Goal: Transaction & Acquisition: Purchase product/service

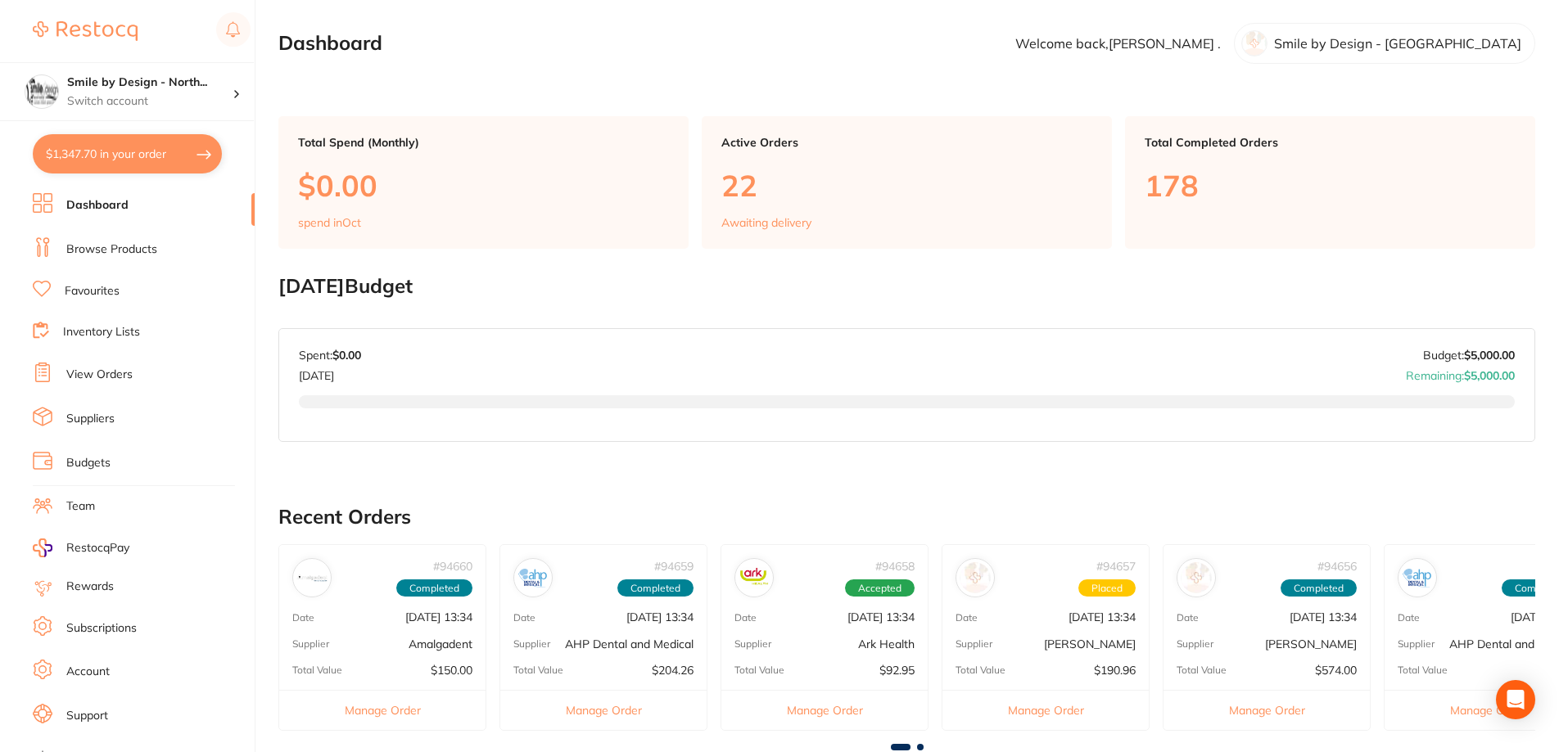
click at [128, 165] on button "$1,347.70 in your order" at bounding box center [127, 154] width 189 height 39
checkbox input "true"
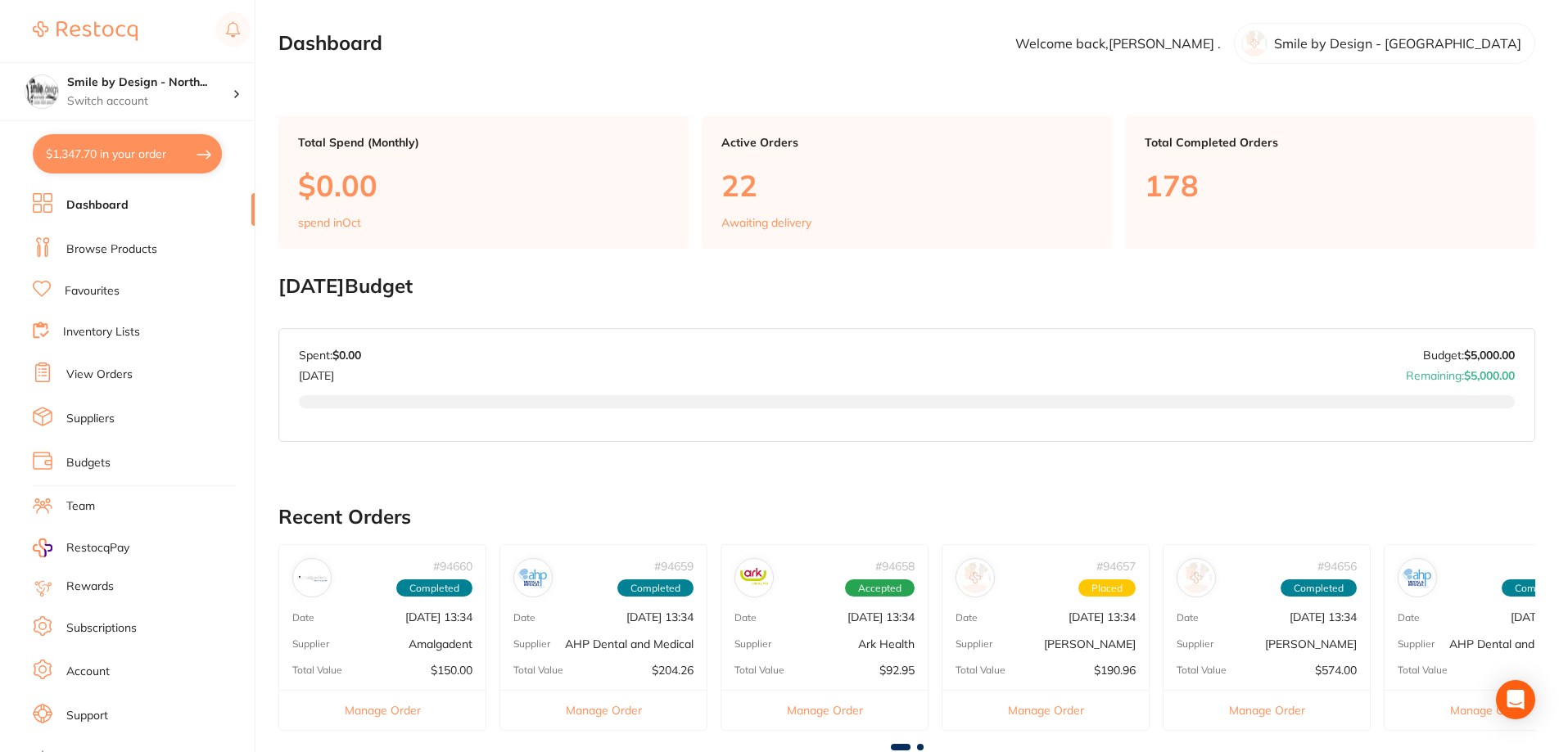
checkbox input "true"
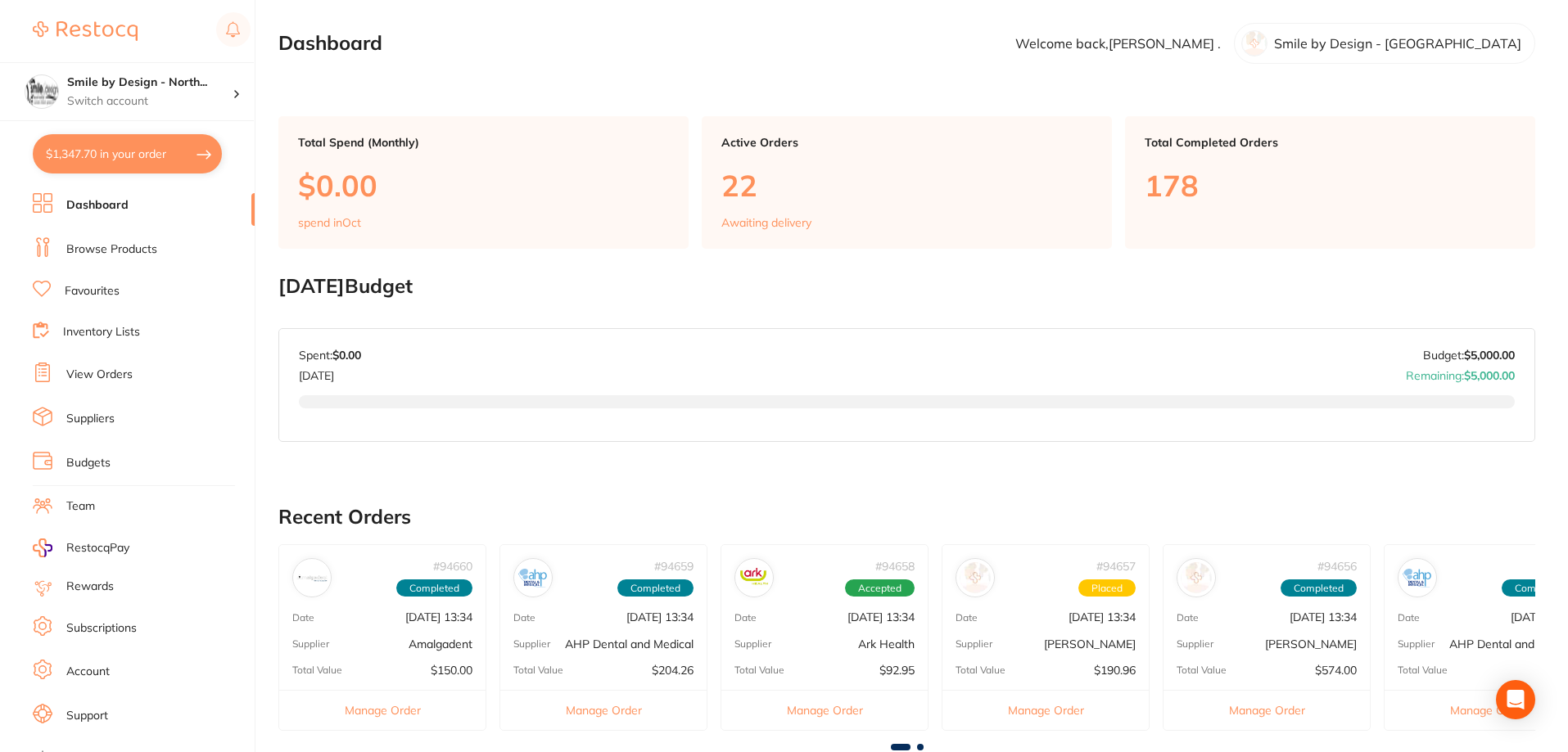
checkbox input "true"
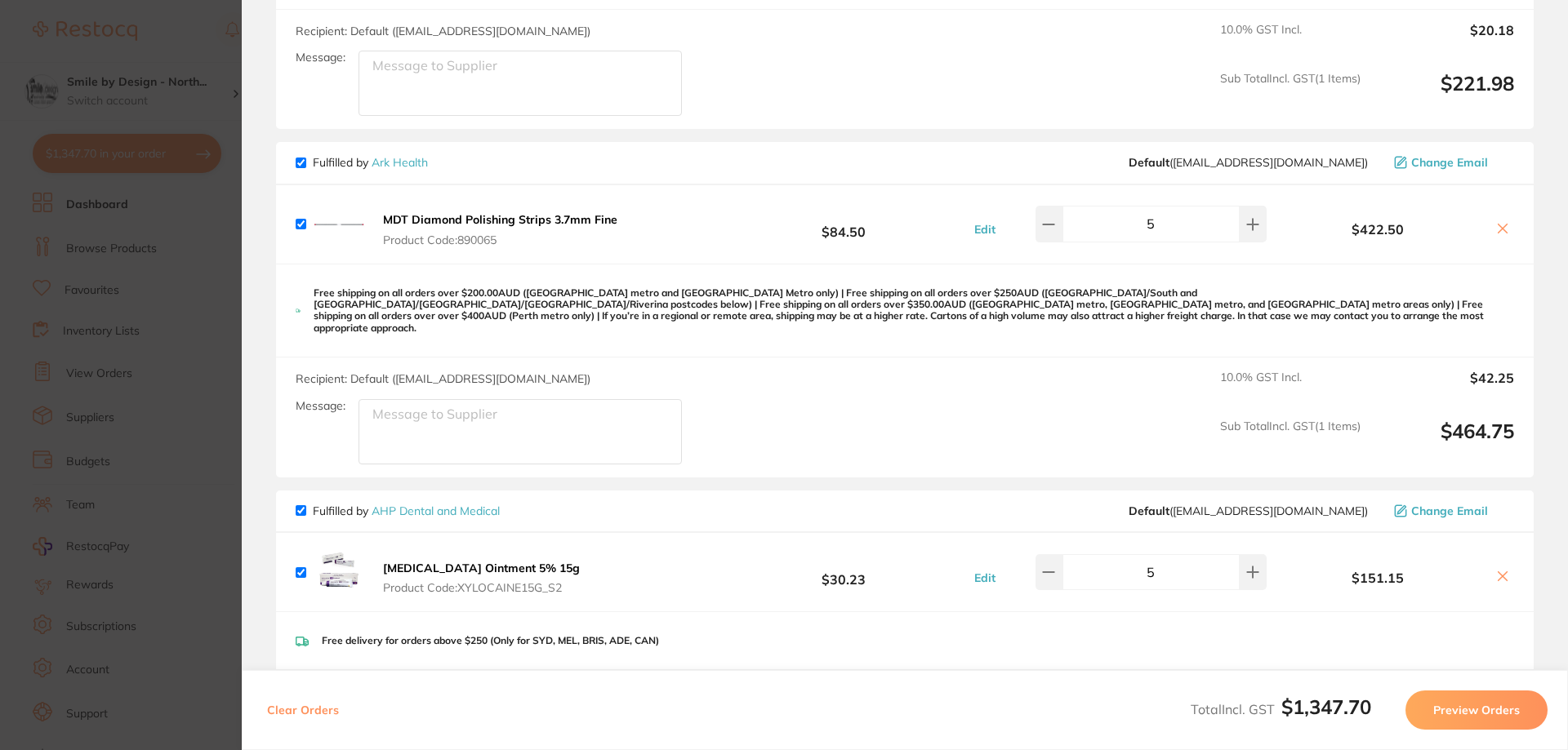
scroll to position [784, 0]
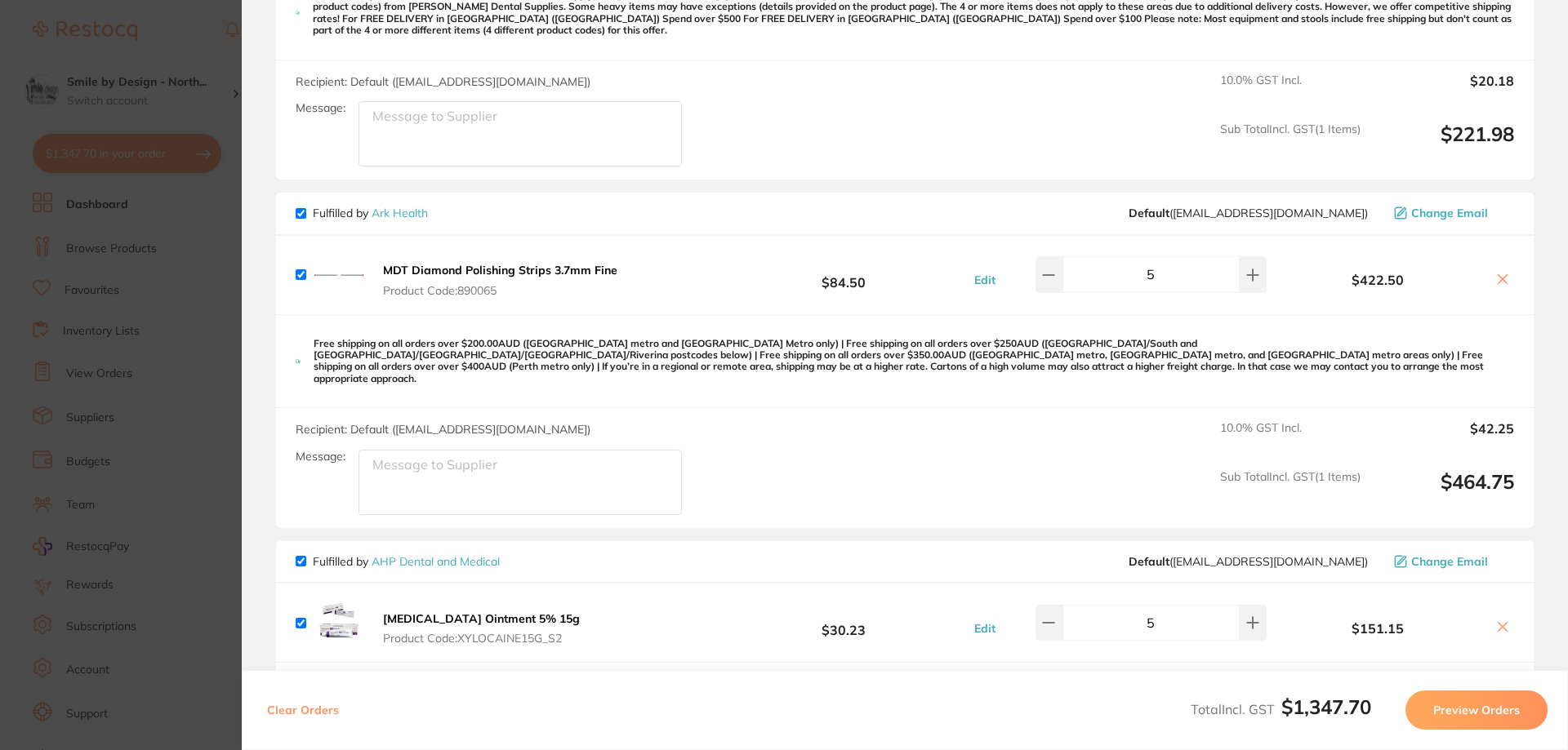
click at [1496, 620] on icon at bounding box center [1503, 627] width 13 height 13
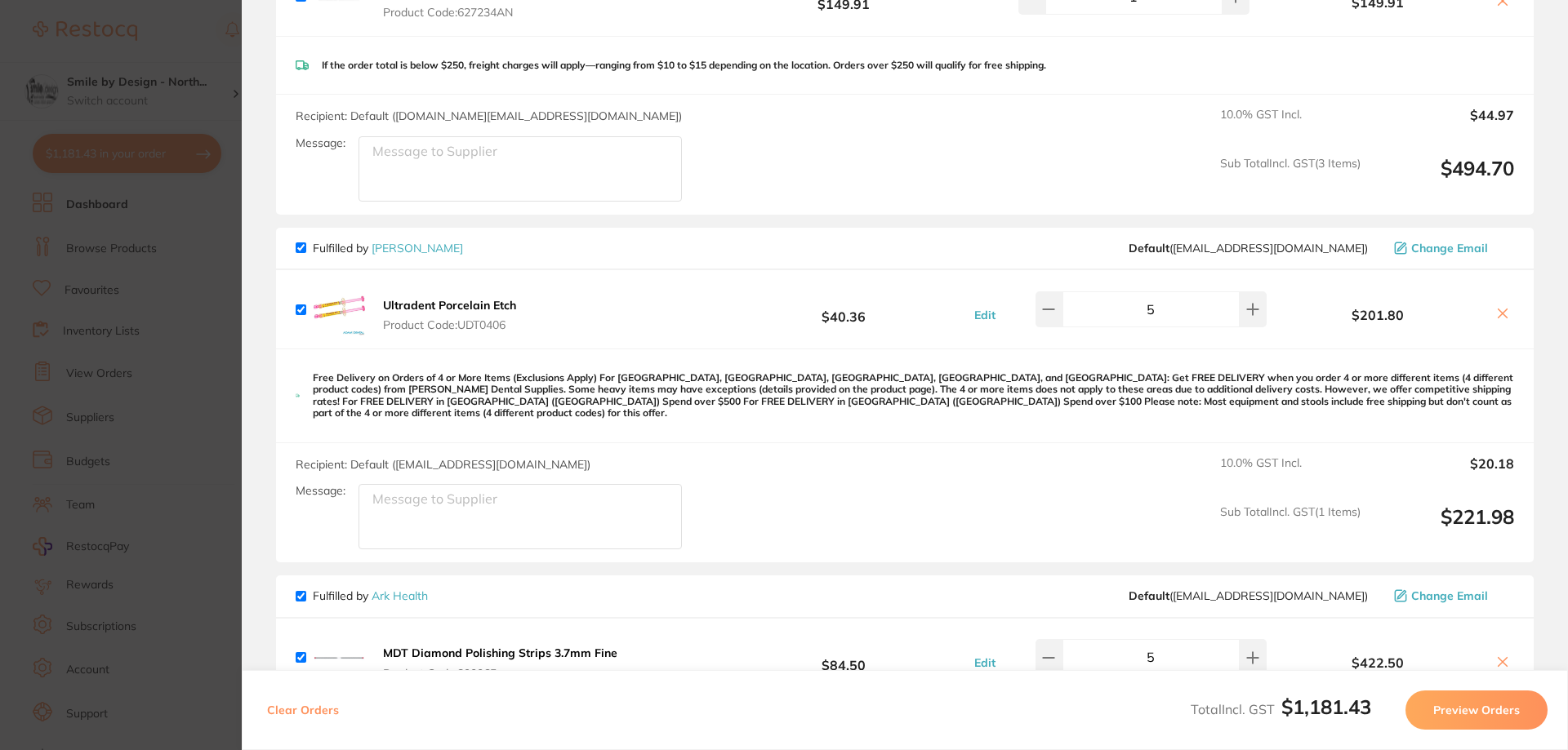
scroll to position [376, 0]
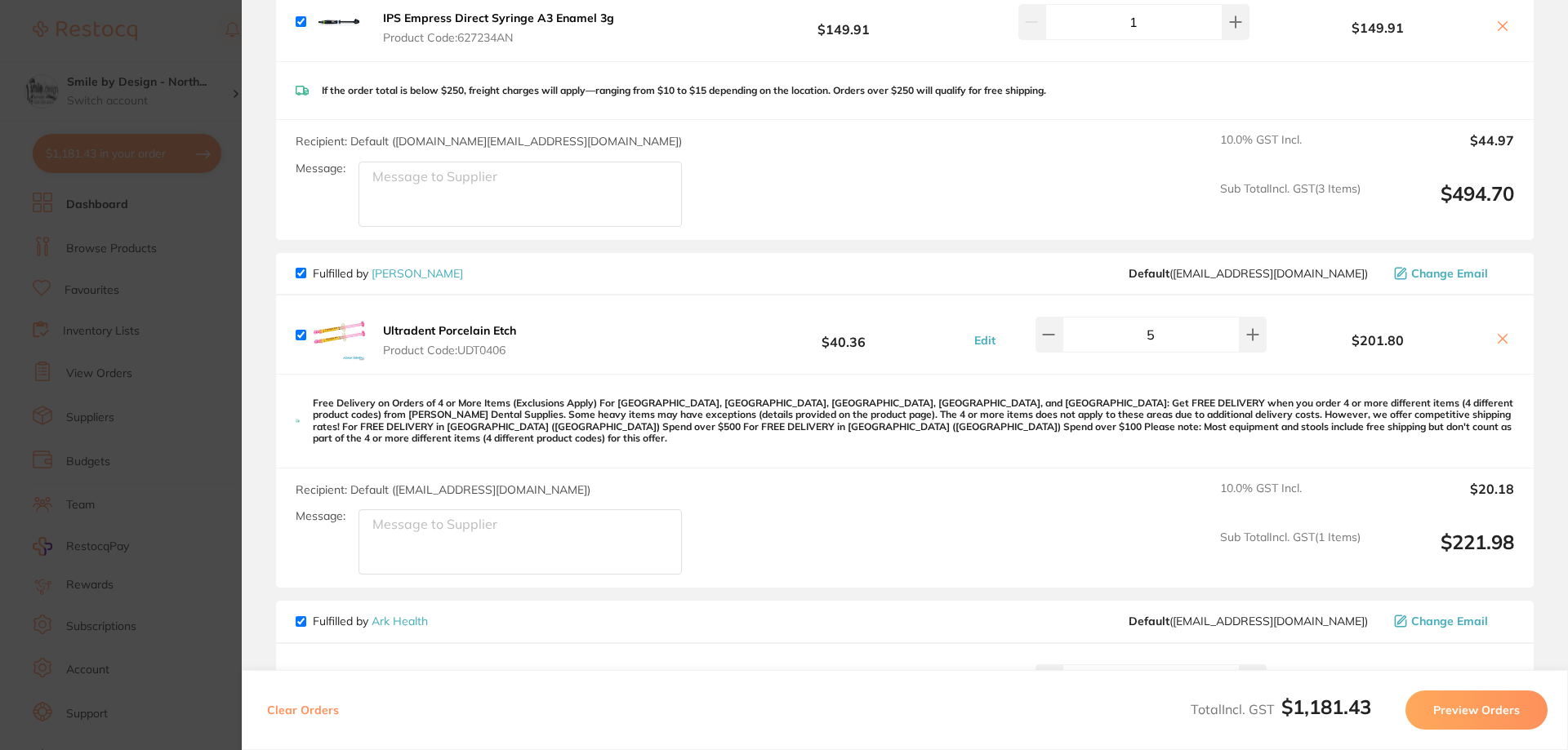
click at [176, 161] on section "Update RRP Set your pre negotiated price for this item. Item Agreed RRP (excl. …" at bounding box center [784, 375] width 1568 height 750
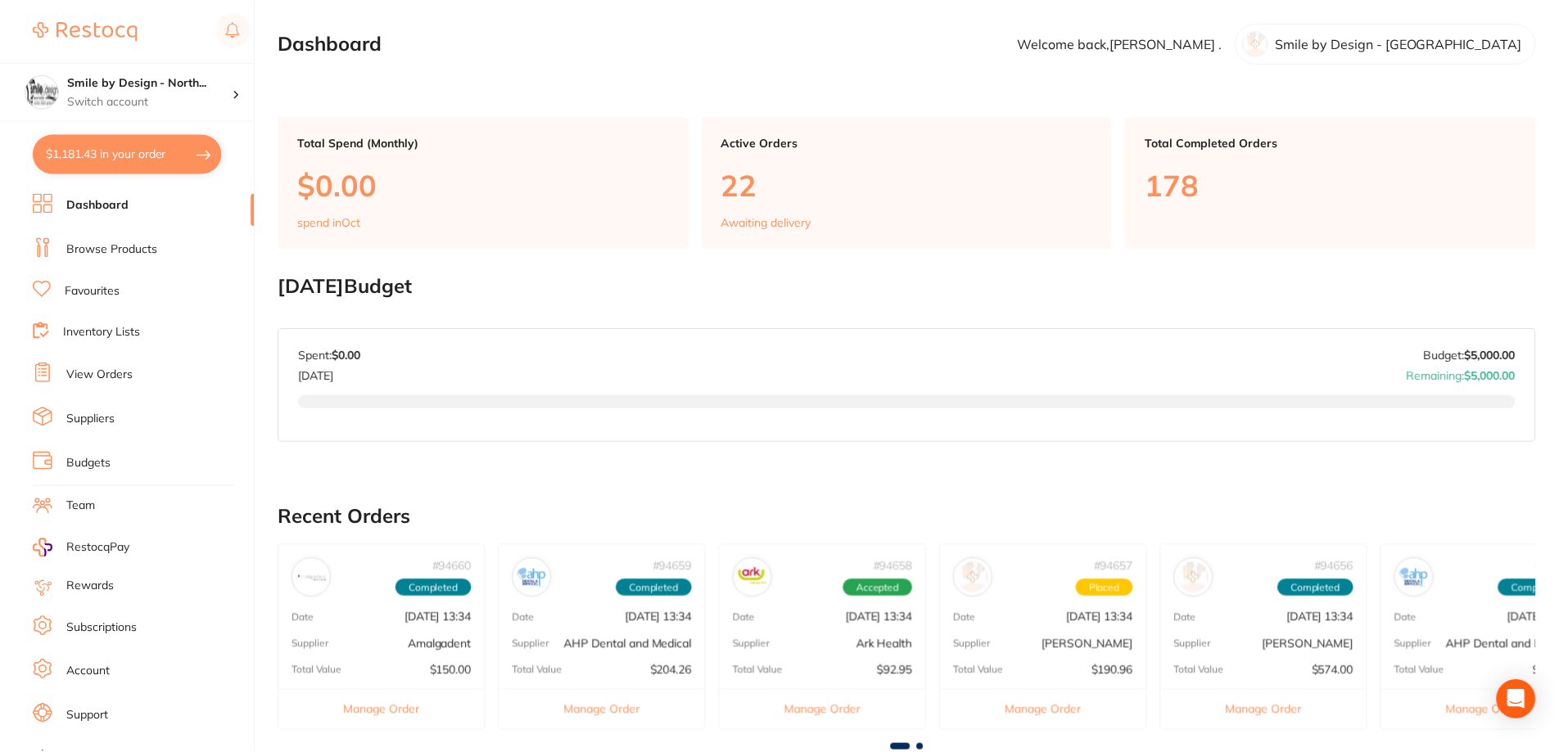
scroll to position [461, 0]
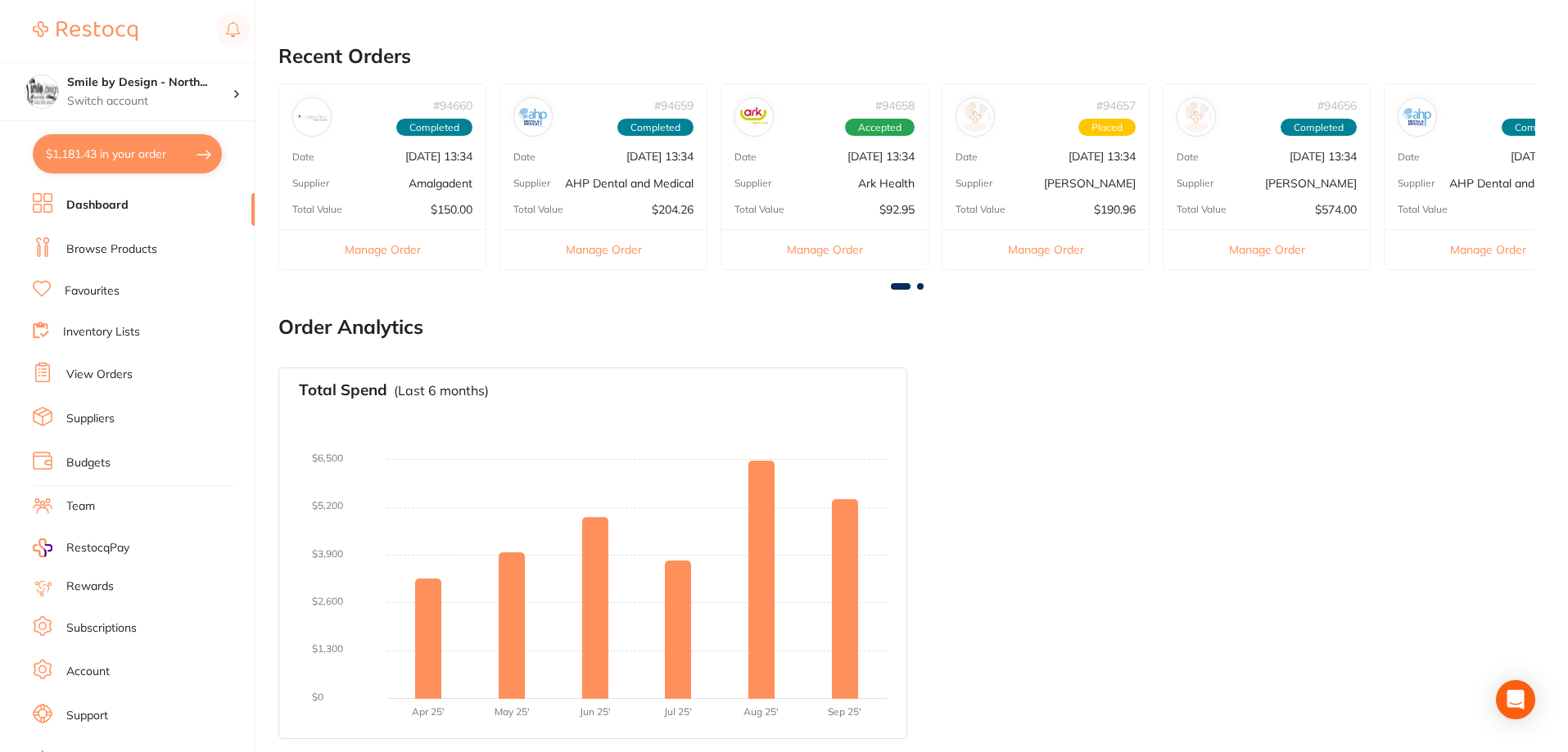
click at [98, 369] on link "View Orders" at bounding box center [100, 375] width 66 height 16
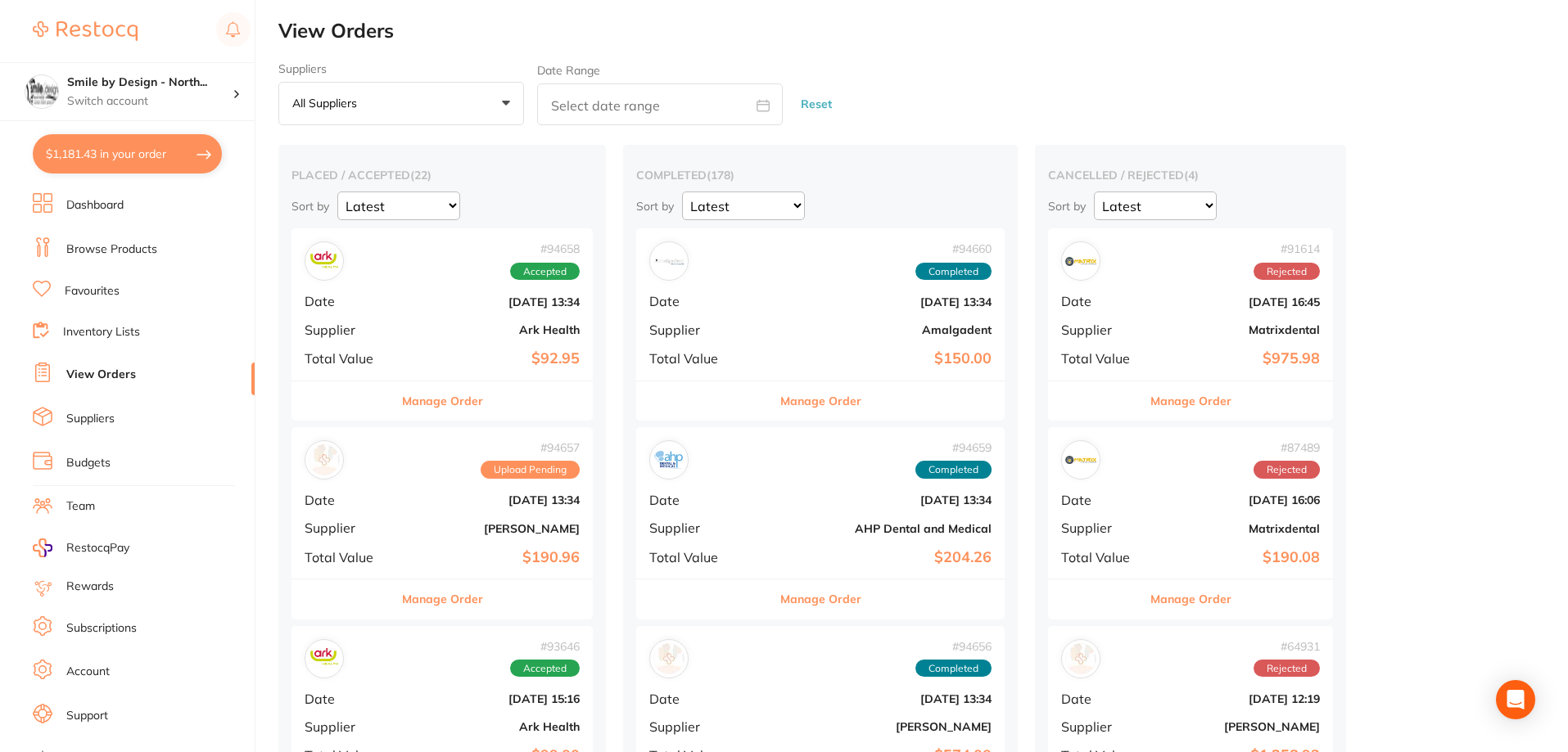
click at [530, 515] on div "# 94657 Upload Pending Date [DATE] 13:34 Supplier [PERSON_NAME] Total Value $19…" at bounding box center [442, 504] width 302 height 152
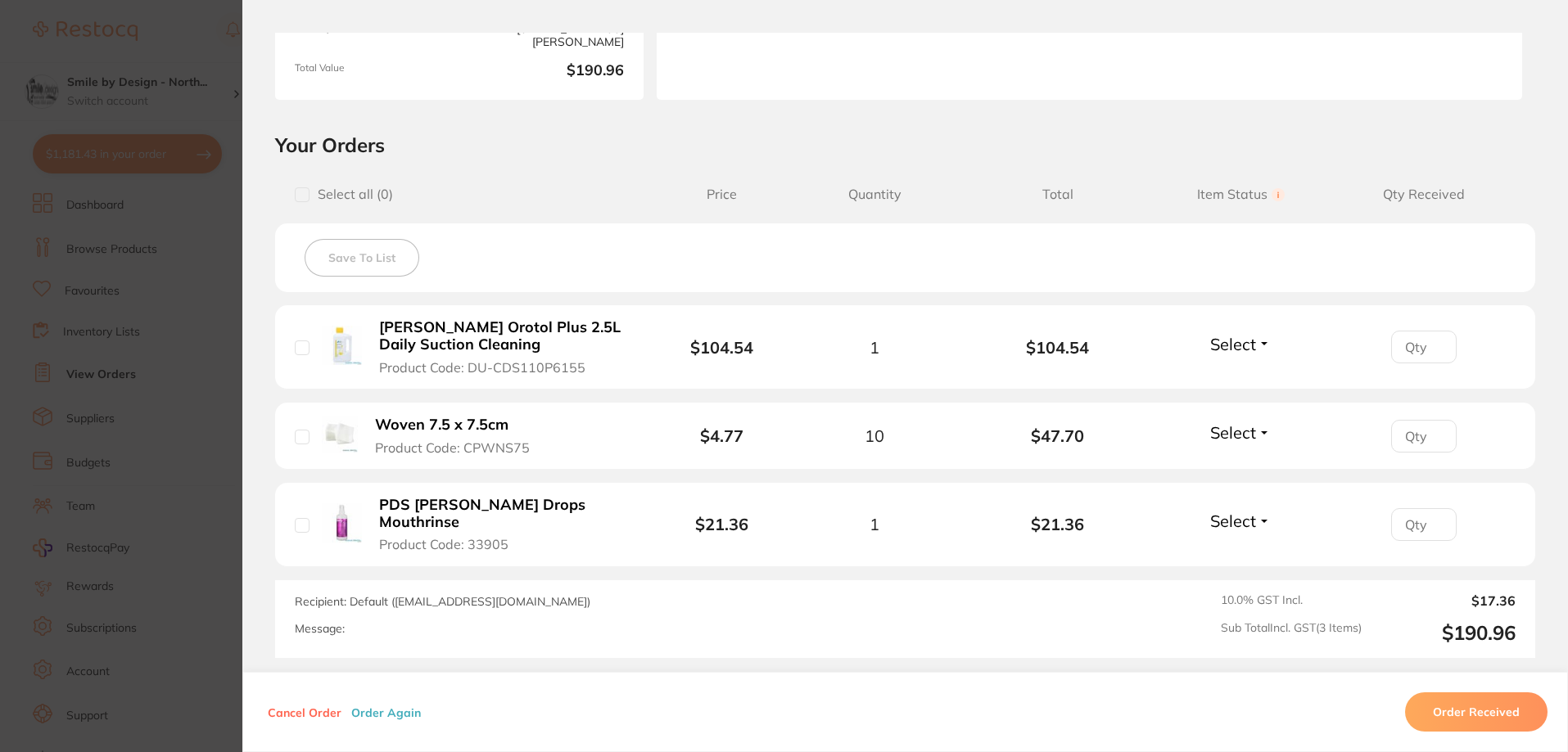
scroll to position [240, 0]
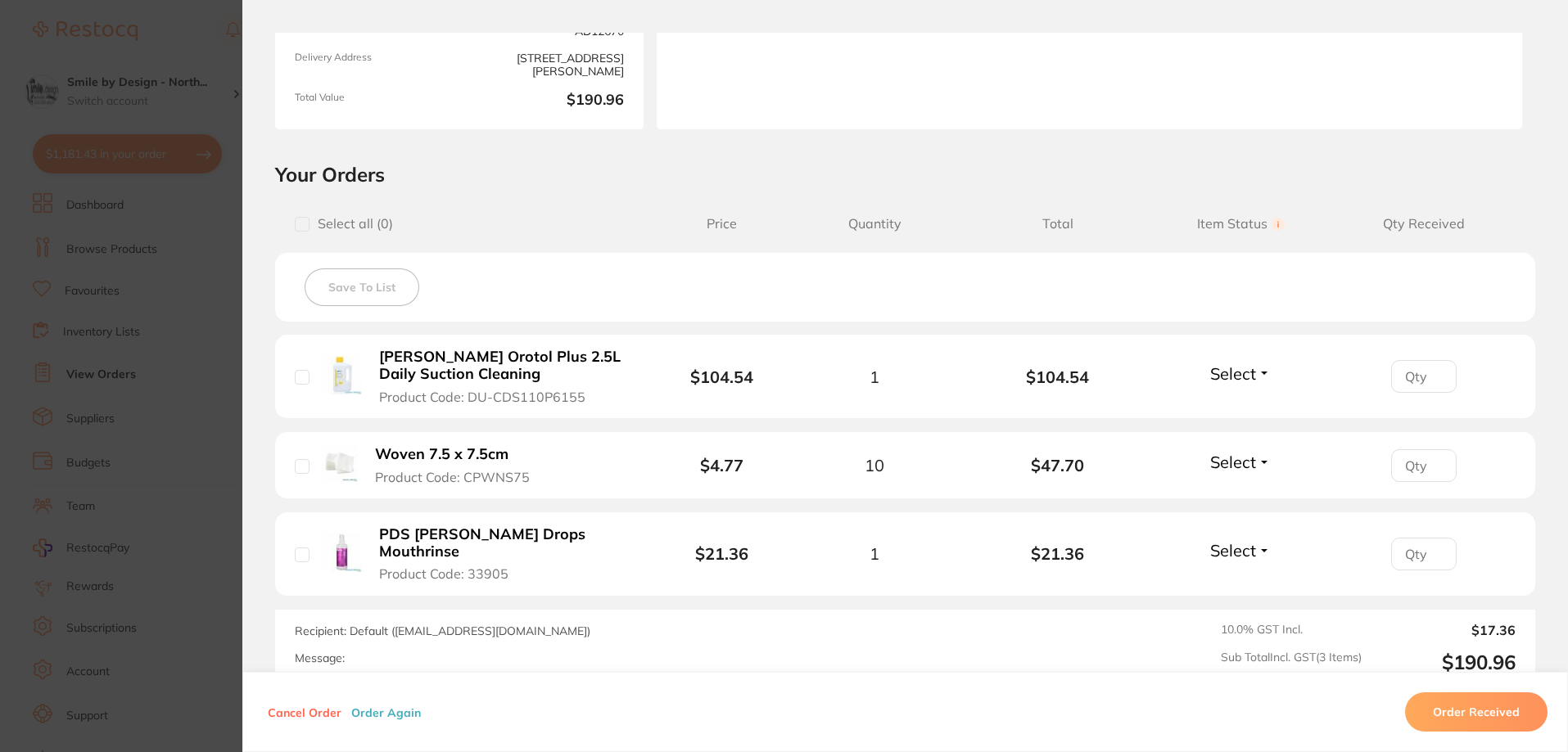
click at [131, 178] on section "Order ID: Restocq- 94657 Order Information Upload Pending Order Date [DATE] 13:…" at bounding box center [784, 376] width 1568 height 752
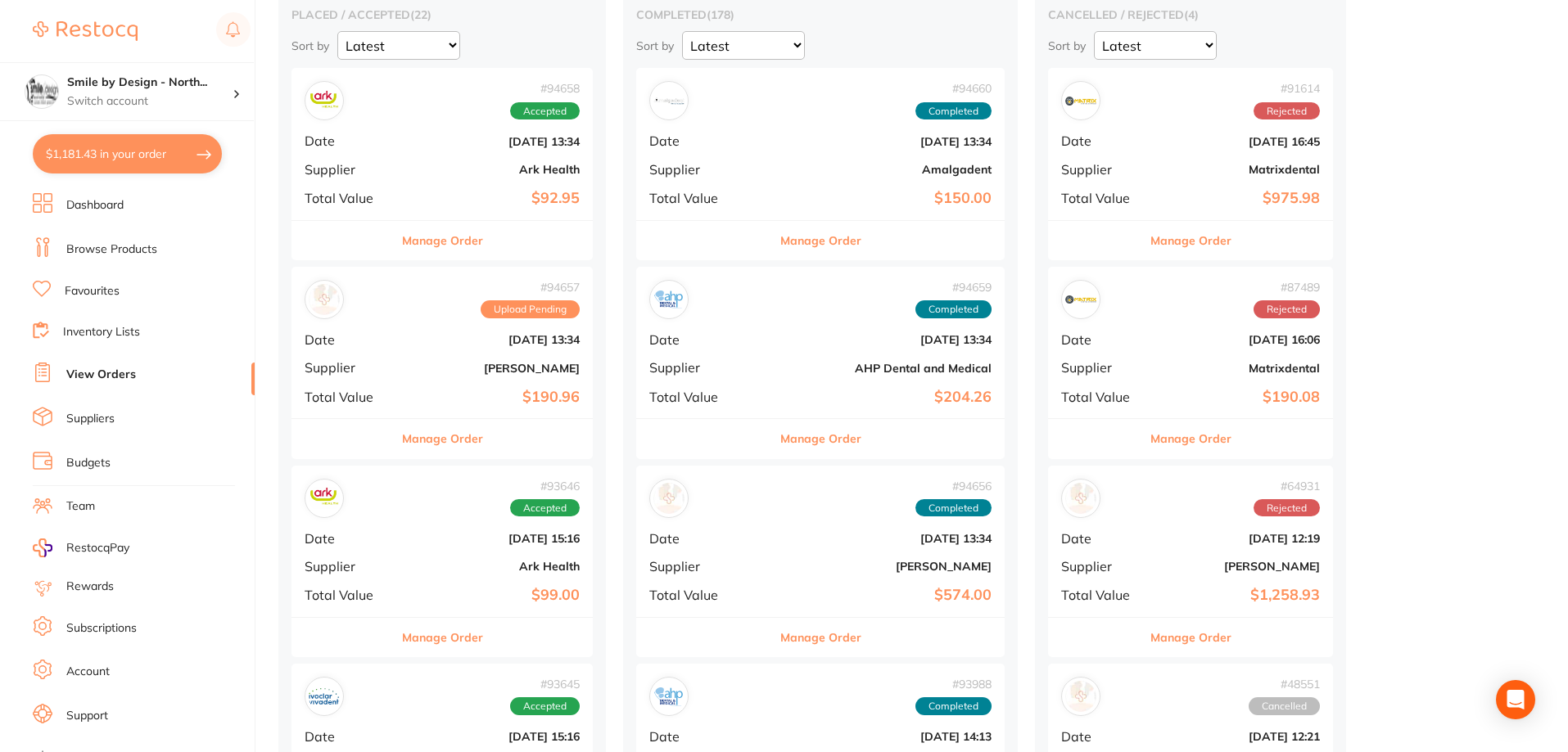
scroll to position [164, 0]
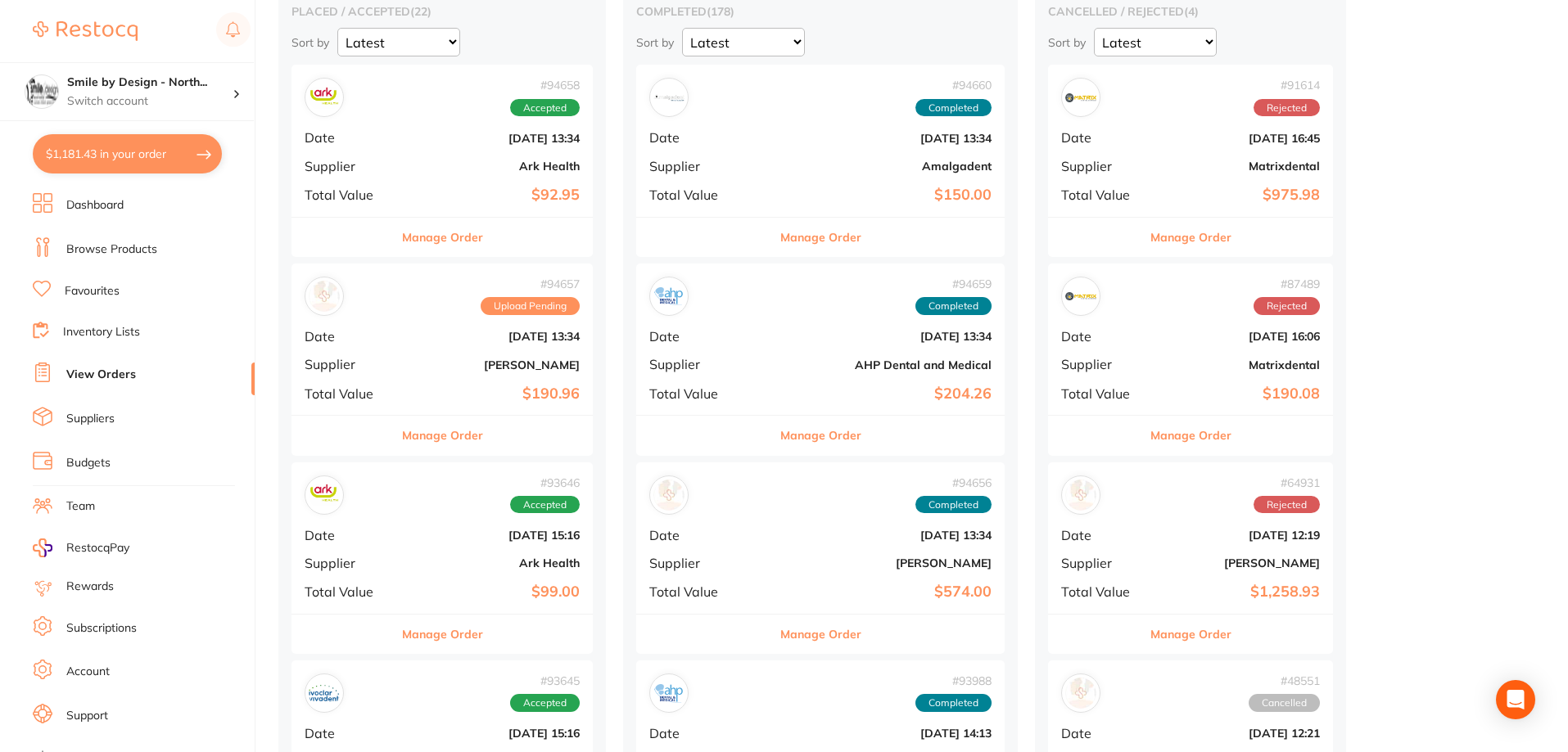
click at [436, 565] on b "Ark Health" at bounding box center [492, 563] width 175 height 13
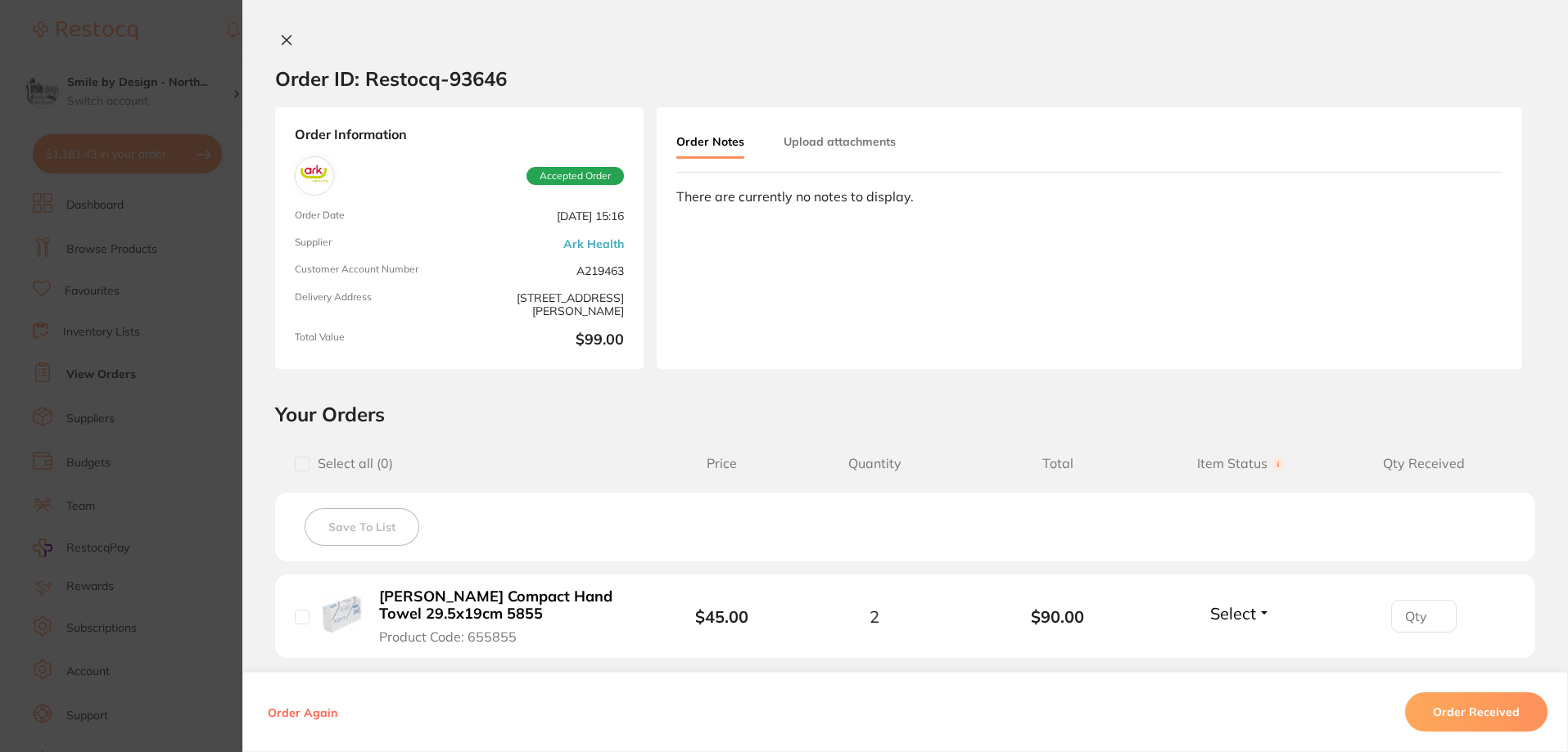
scroll to position [242, 0]
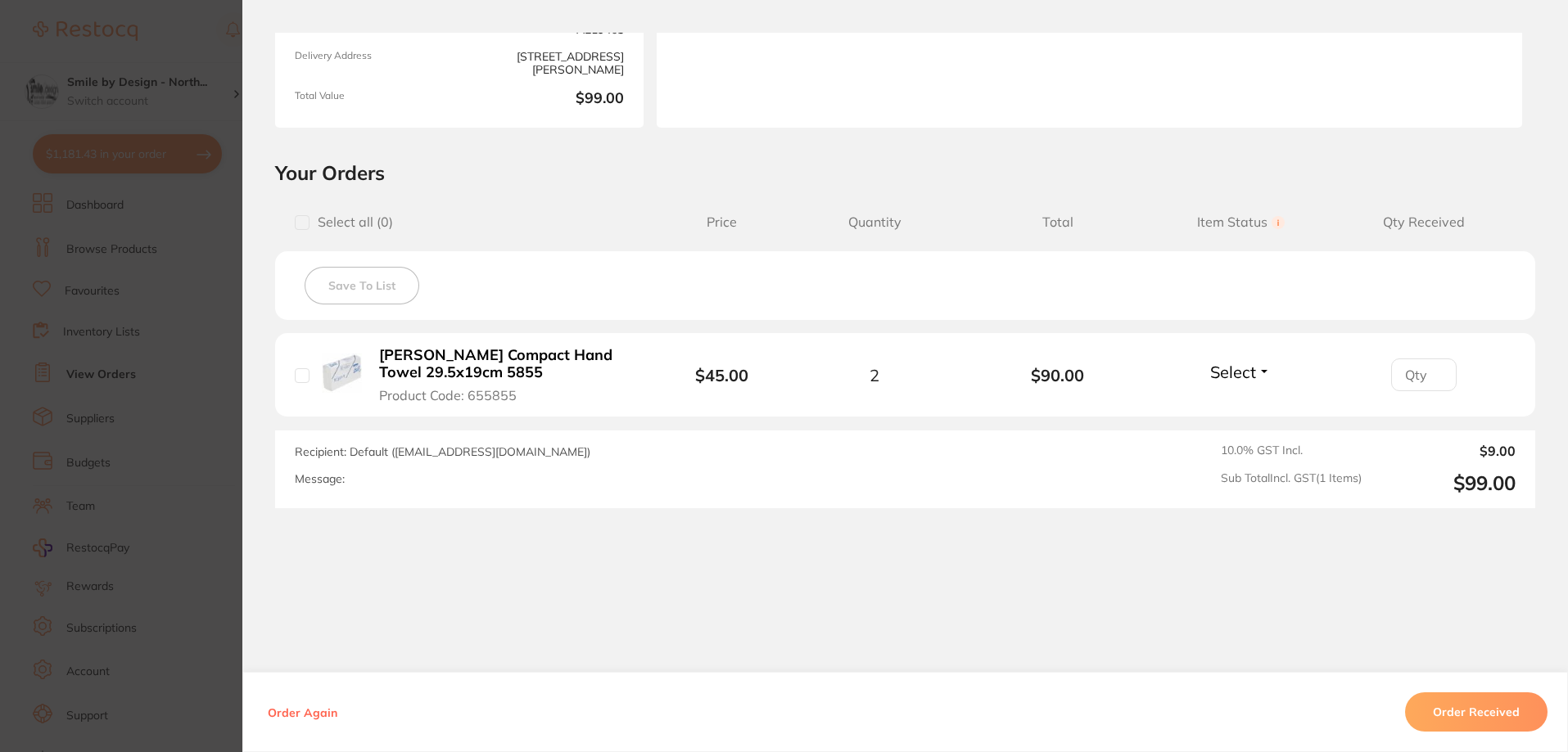
click at [162, 276] on section "Order ID: Restocq- 93646 Order Information Accepted Order Order Date [DATE] 15:…" at bounding box center [784, 376] width 1568 height 752
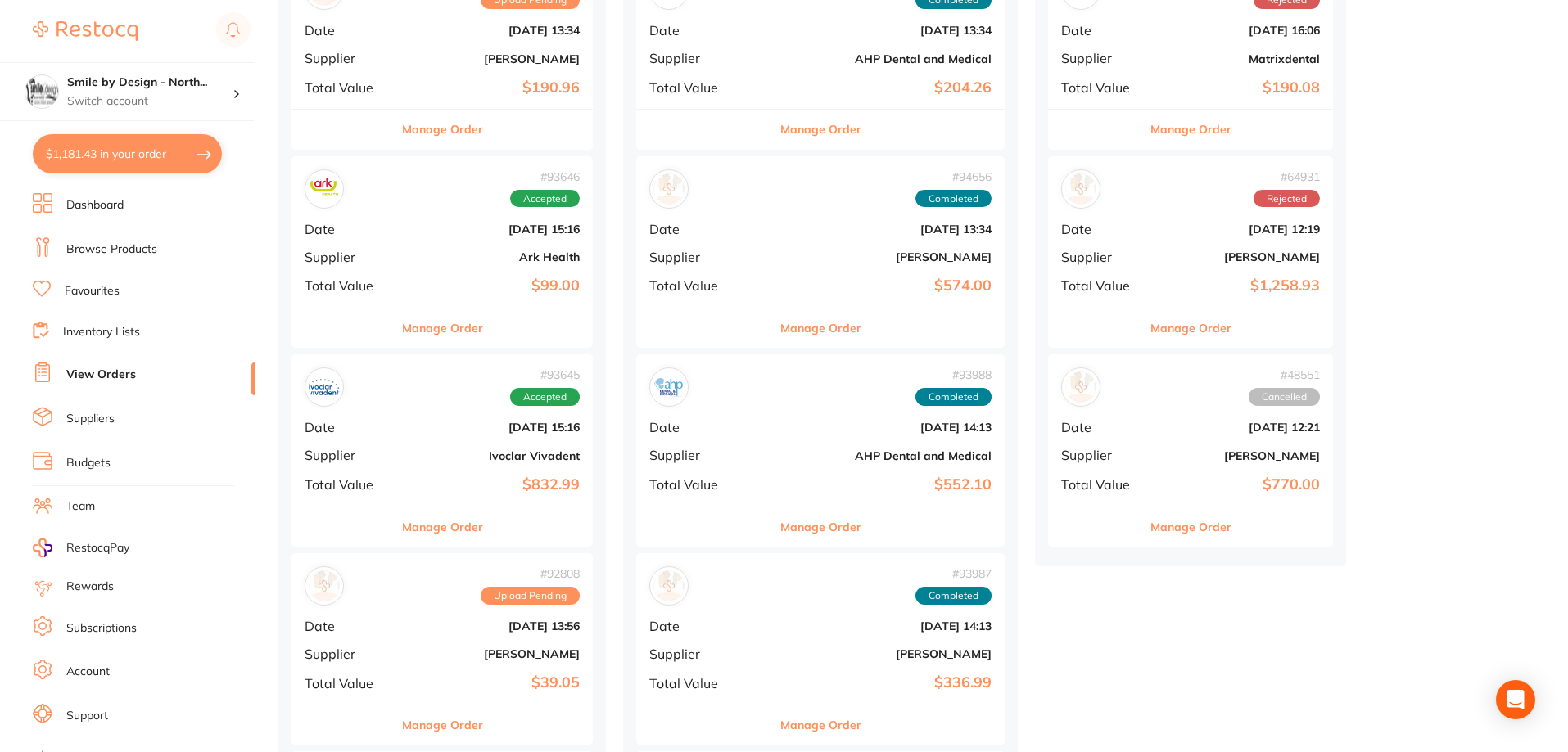
scroll to position [491, 0]
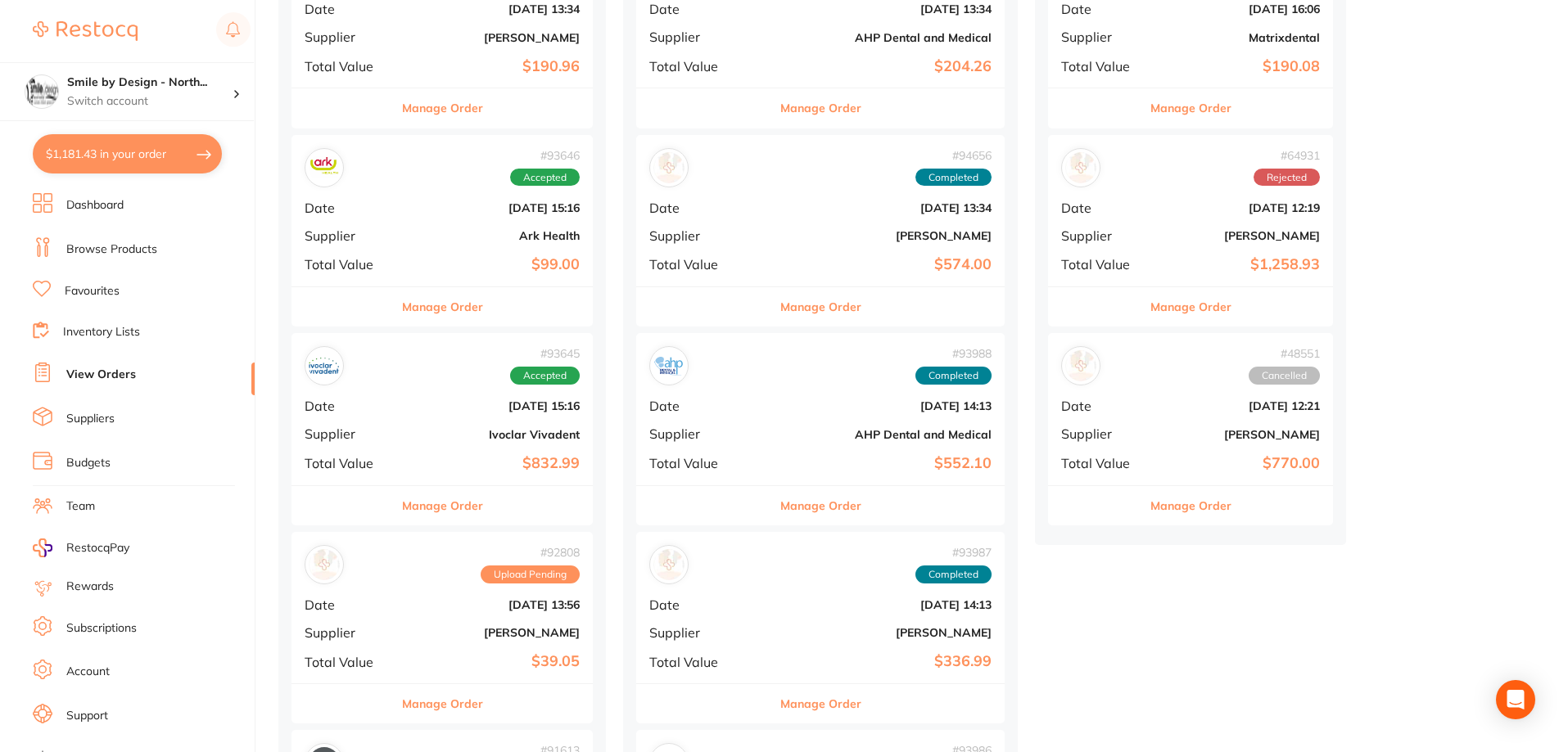
click at [470, 419] on div "# 93645 Accepted Date [DATE] 15:16 Supplier Ivoclar Vivadent Total Value $832.99" at bounding box center [442, 409] width 302 height 152
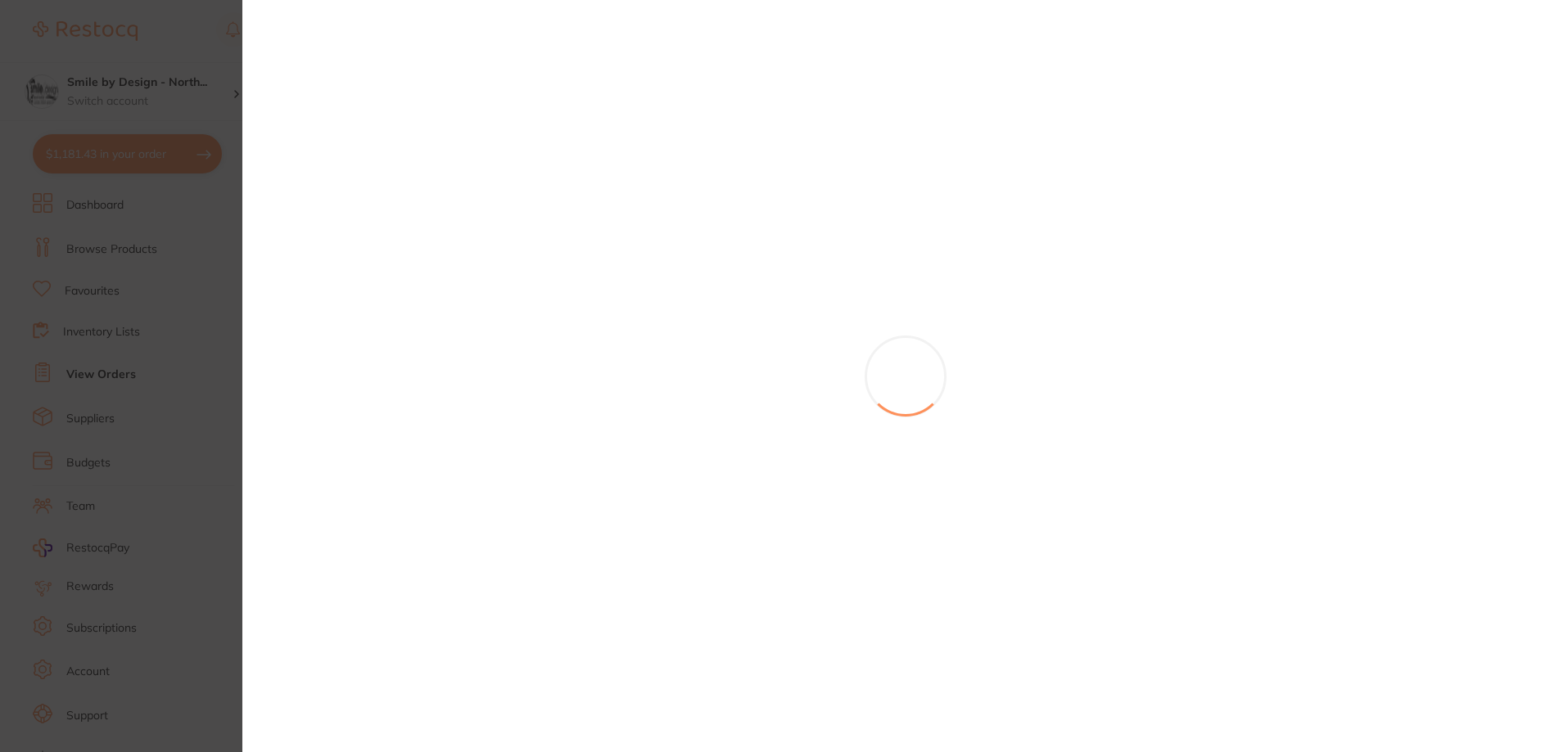
click at [191, 265] on section at bounding box center [784, 376] width 1568 height 752
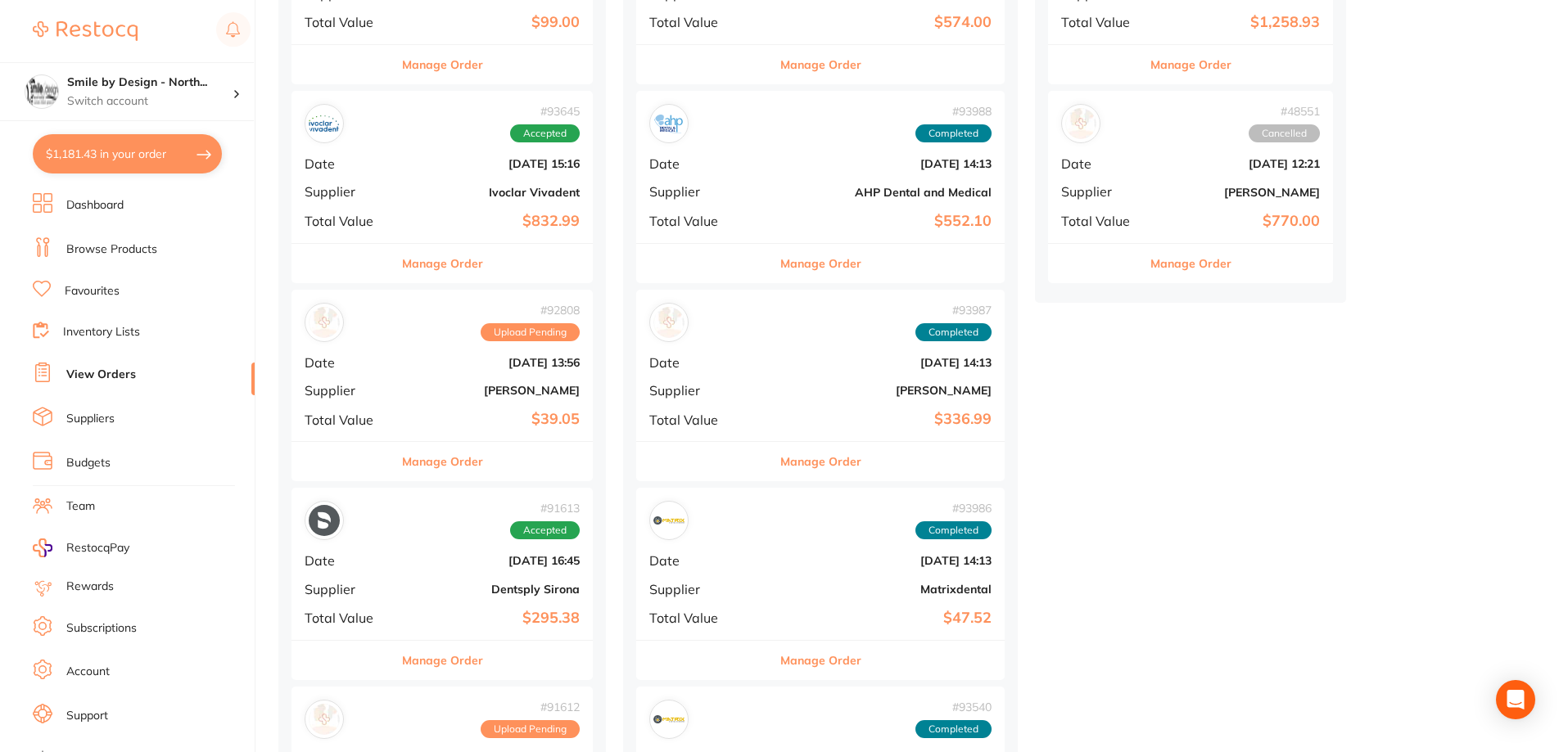
scroll to position [737, 0]
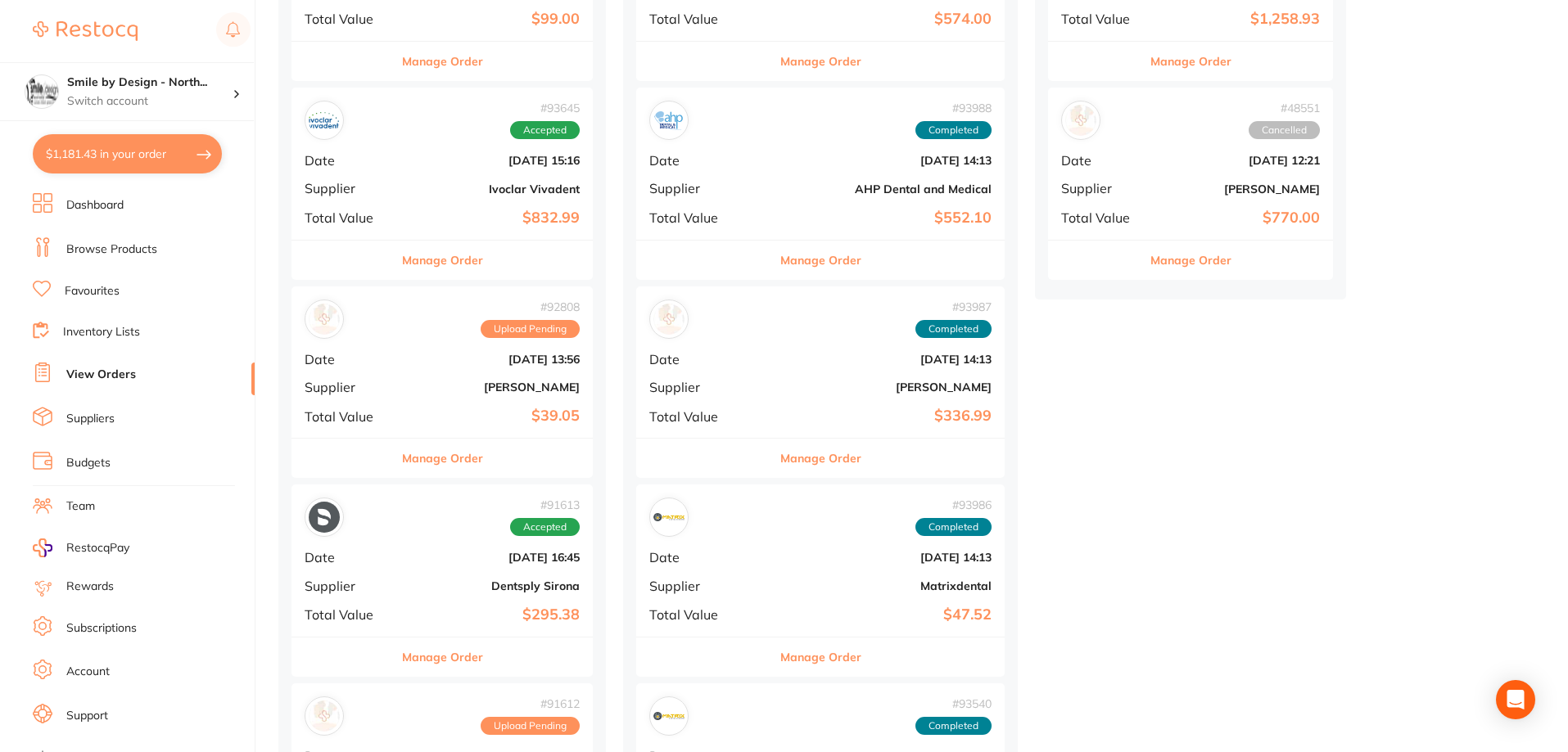
click at [518, 376] on div "# 92808 Upload Pending Date [DATE] 13:56 Supplier [PERSON_NAME] Total Value $39…" at bounding box center [442, 362] width 302 height 152
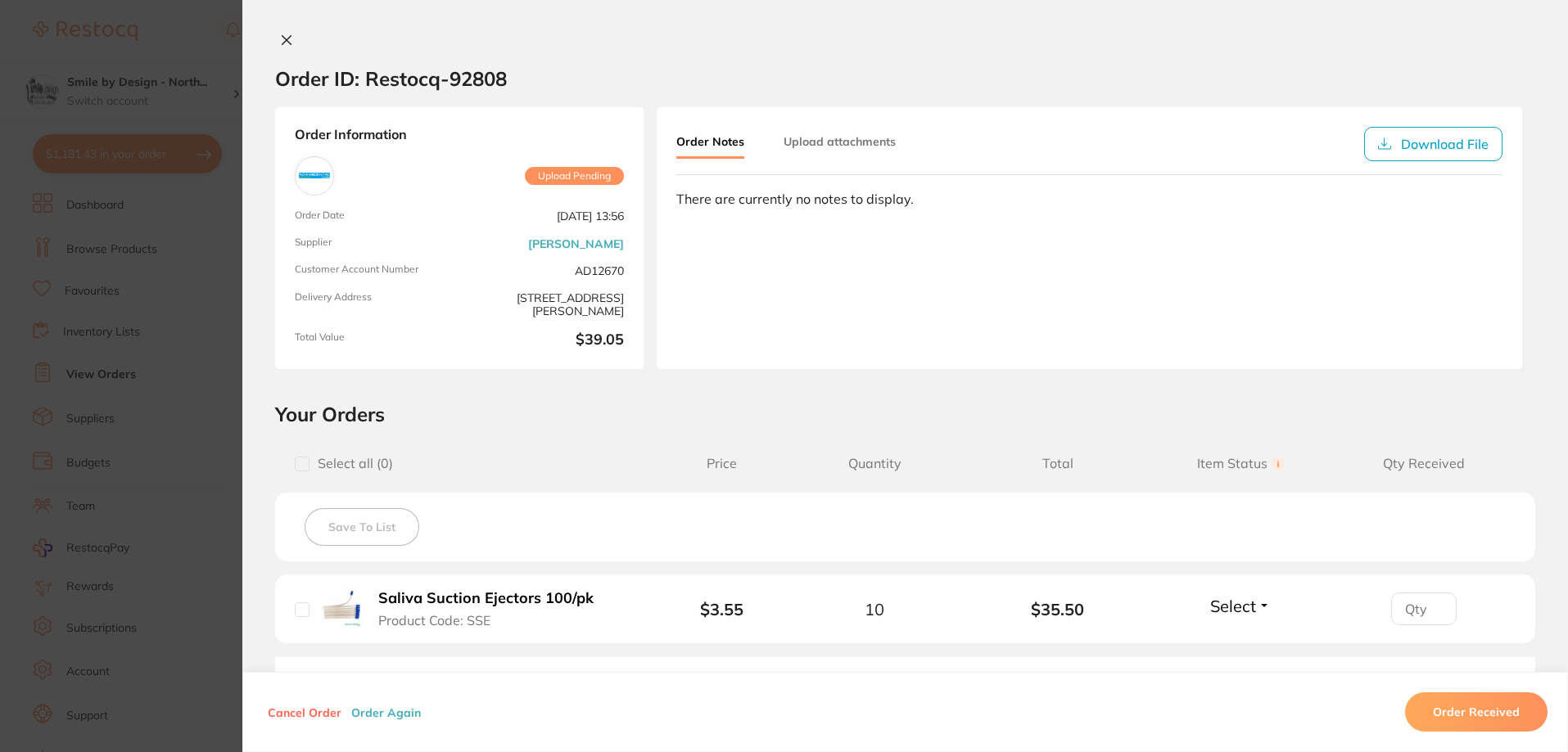
scroll to position [164, 0]
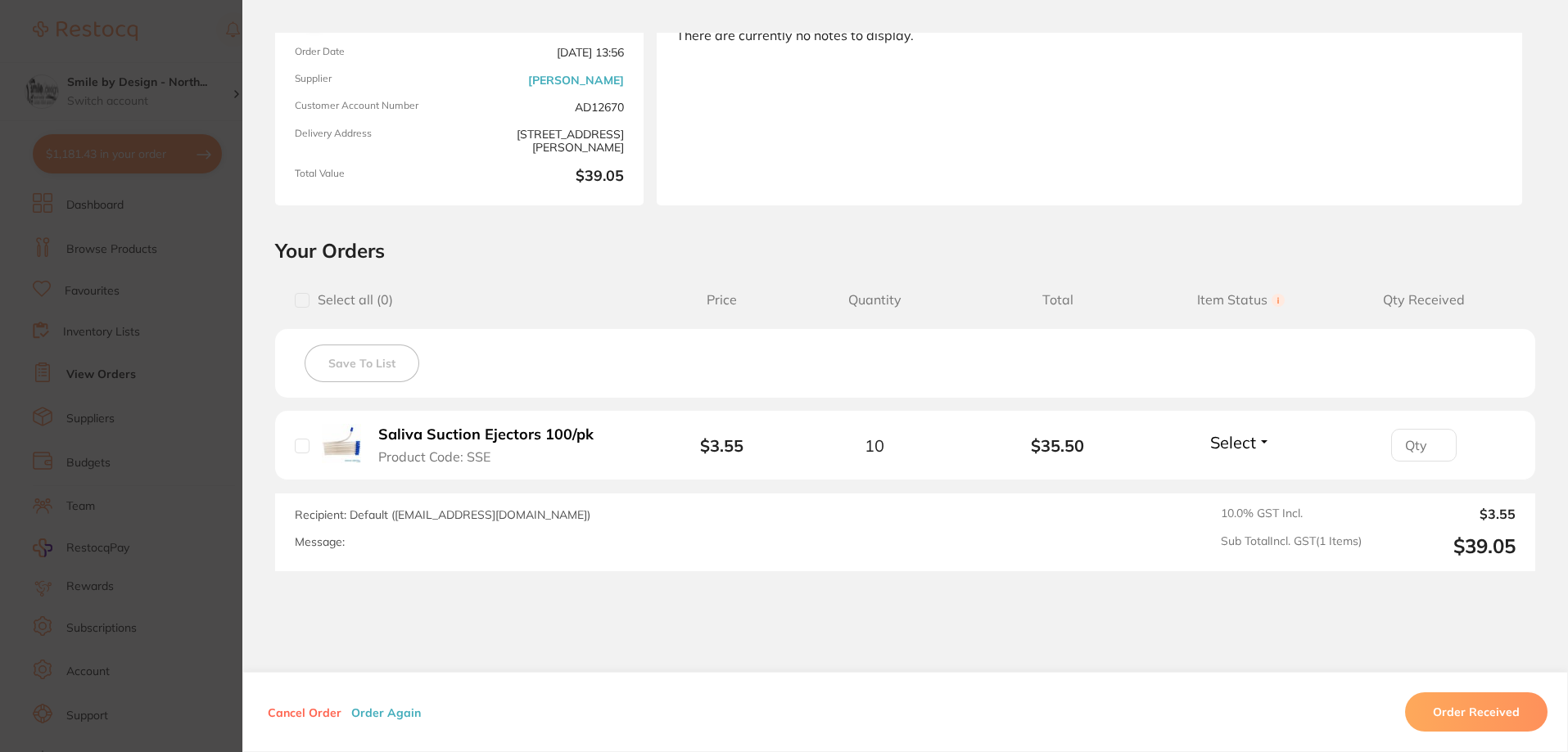
drag, startPoint x: 199, startPoint y: 334, endPoint x: 797, endPoint y: 327, distance: 598.0
click at [197, 335] on section "Order ID: Restocq- 92808 Order Information Upload Pending Order Date [DATE] 13:…" at bounding box center [784, 376] width 1568 height 752
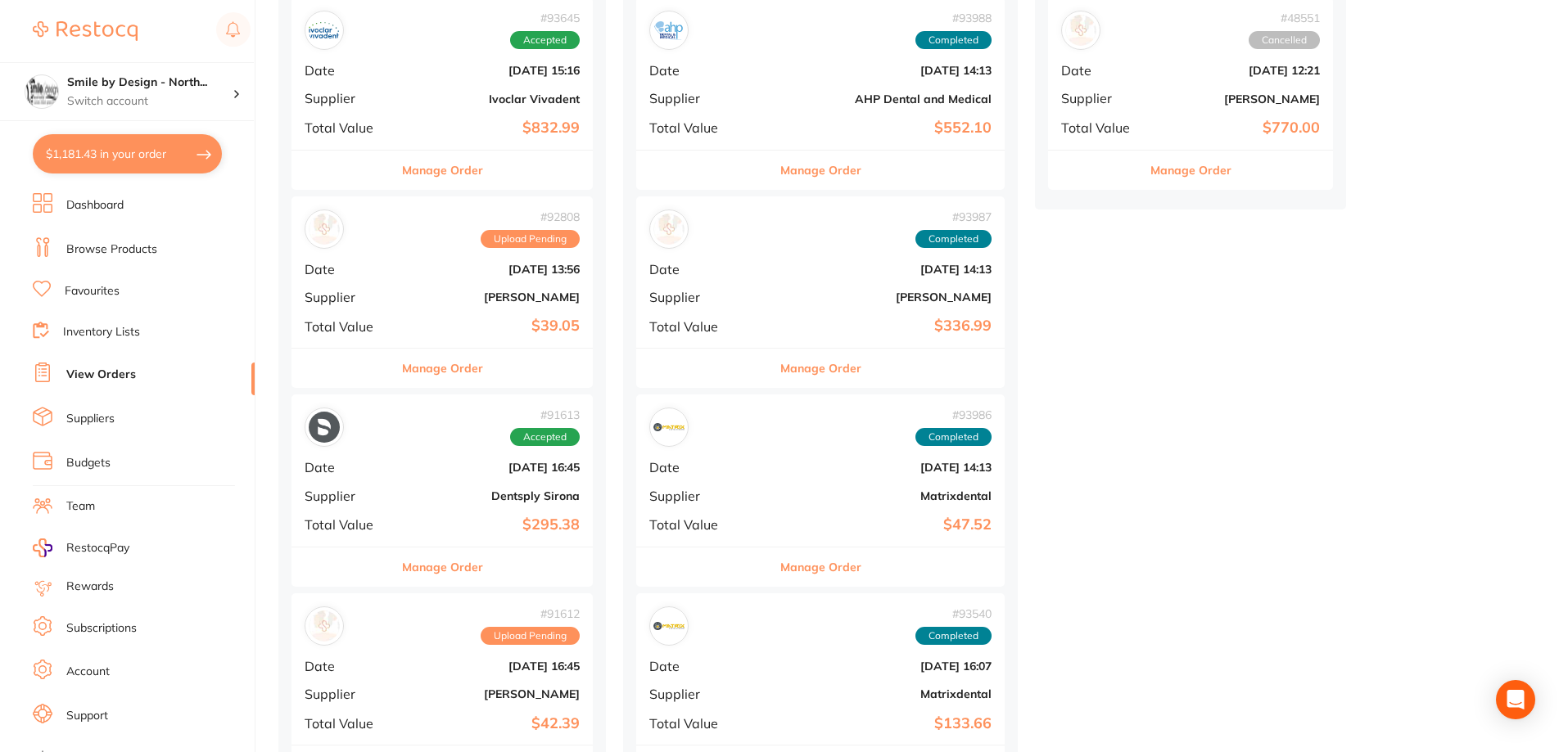
scroll to position [900, 0]
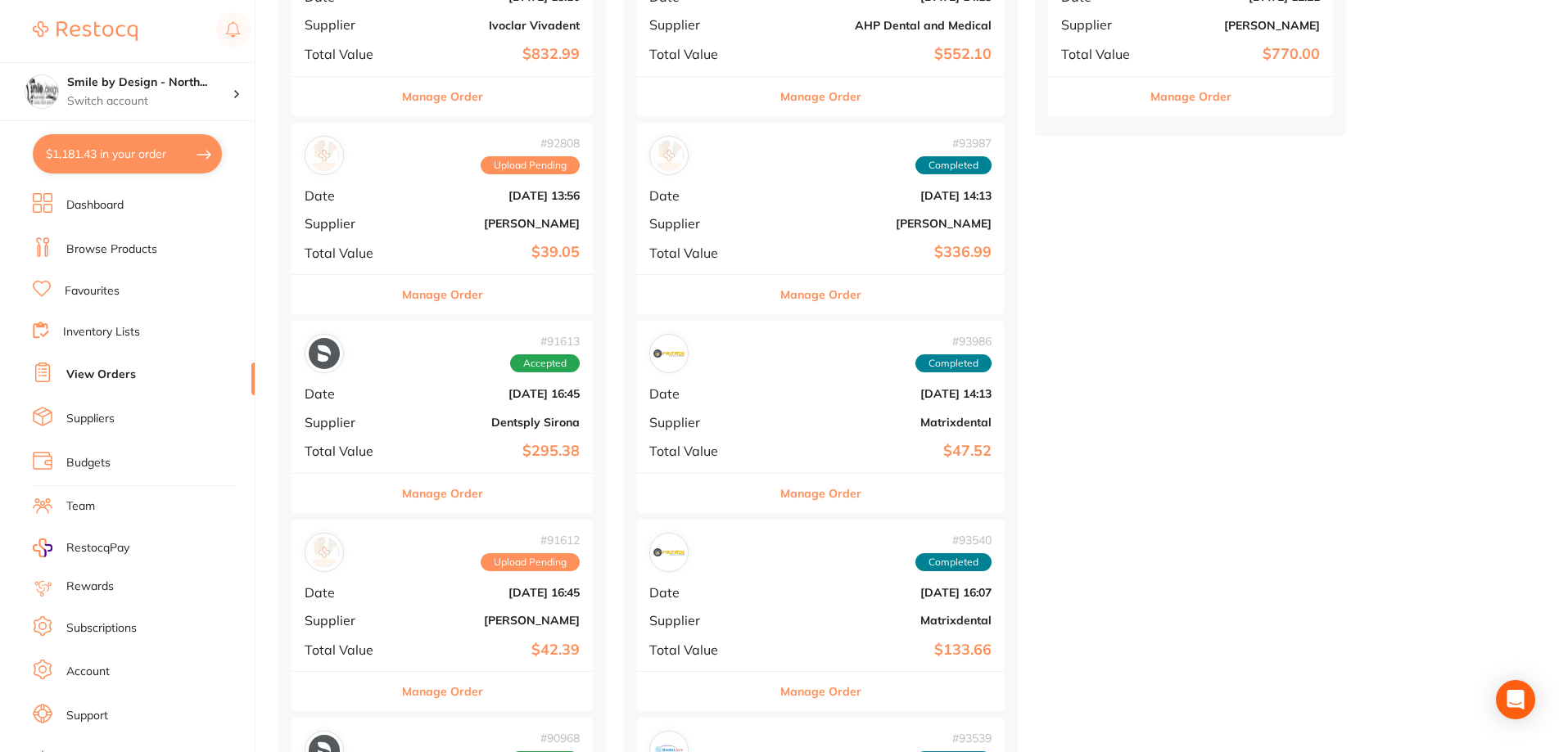
click at [493, 428] on b "Dentsply Sirona" at bounding box center [492, 422] width 175 height 13
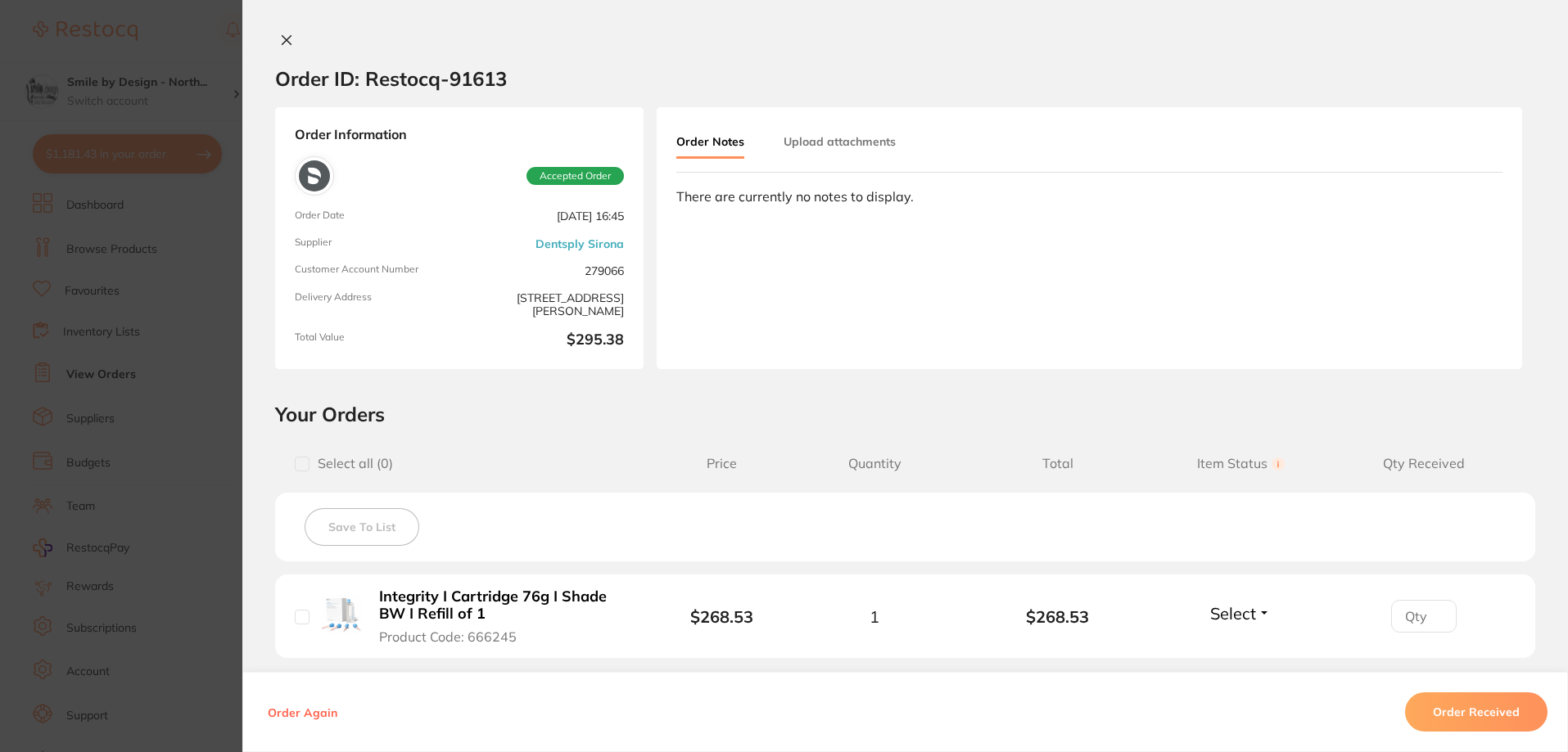
scroll to position [242, 0]
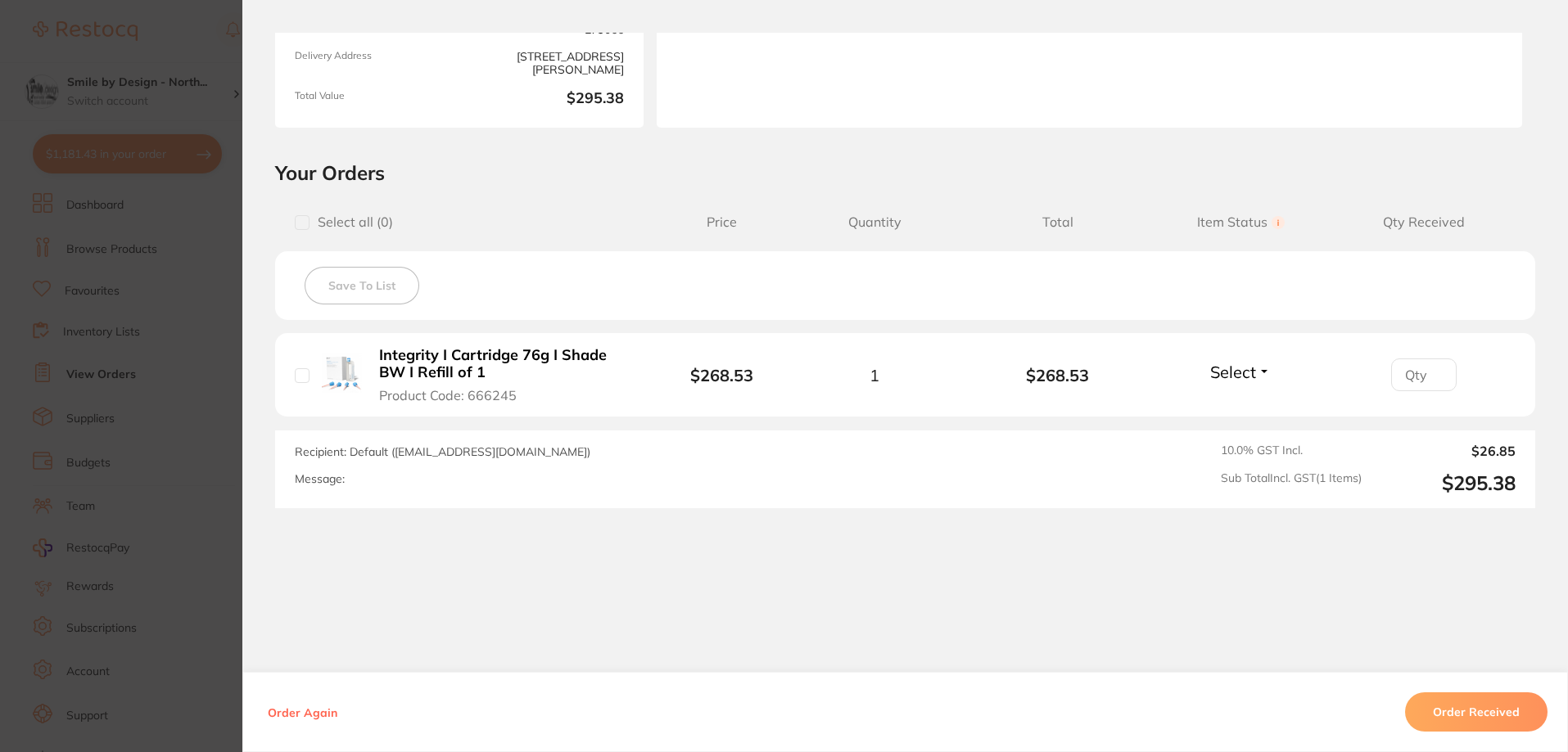
click at [182, 329] on section "Order ID: Restocq- 91613 Order Information Accepted Order Order Date [DATE] 16:…" at bounding box center [784, 376] width 1568 height 752
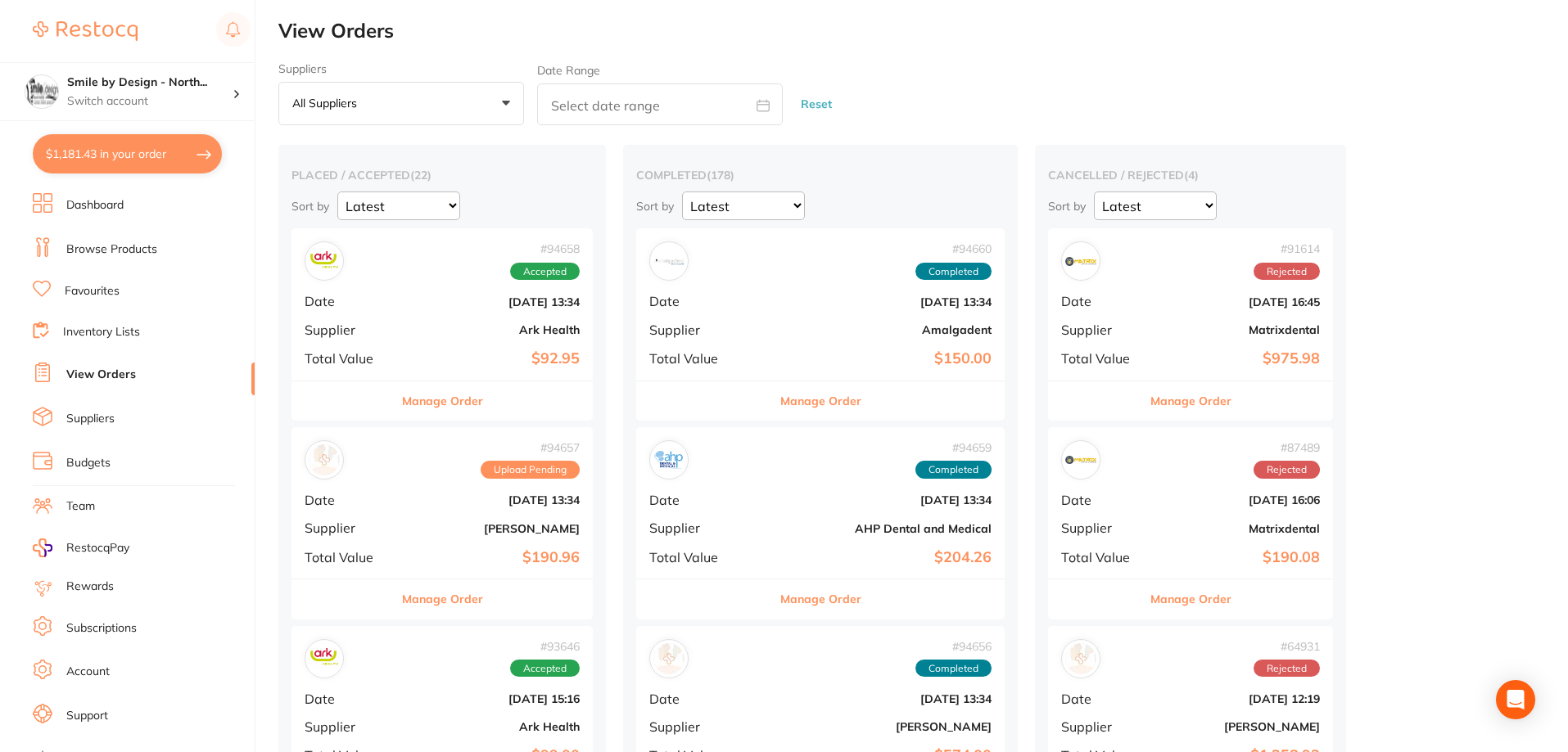
click at [517, 340] on div "# 94658 Accepted Date [DATE] 13:34 Supplier Ark Health Total Value $92.95" at bounding box center [442, 304] width 302 height 152
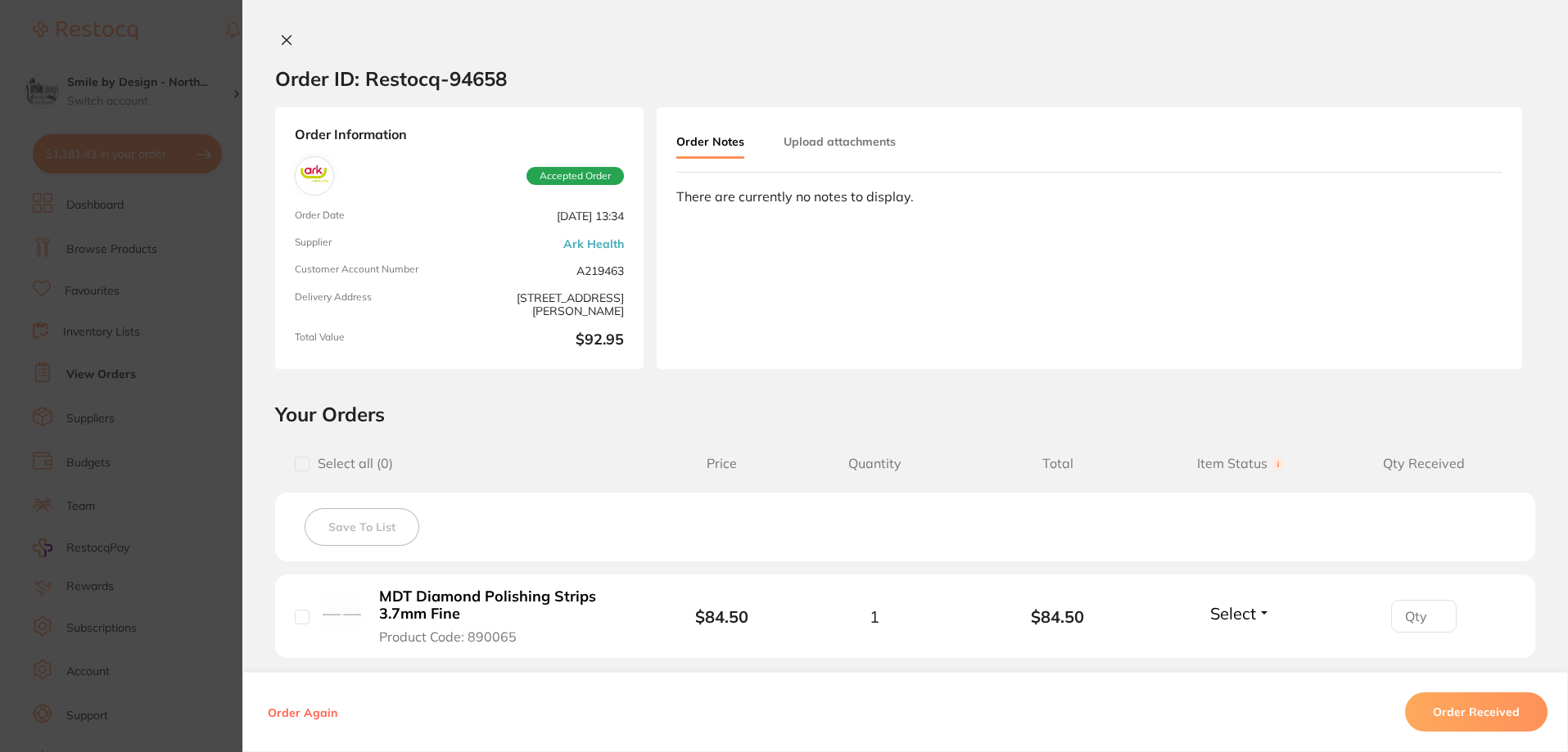
click at [283, 41] on icon at bounding box center [286, 40] width 9 height 9
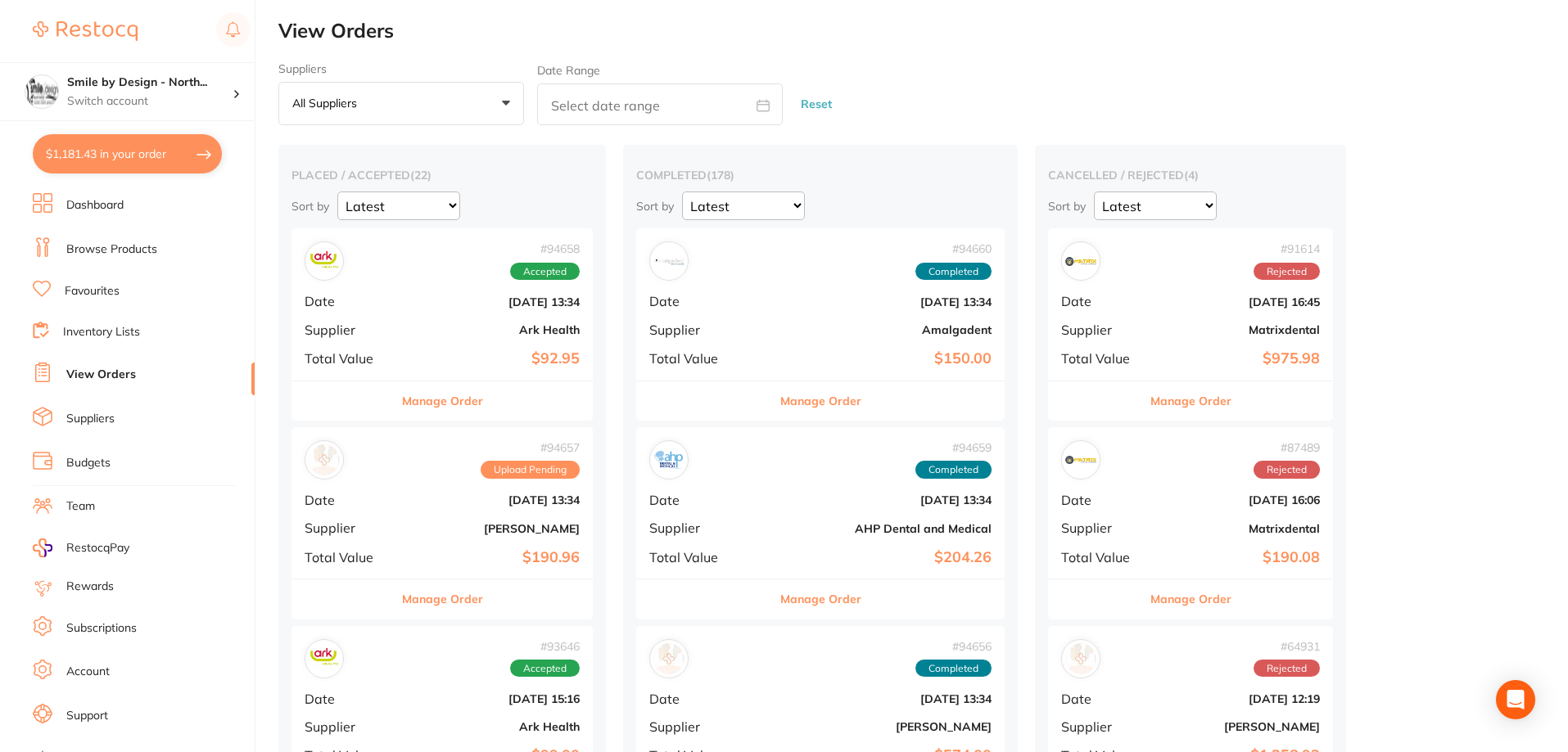
click at [137, 163] on button "$1,181.43 in your order" at bounding box center [127, 154] width 189 height 39
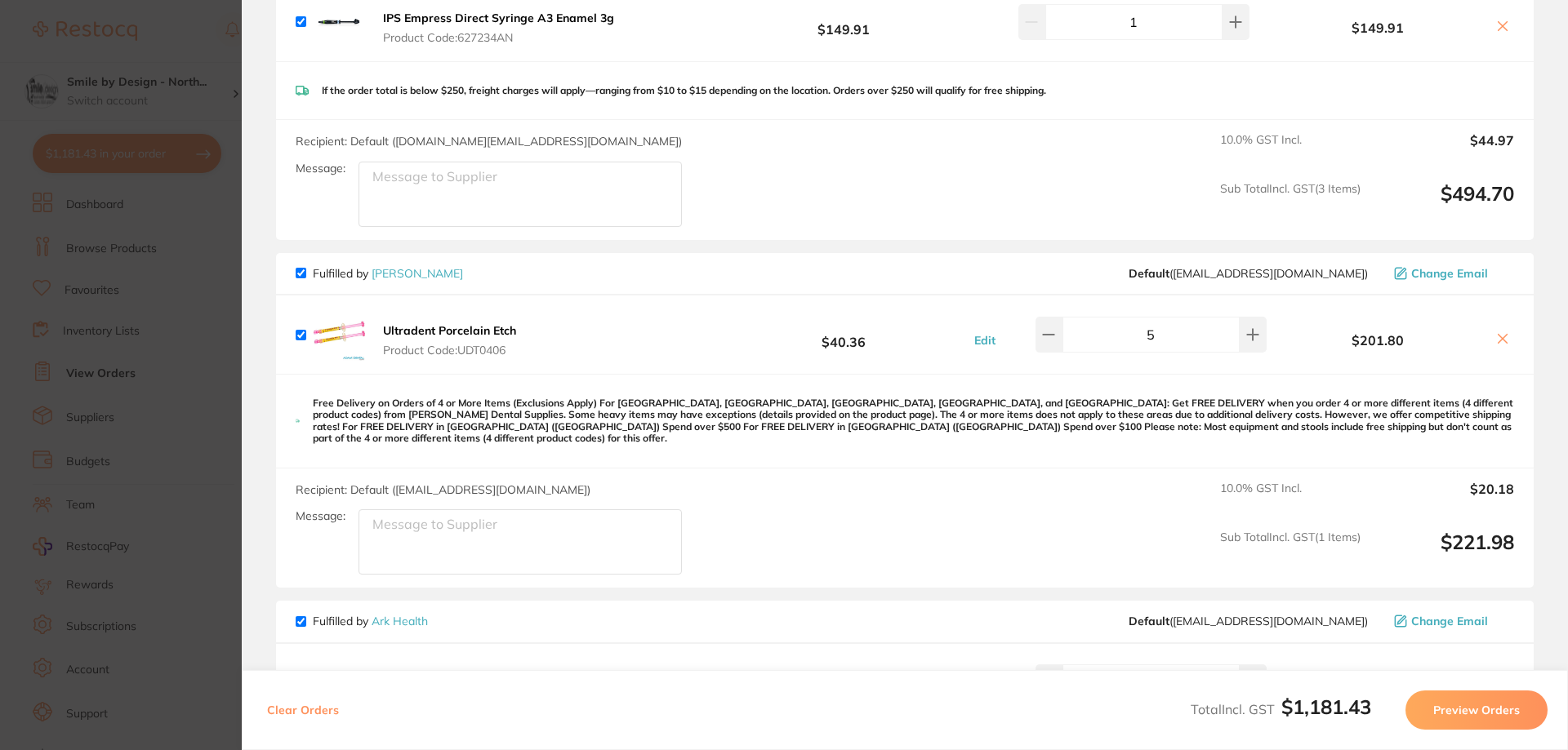
scroll to position [784, 0]
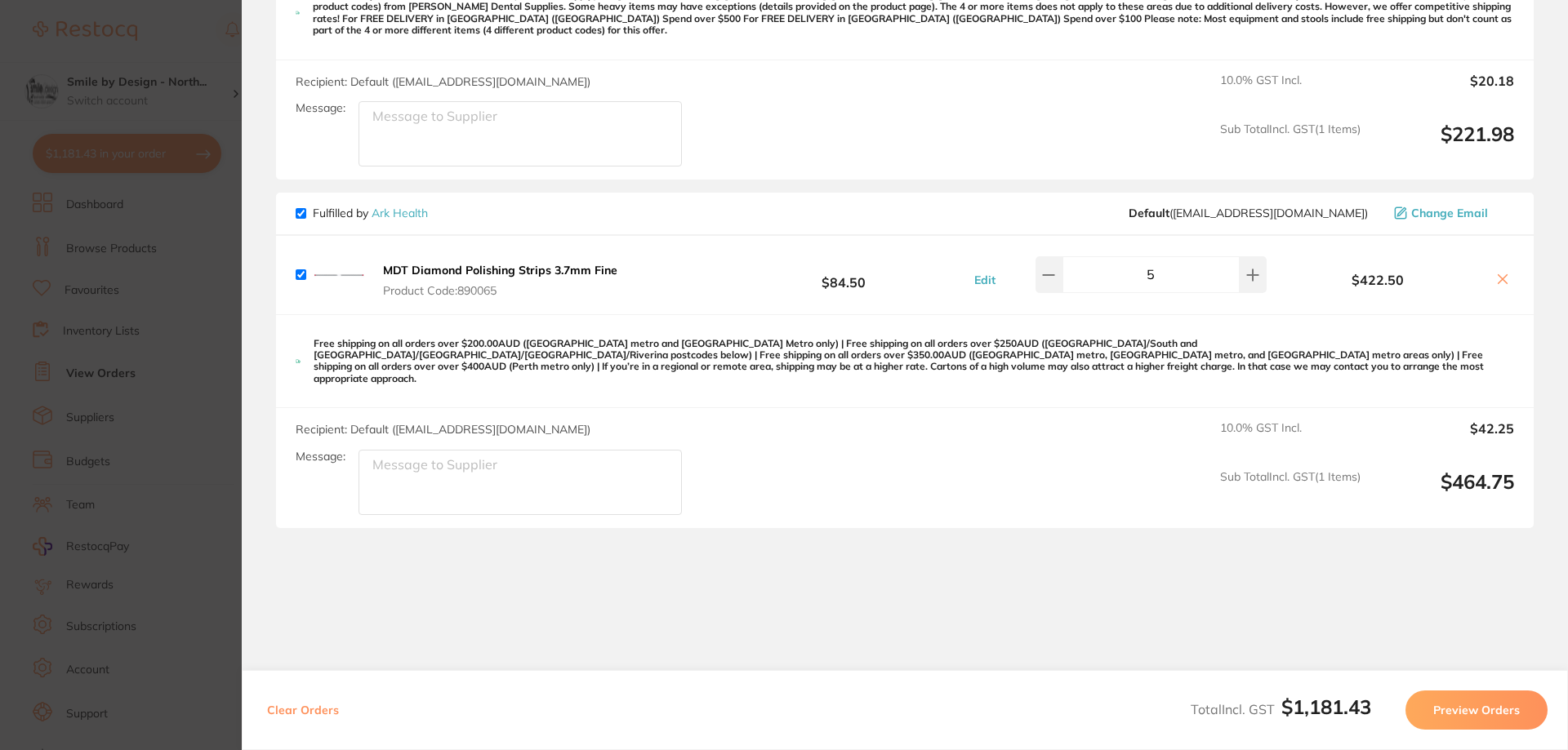
click at [1500, 275] on icon at bounding box center [1503, 279] width 9 height 9
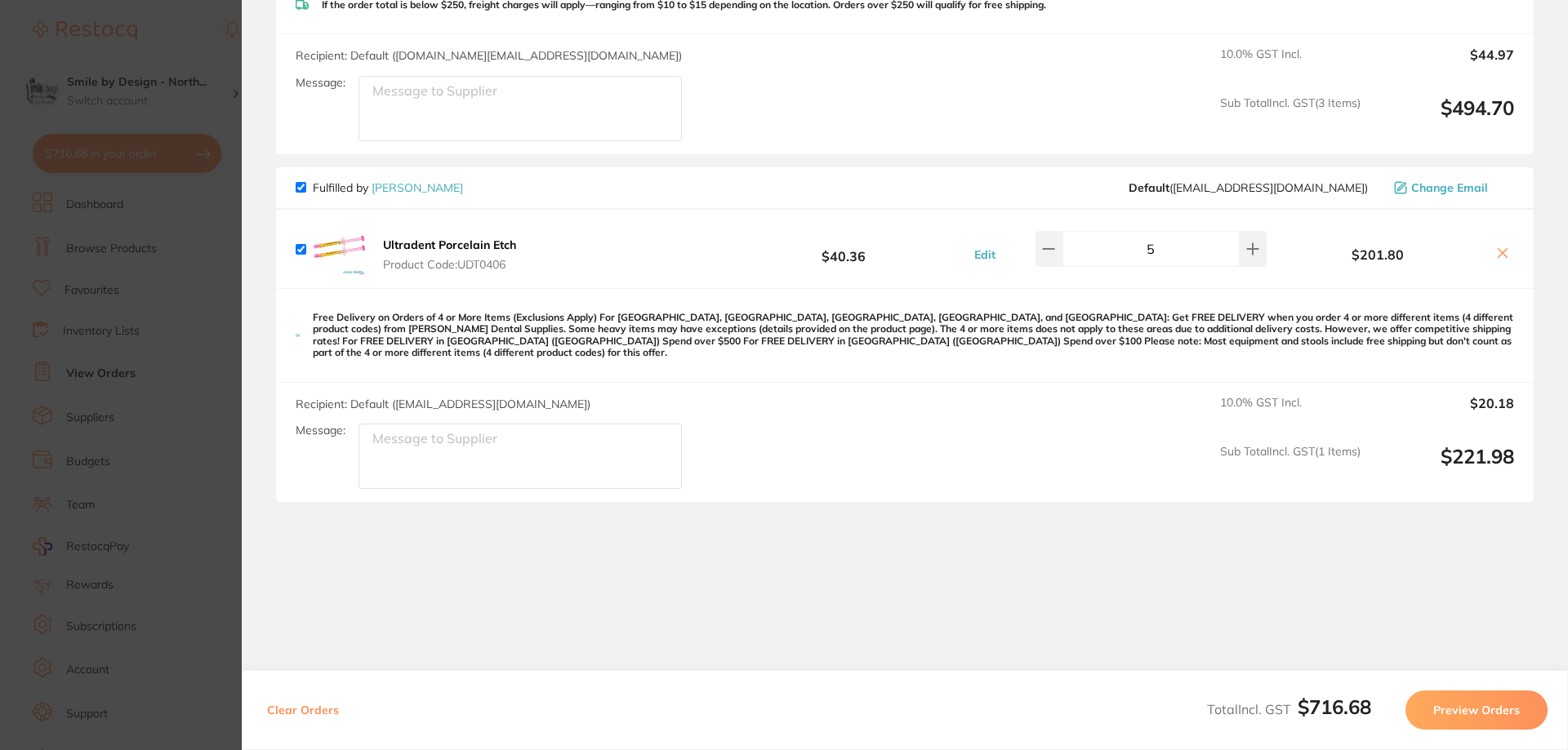
checkbox input "true"
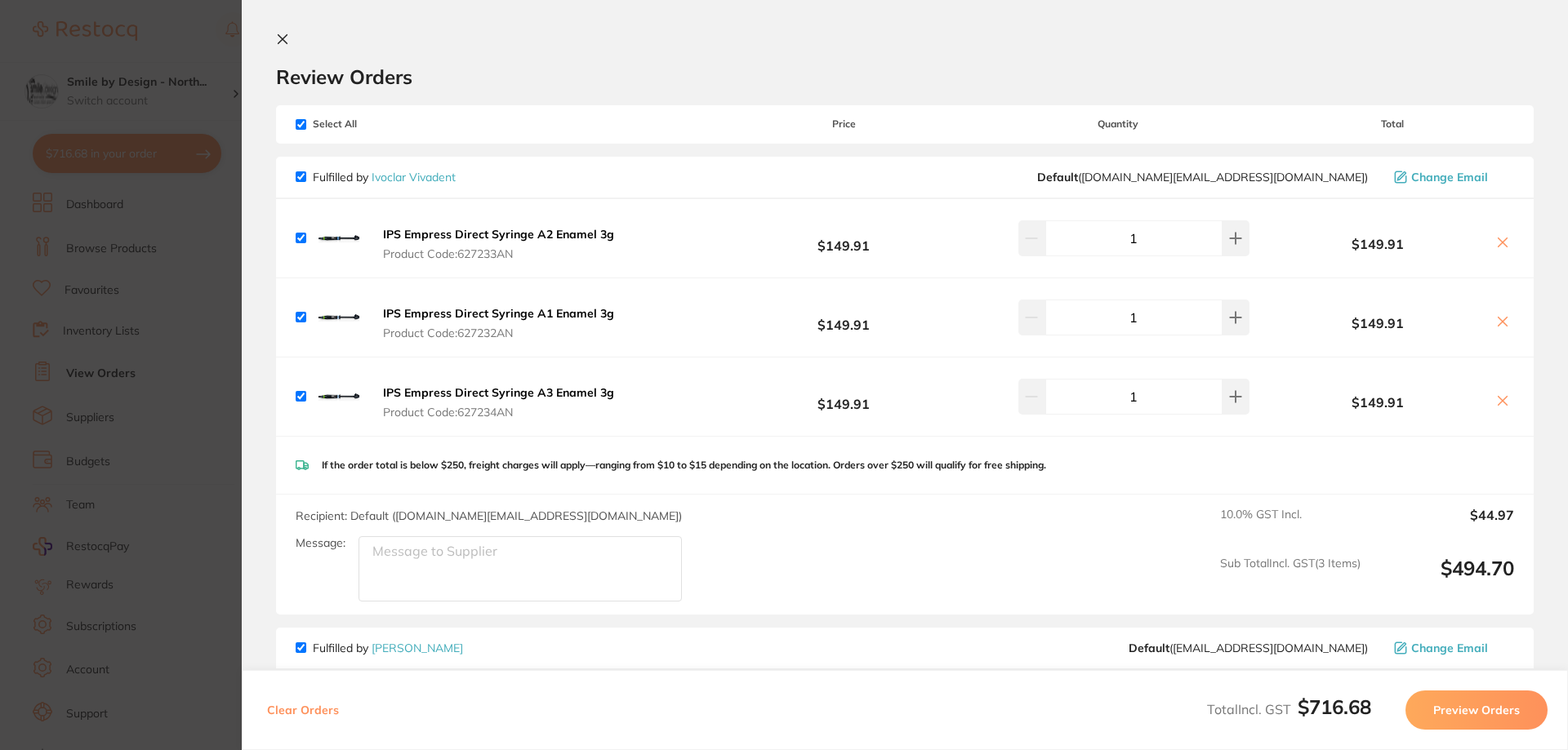
scroll to position [0, 0]
click at [279, 39] on icon at bounding box center [283, 41] width 13 height 13
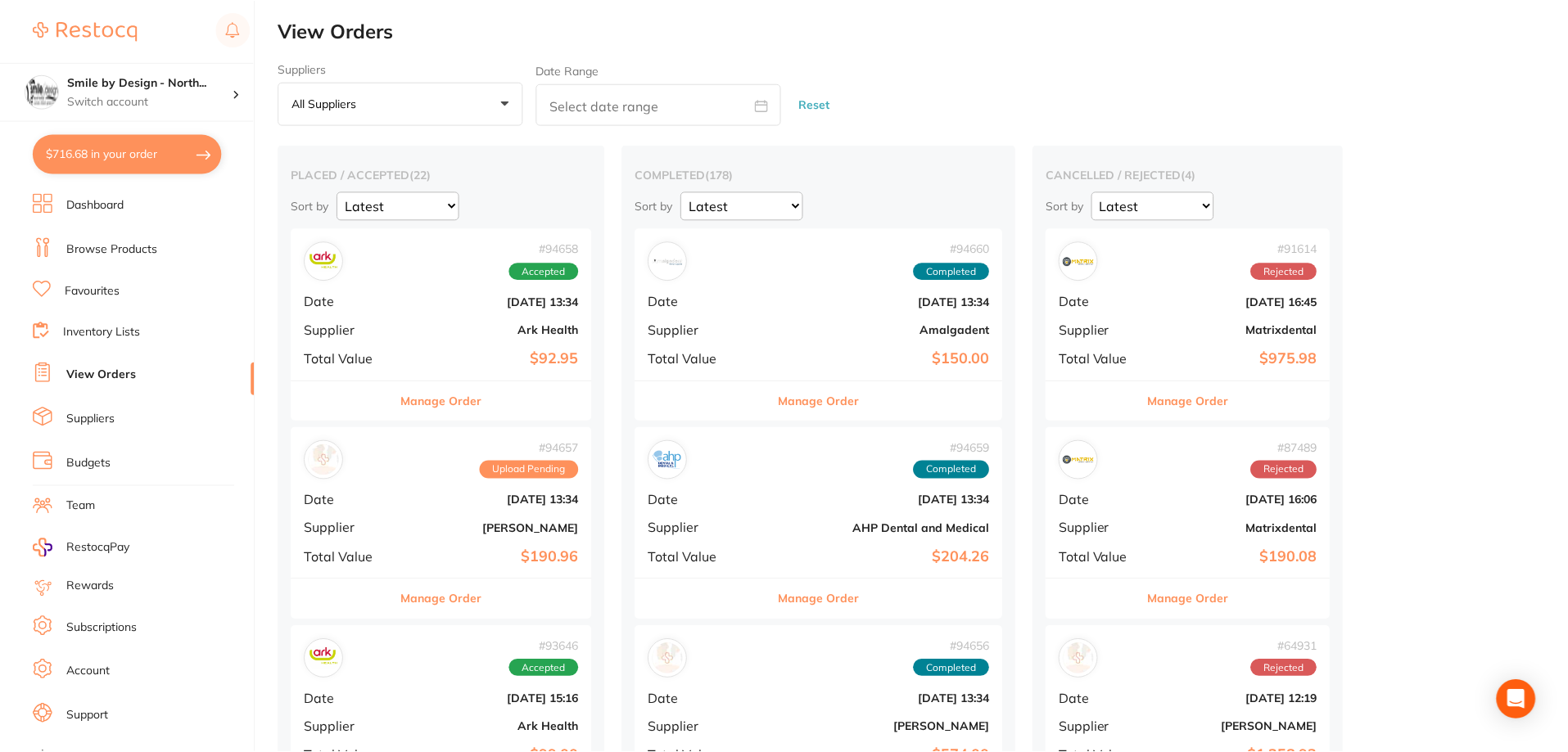
scroll to position [3, 0]
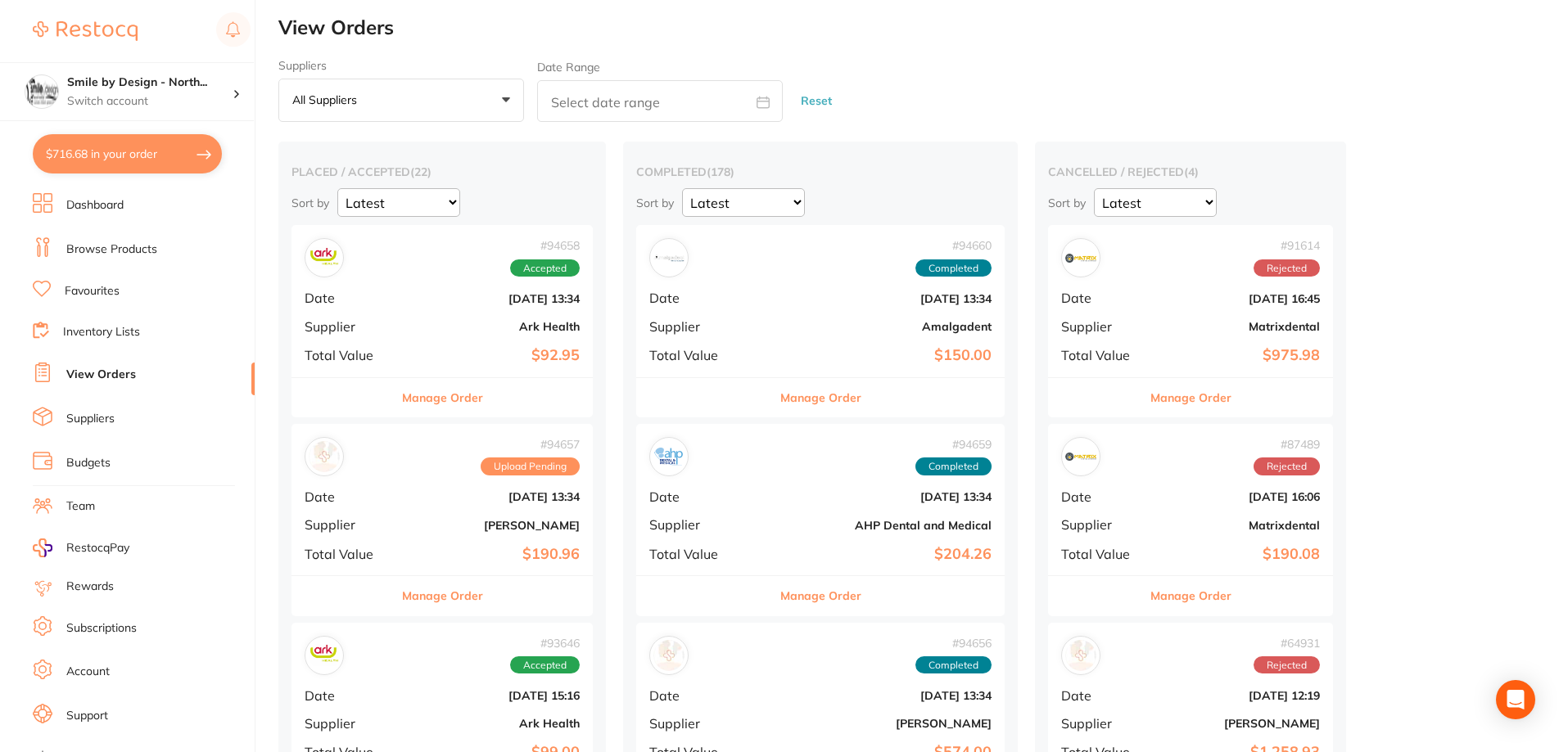
click at [810, 332] on b "Amalgadent" at bounding box center [881, 326] width 219 height 13
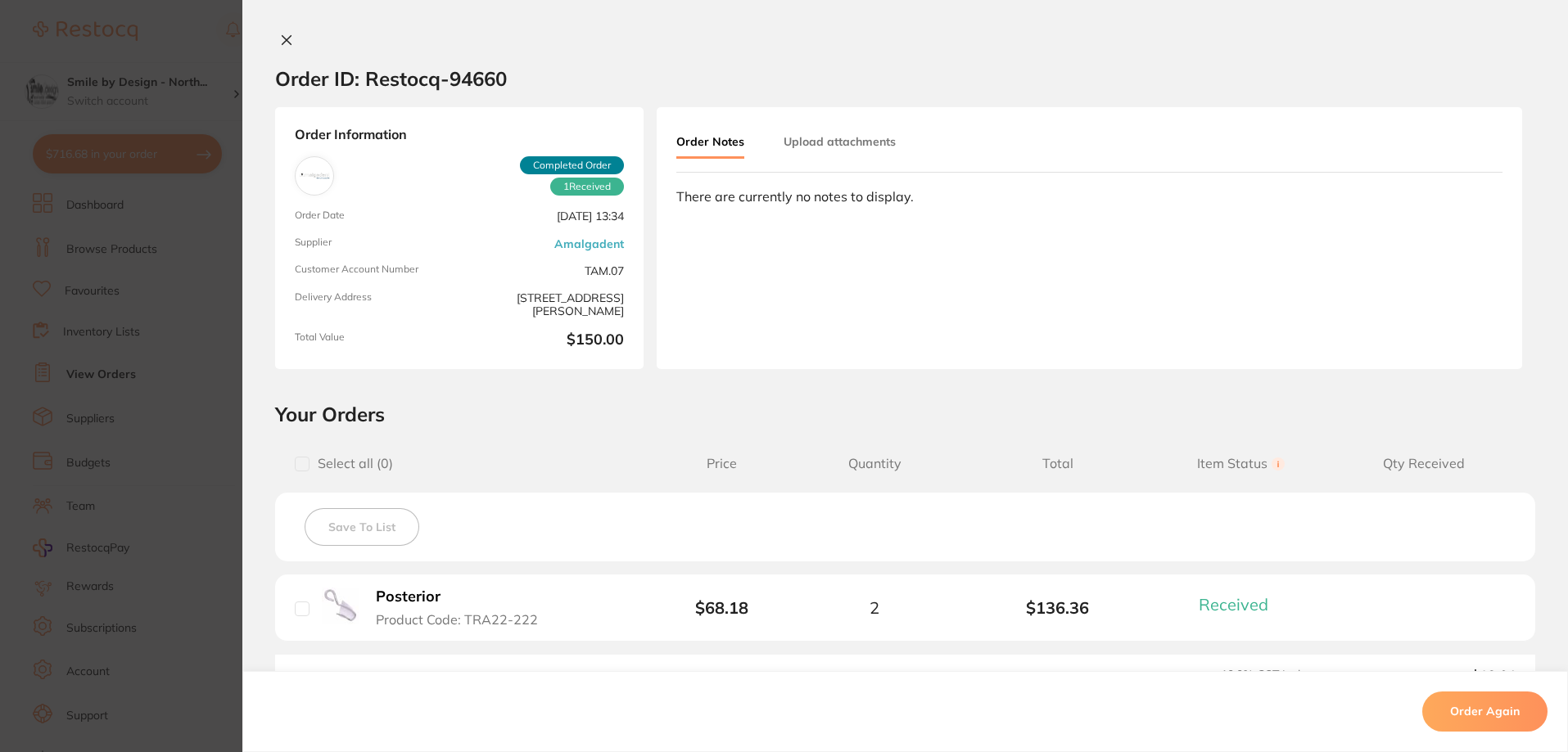
click at [190, 191] on section "Order ID: Restocq- 94660 Order Information 1 Received Completed Order Order Dat…" at bounding box center [784, 376] width 1568 height 752
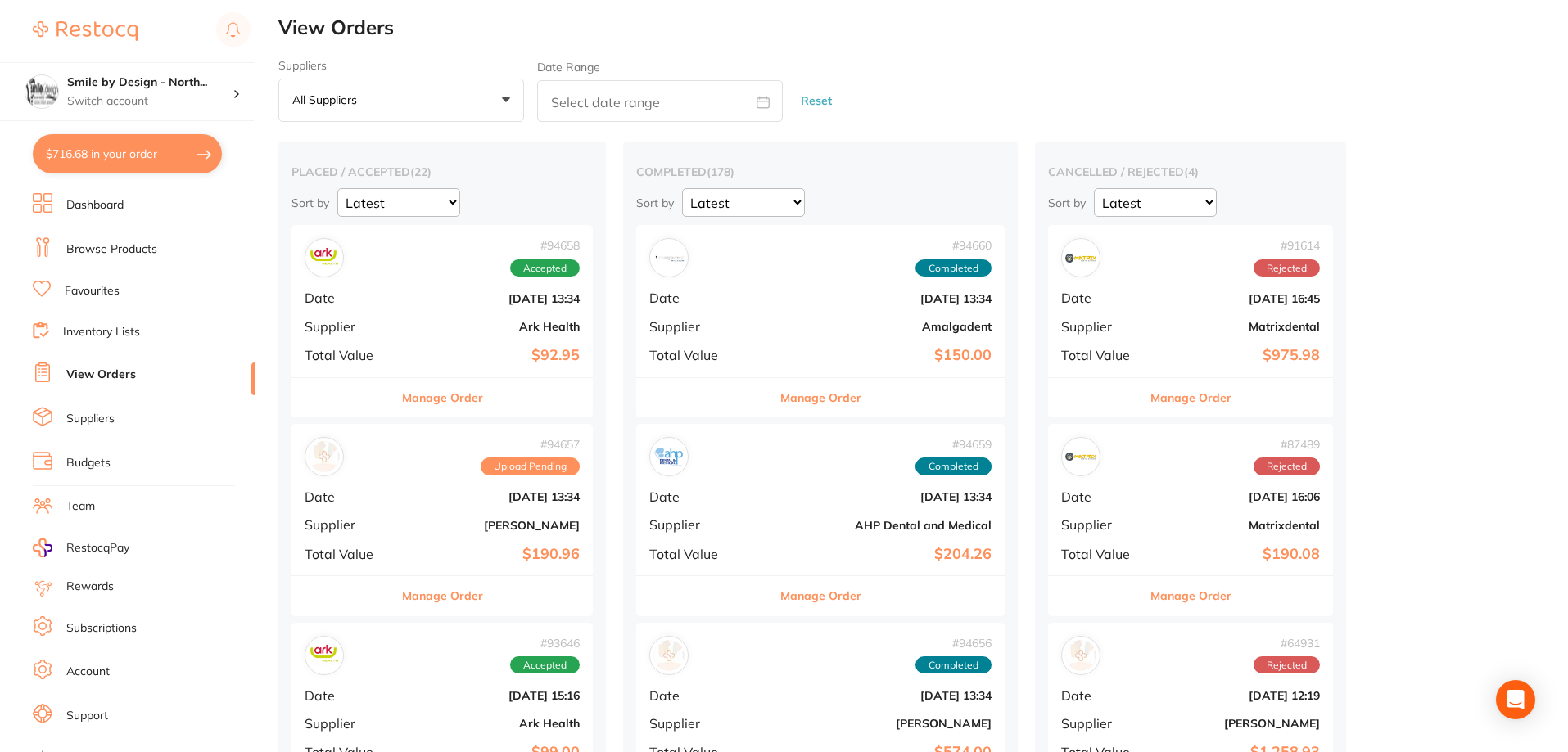
click at [836, 473] on div "# 94659 Completed" at bounding box center [820, 456] width 342 height 39
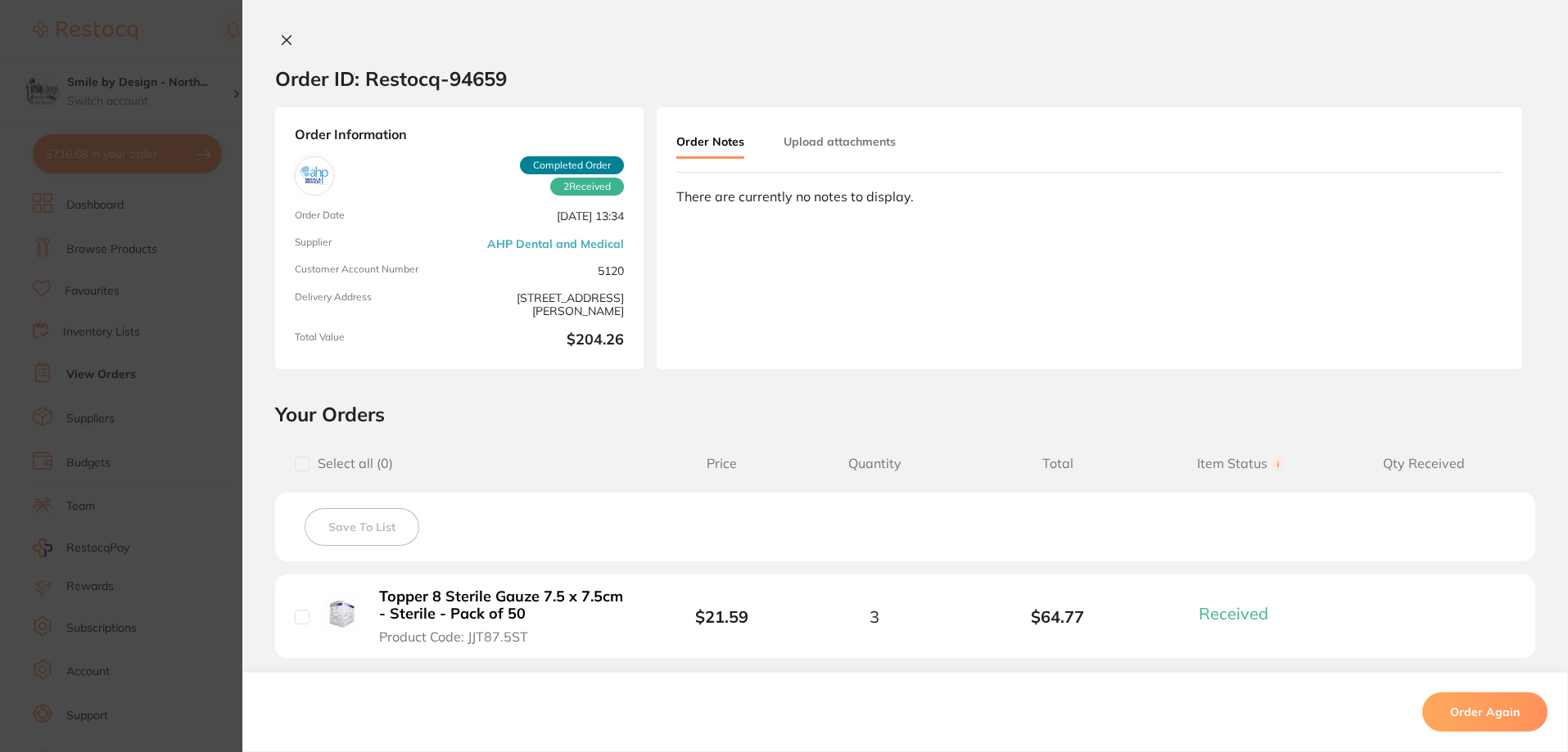
scroll to position [324, 0]
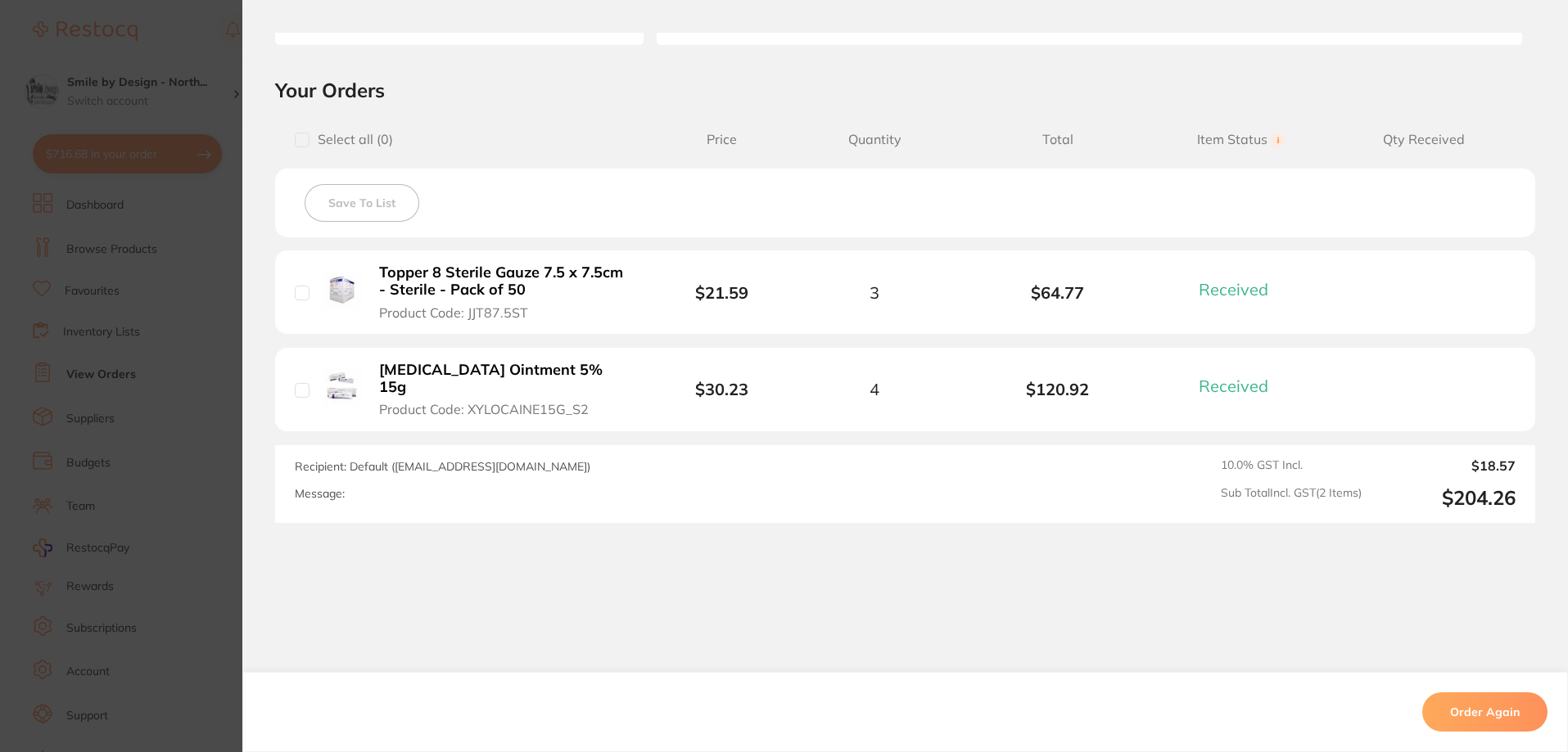
click at [135, 326] on section "Order ID: Restocq- 94659 Order Information 2 Received Completed Order Order Dat…" at bounding box center [784, 376] width 1568 height 752
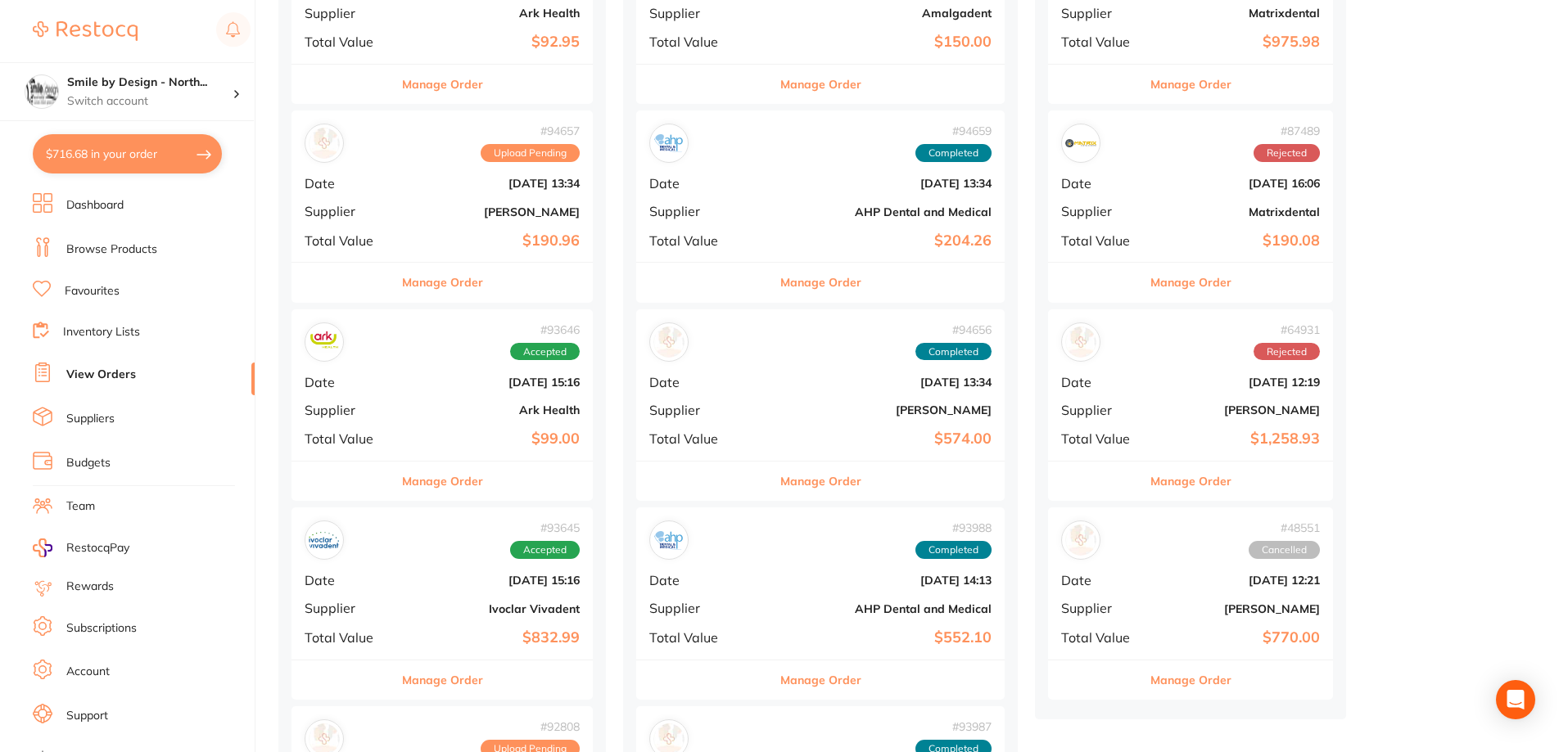
scroll to position [331, 0]
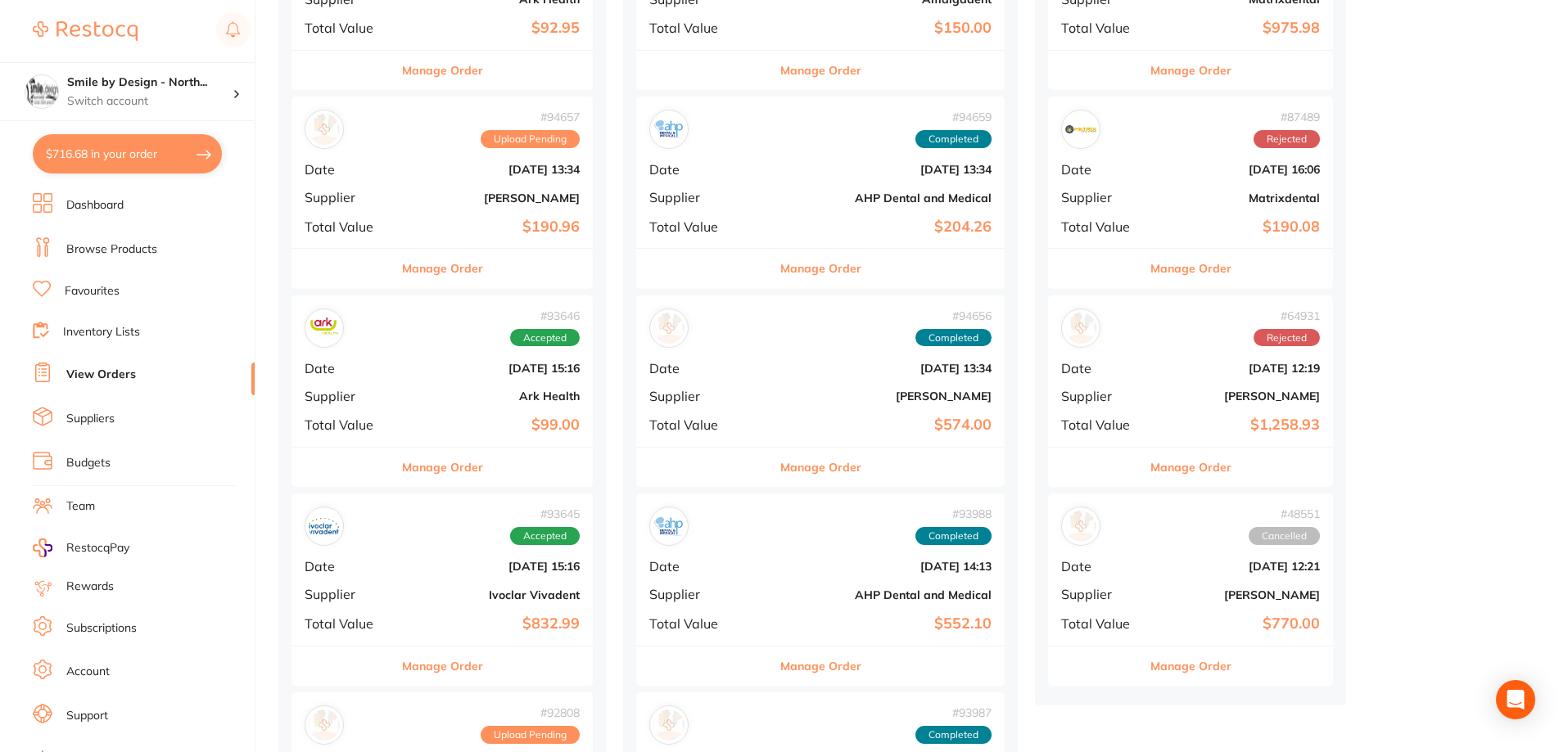
click at [857, 362] on b "[DATE] 13:34" at bounding box center [881, 368] width 219 height 13
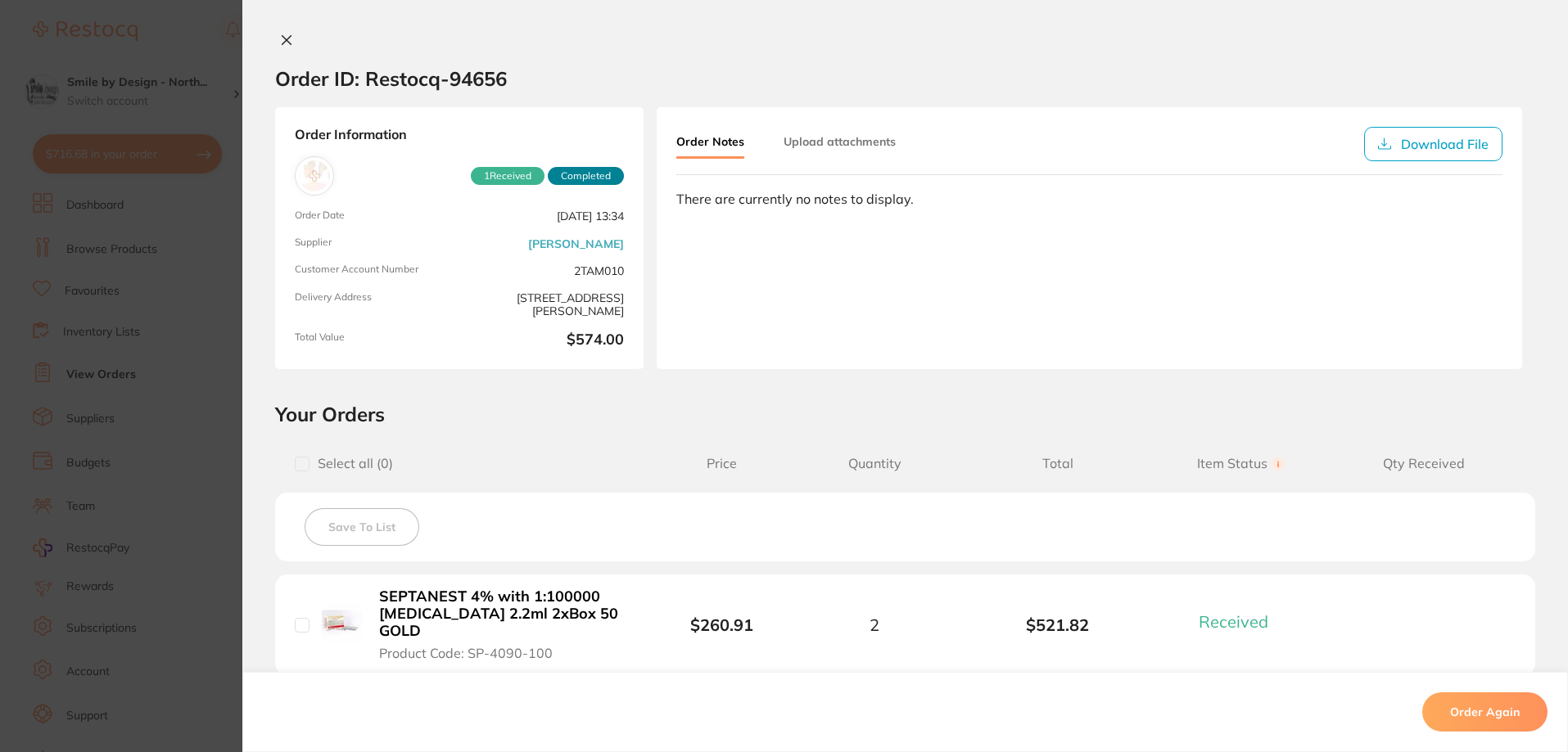
scroll to position [242, 0]
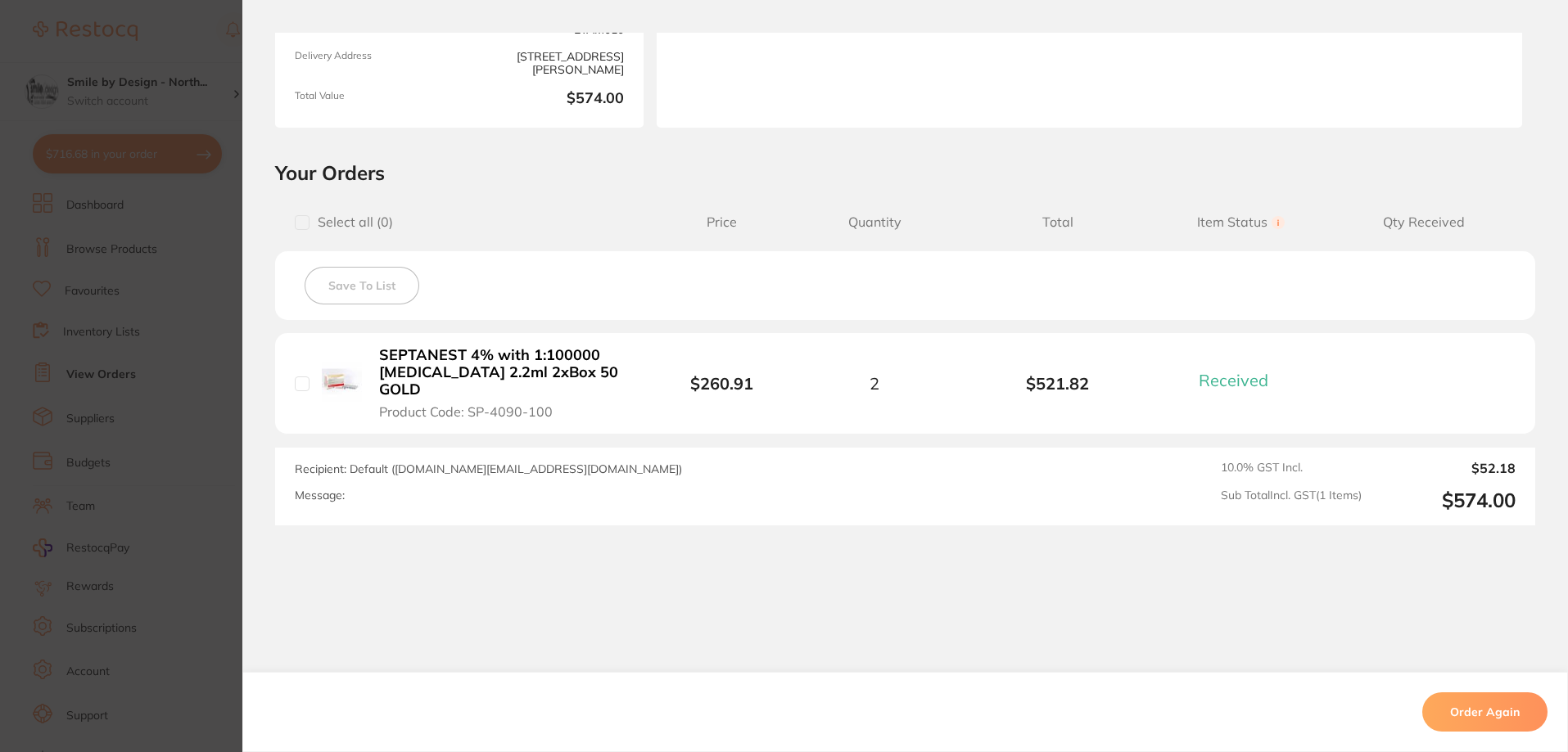
click at [92, 263] on section "Order ID: Restocq- 94656 Order Information 1 Received Completed Order Date [DAT…" at bounding box center [784, 376] width 1568 height 752
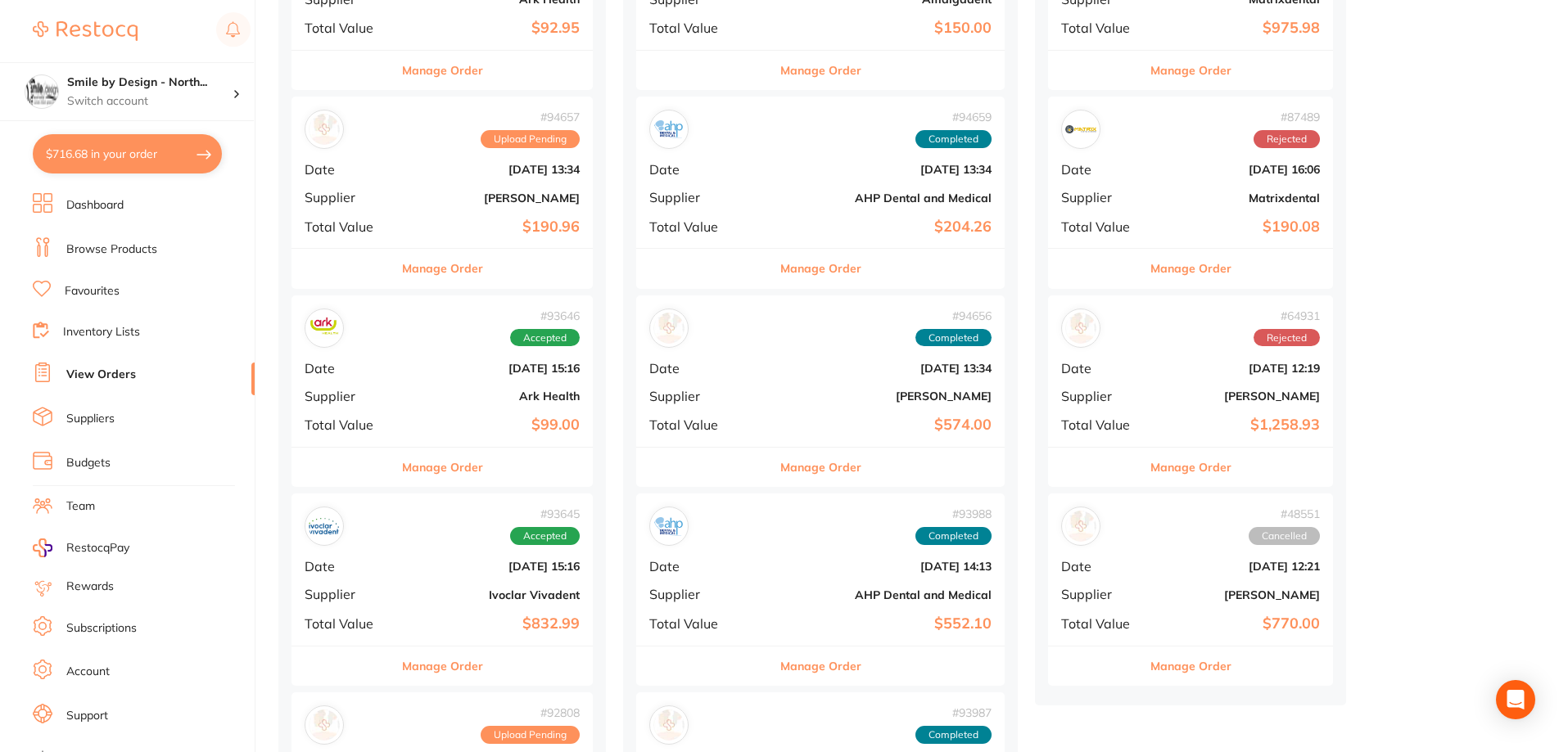
scroll to position [494, 0]
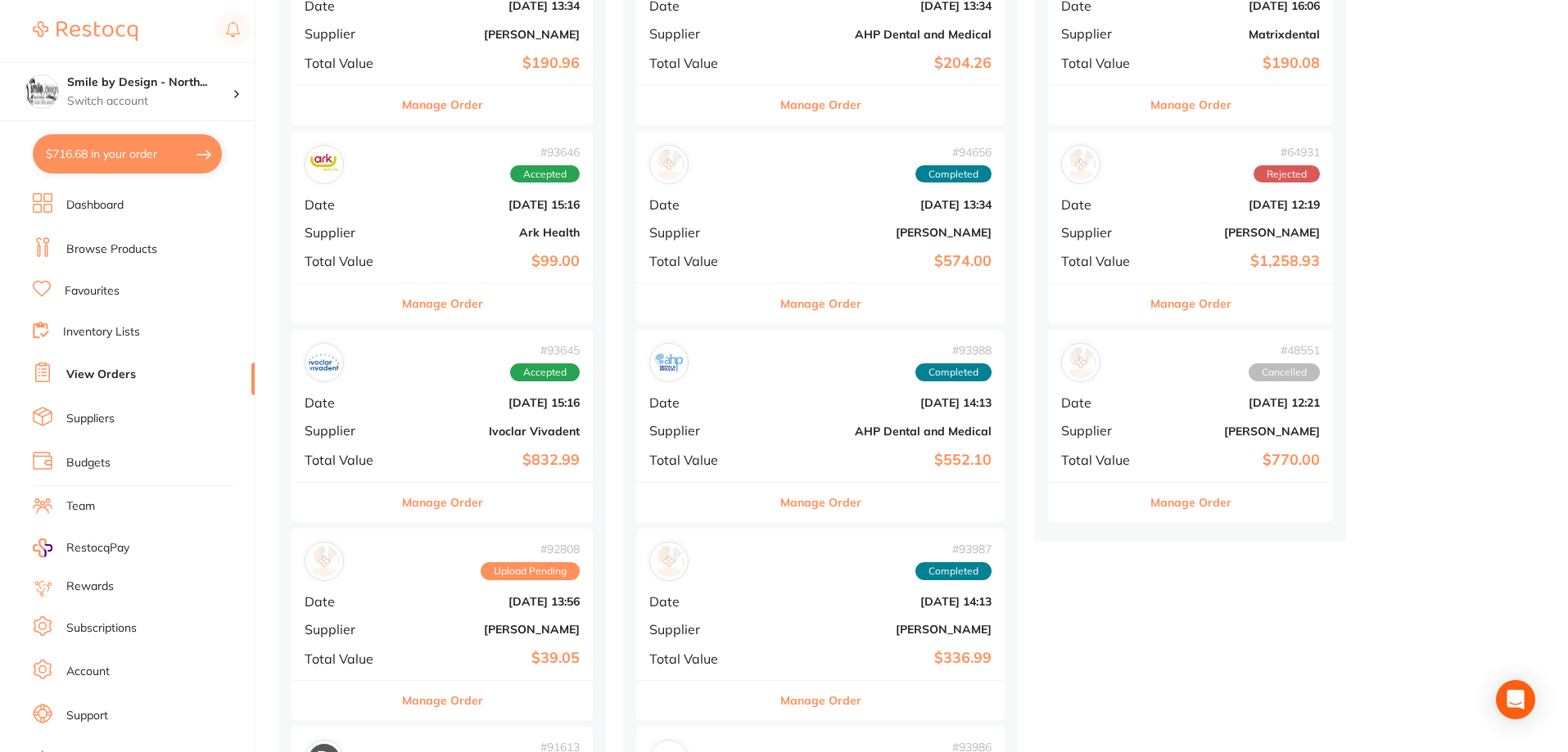
click at [835, 409] on b "[DATE] 14:13" at bounding box center [881, 403] width 219 height 13
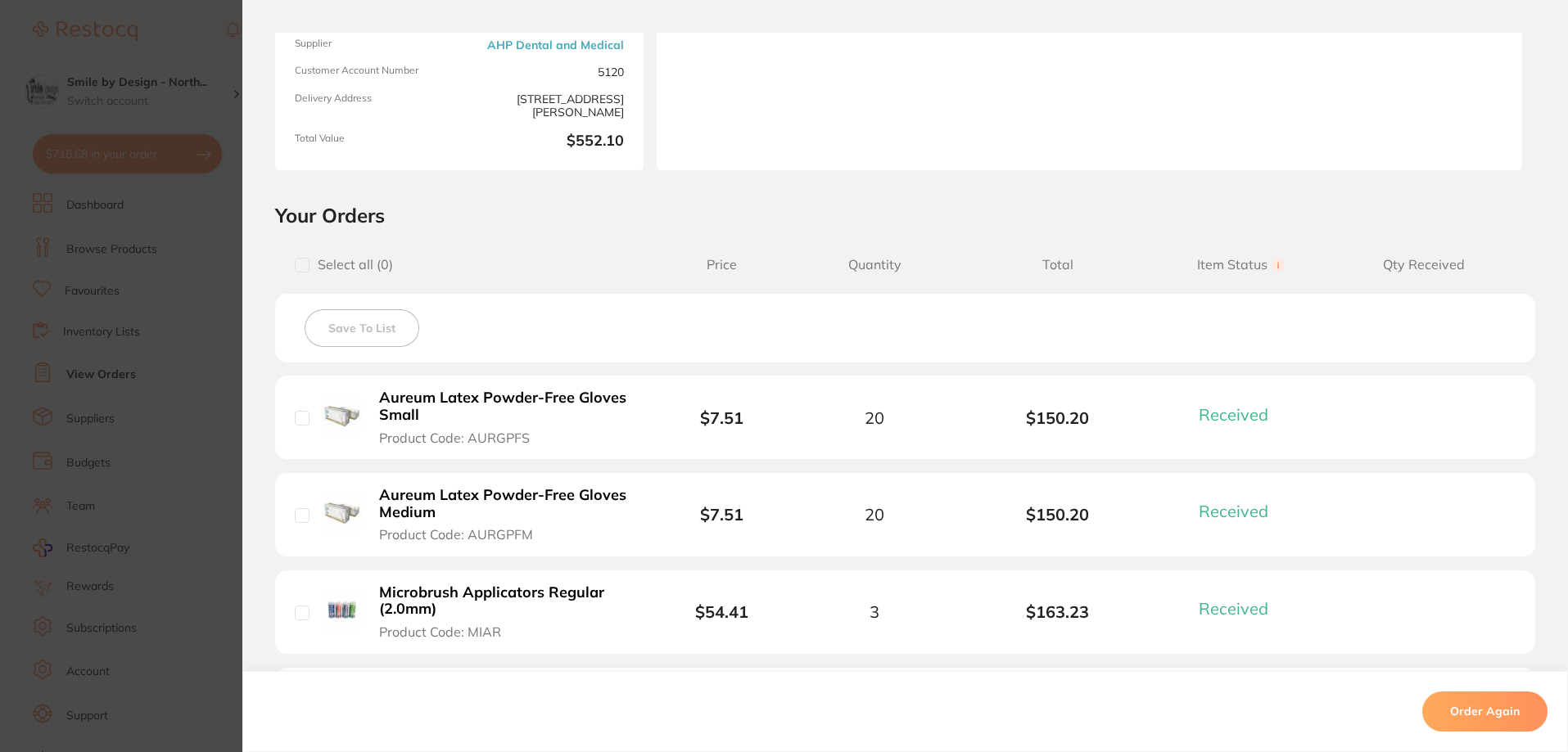
scroll to position [410, 0]
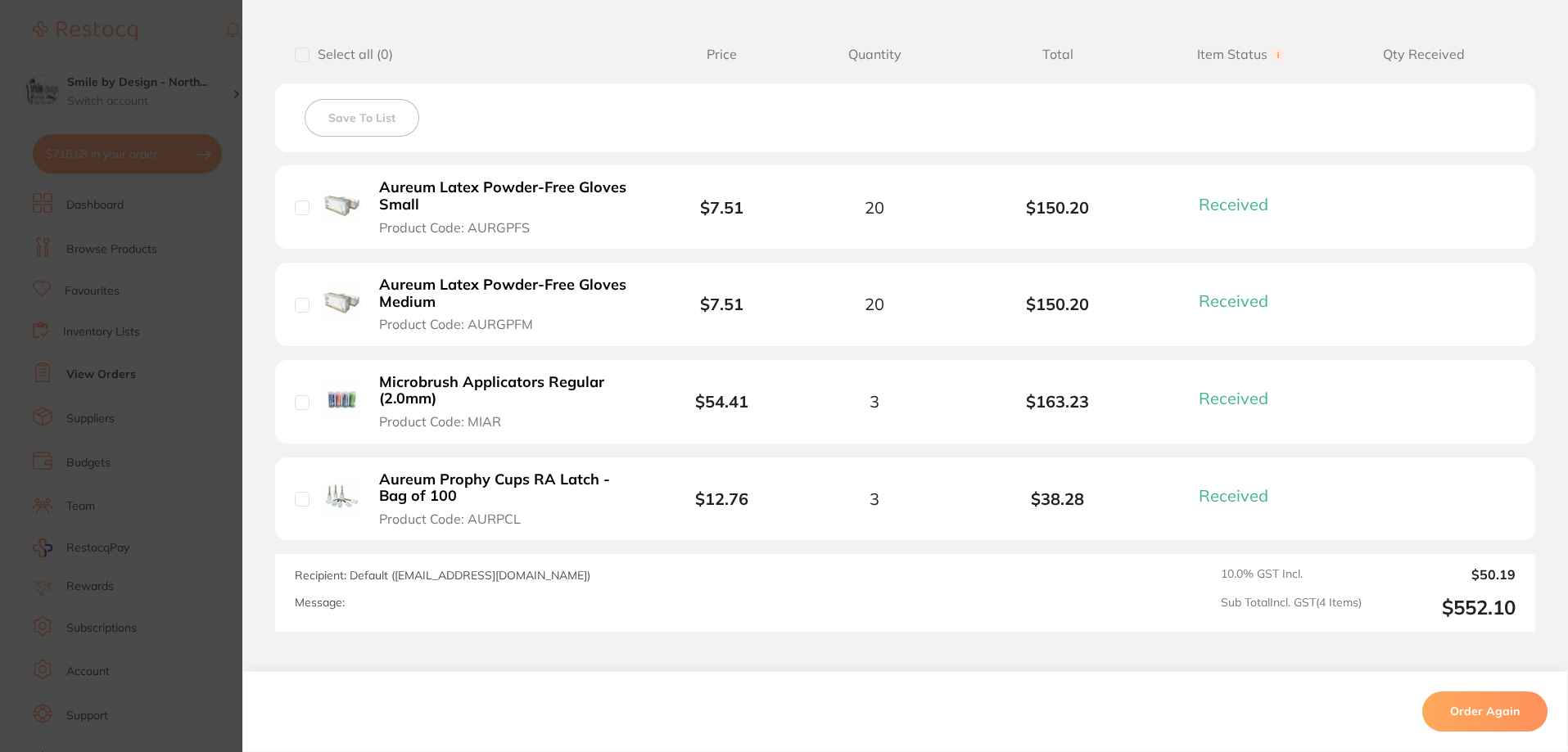
click at [163, 215] on section "Order ID: Restocq- 93988 Order Information 4 Received Completed Order Order Dat…" at bounding box center [784, 376] width 1568 height 752
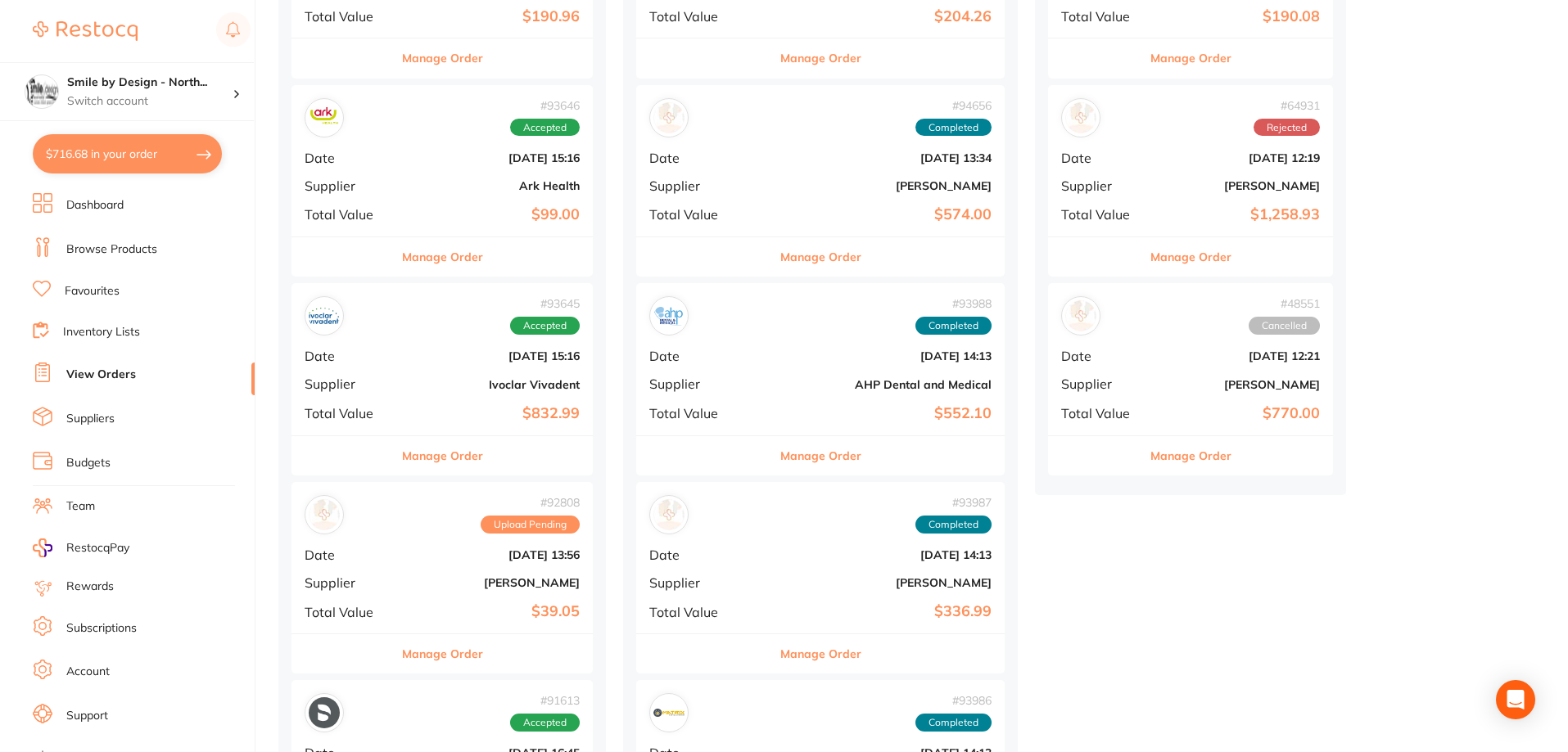
scroll to position [658, 0]
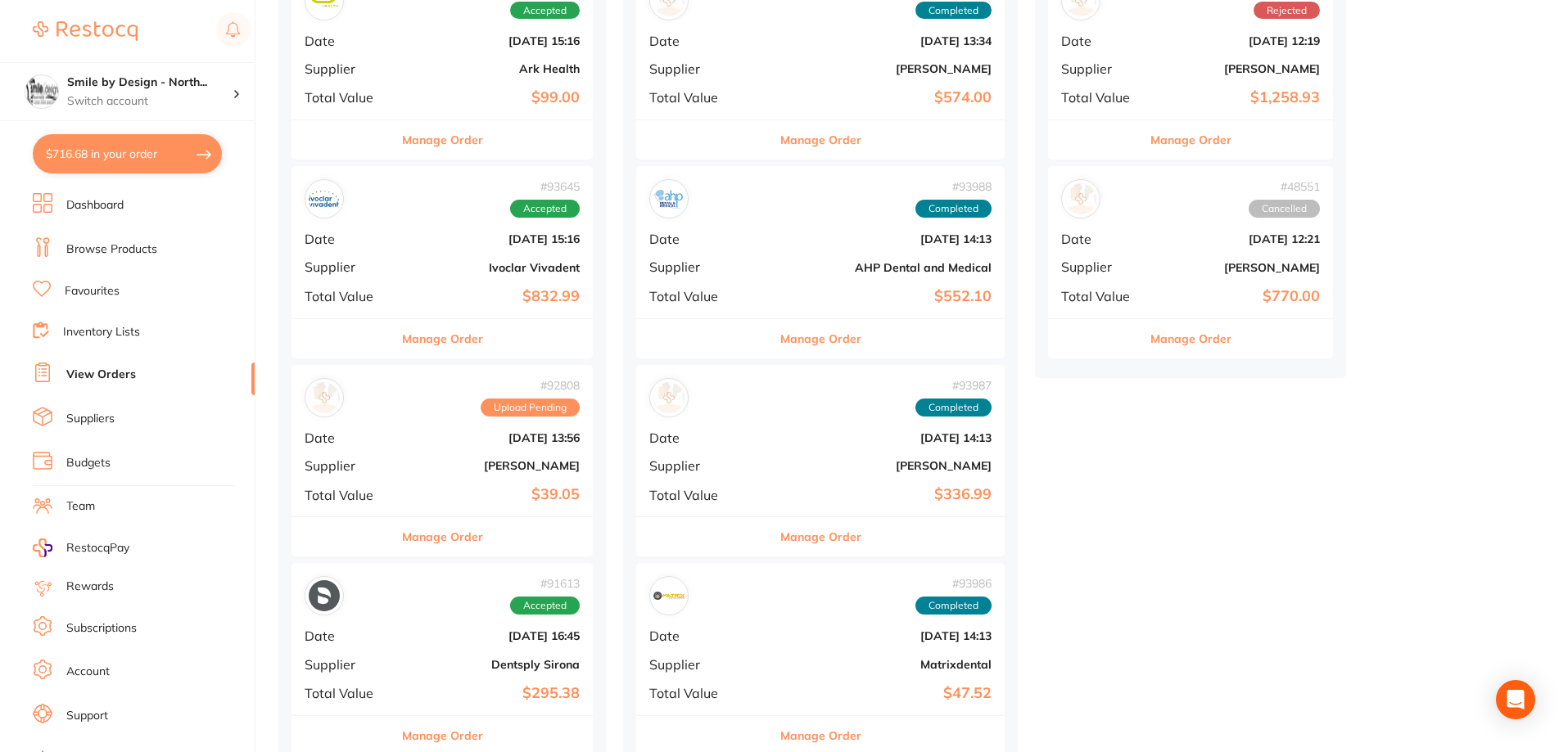
click at [775, 446] on div "# 93987 Completed Date [DATE] 14:13 Supplier [PERSON_NAME] Total Value $336.99" at bounding box center [821, 441] width 368 height 152
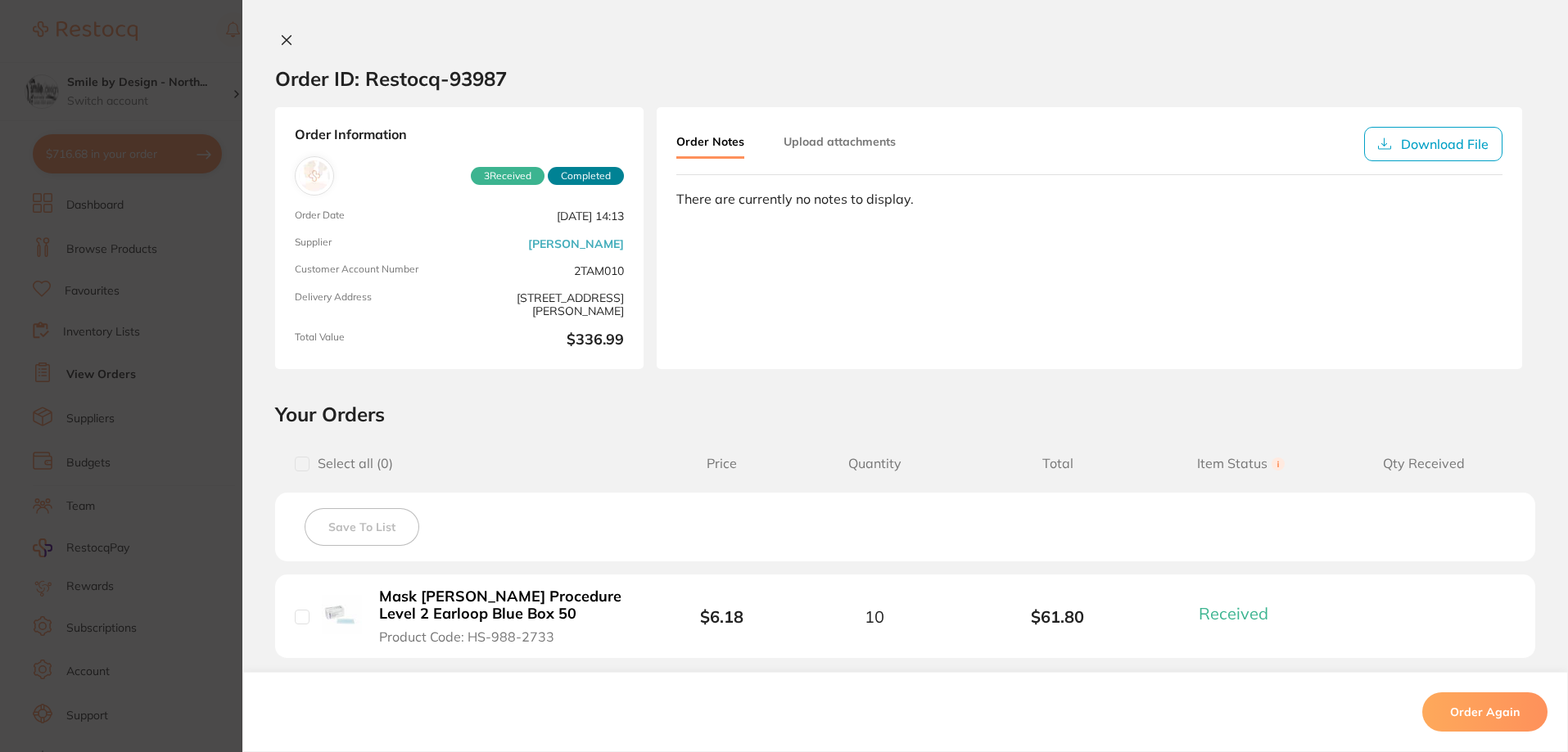
click at [289, 37] on button at bounding box center [286, 42] width 23 height 17
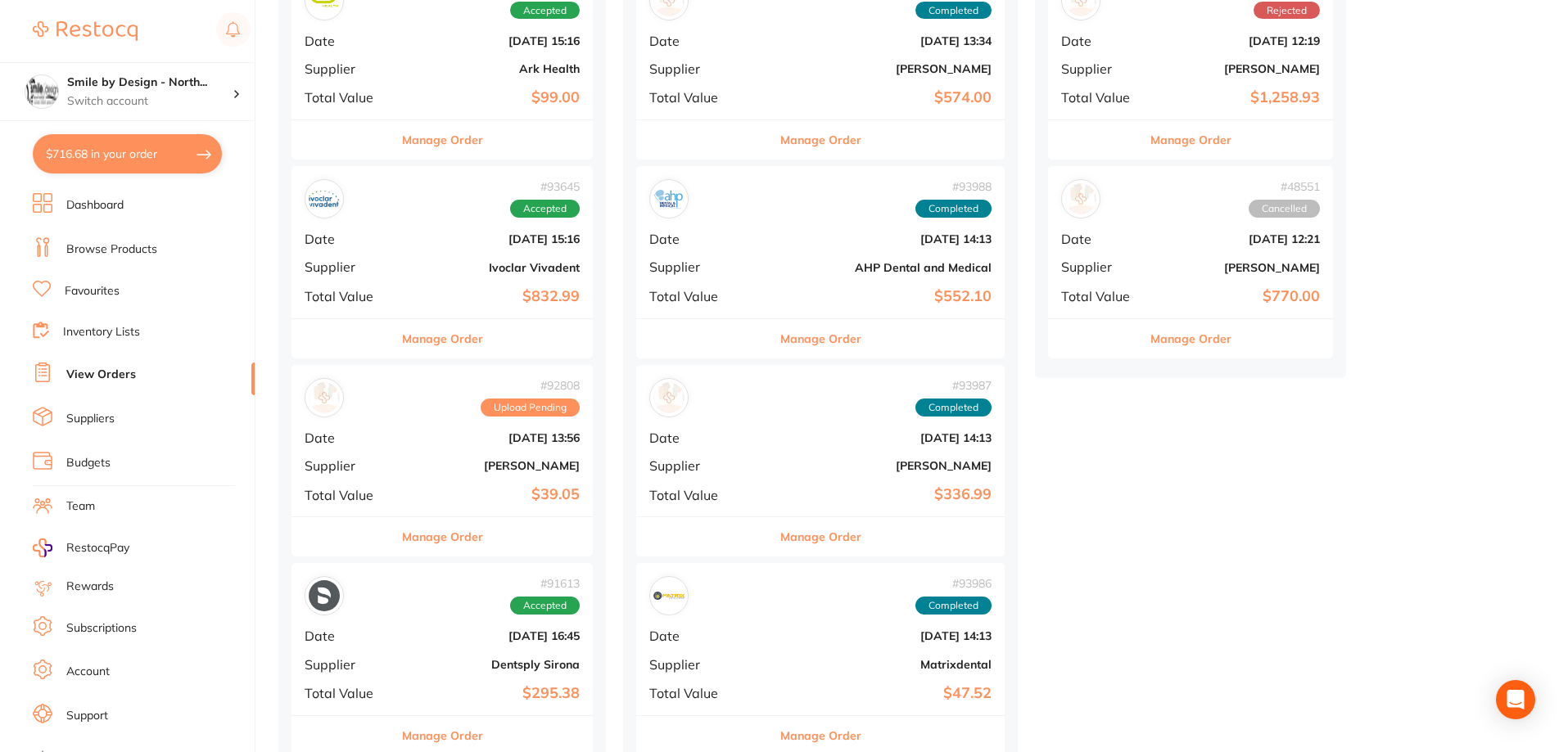
click at [124, 169] on button "$716.68 in your order" at bounding box center [127, 154] width 189 height 39
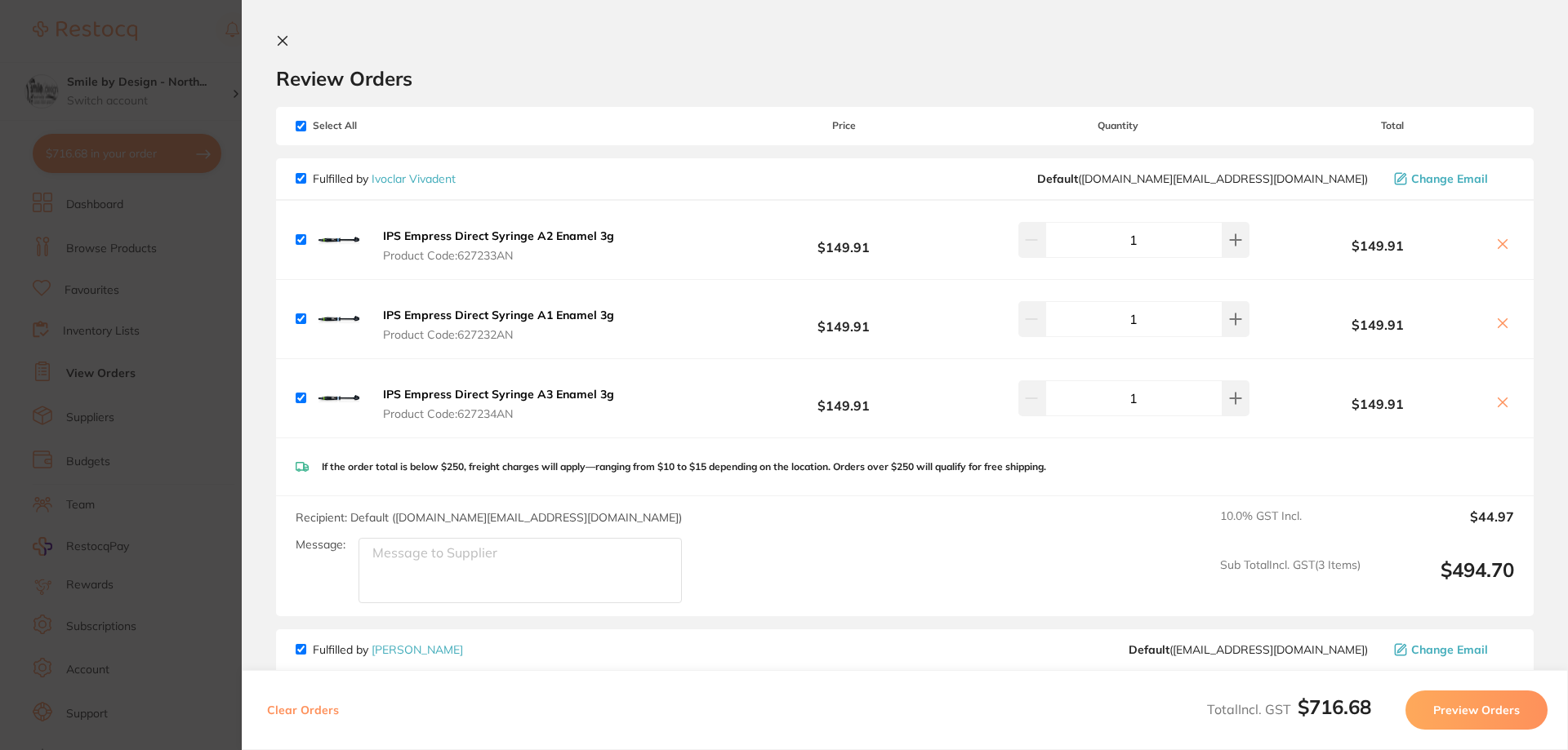
drag, startPoint x: 290, startPoint y: 44, endPoint x: 295, endPoint y: 56, distance: 13.0
click at [290, 44] on button at bounding box center [286, 42] width 20 height 15
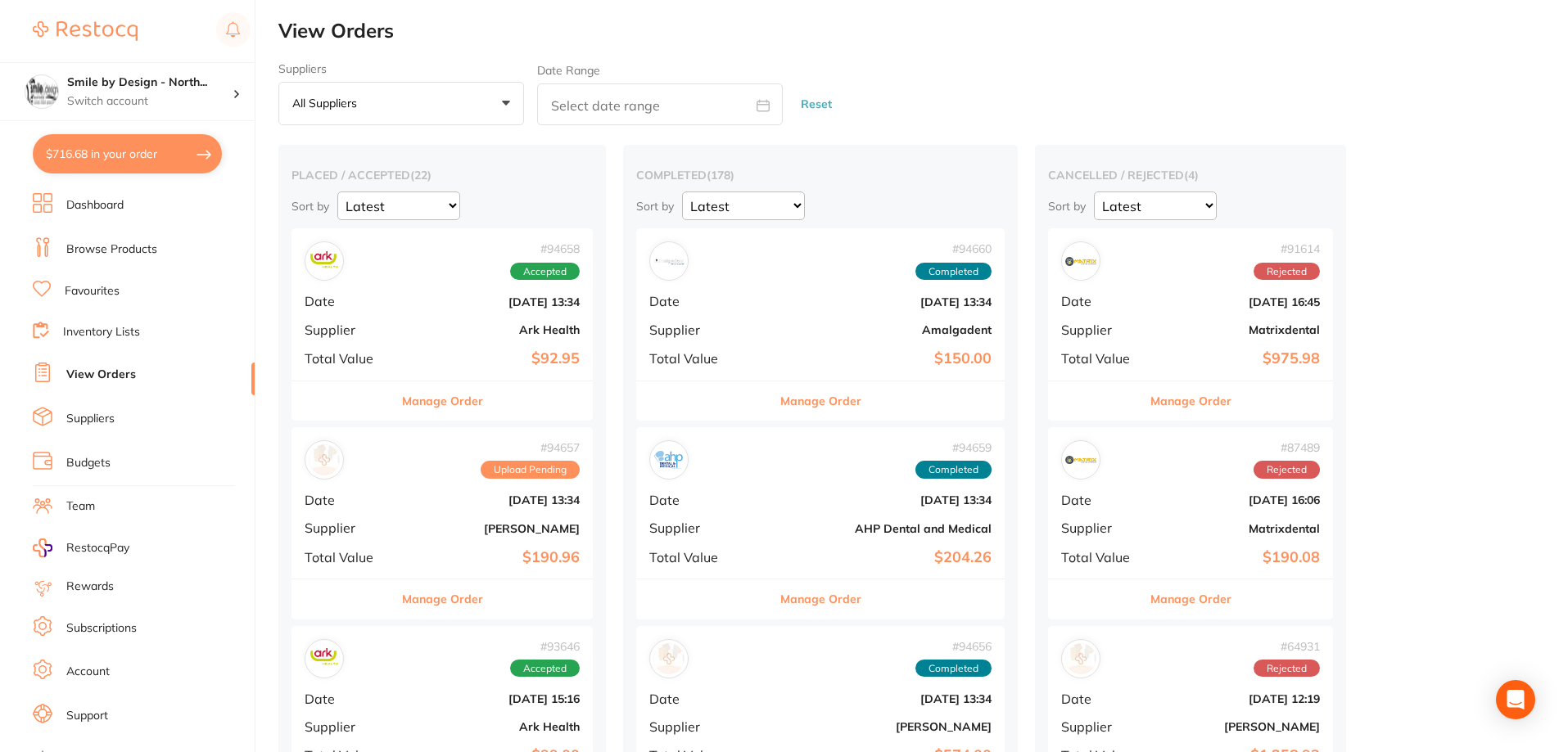
click at [77, 248] on link "Browse Products" at bounding box center [112, 249] width 91 height 16
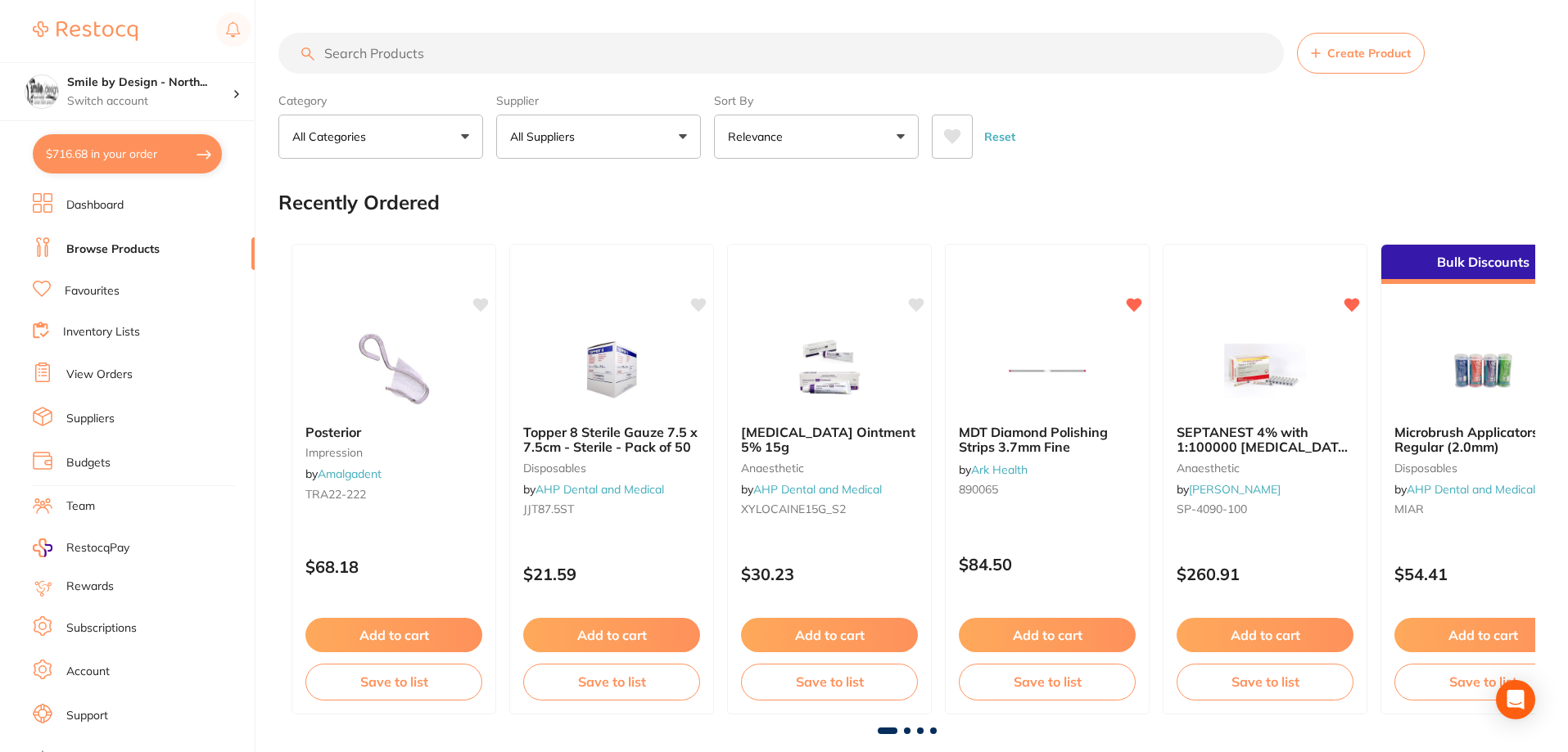
click at [494, 48] on input "search" at bounding box center [781, 53] width 1005 height 41
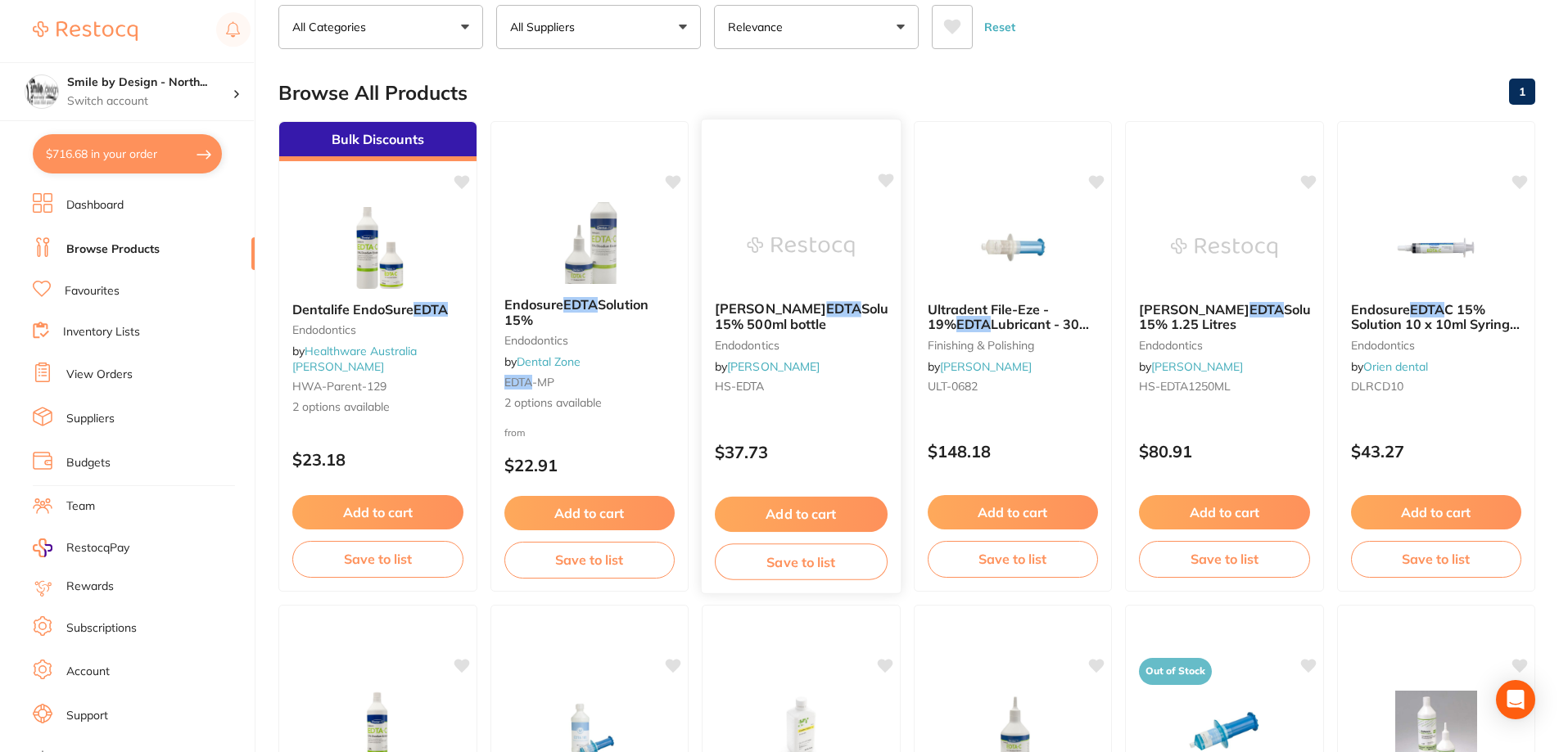
scroll to position [82, 0]
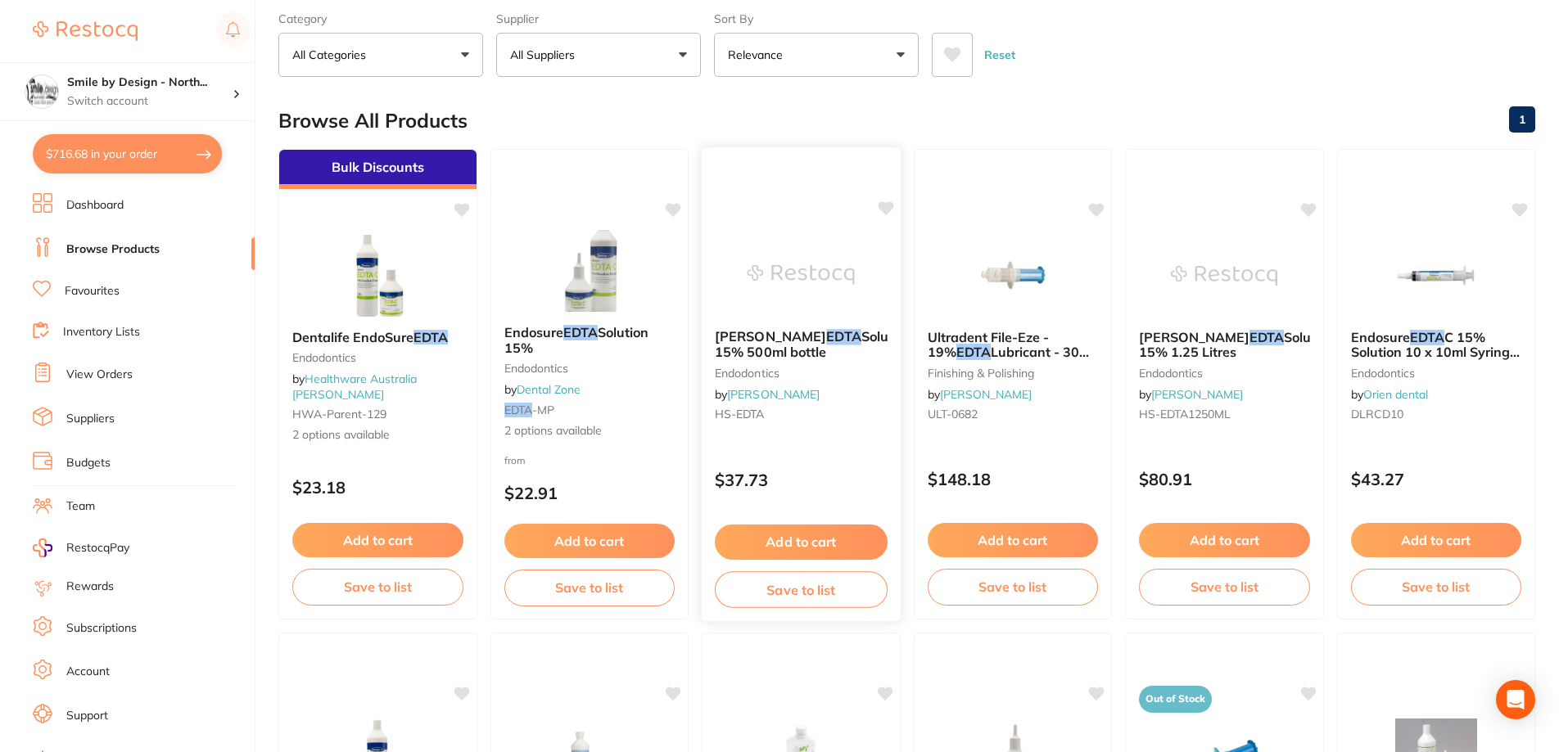
type input "edta"
click at [822, 541] on button "Add to cart" at bounding box center [801, 541] width 173 height 35
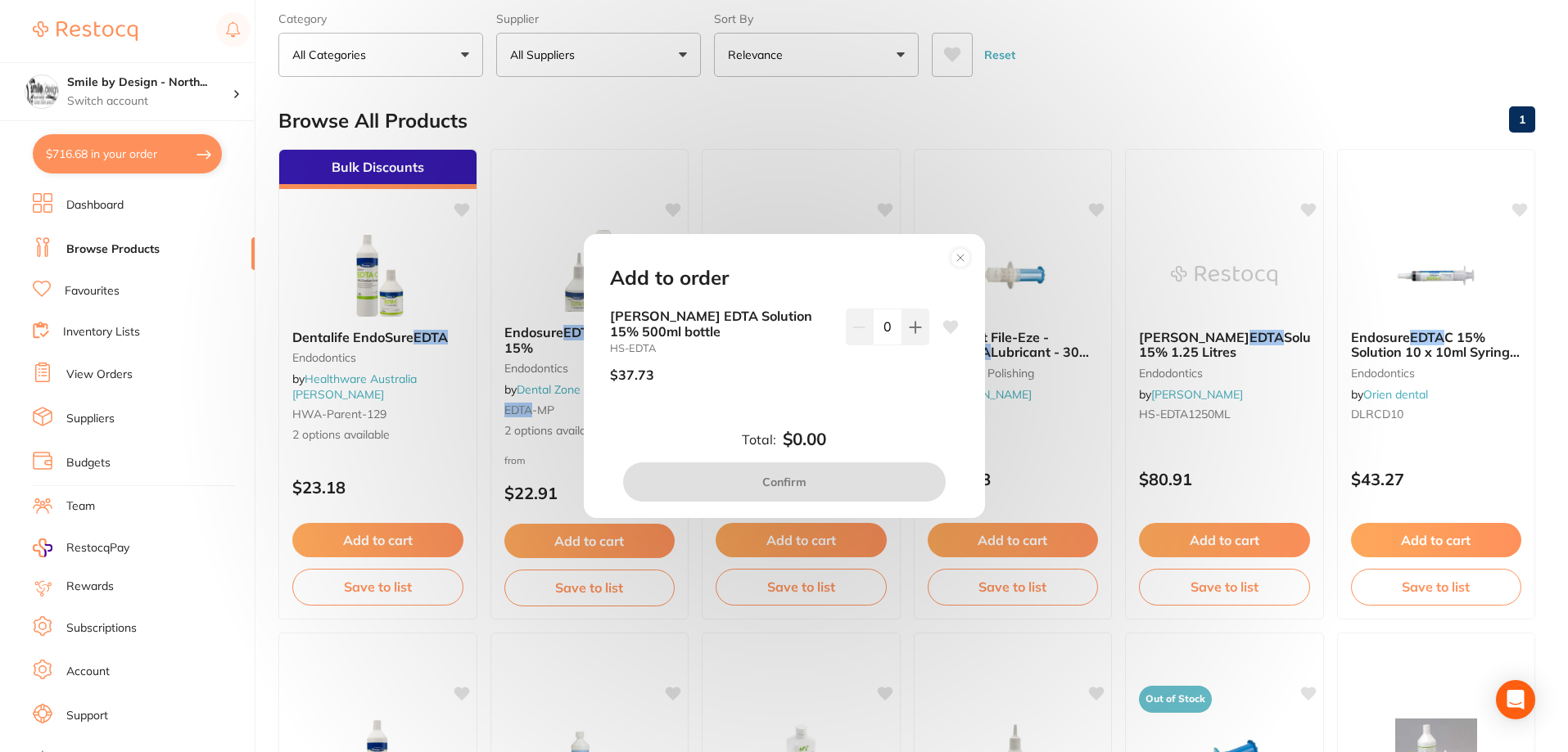
drag, startPoint x: 913, startPoint y: 327, endPoint x: 911, endPoint y: 378, distance: 51.0
click at [912, 327] on icon at bounding box center [914, 326] width 10 height 10
type input "1"
click at [863, 486] on button "Confirm" at bounding box center [784, 482] width 323 height 39
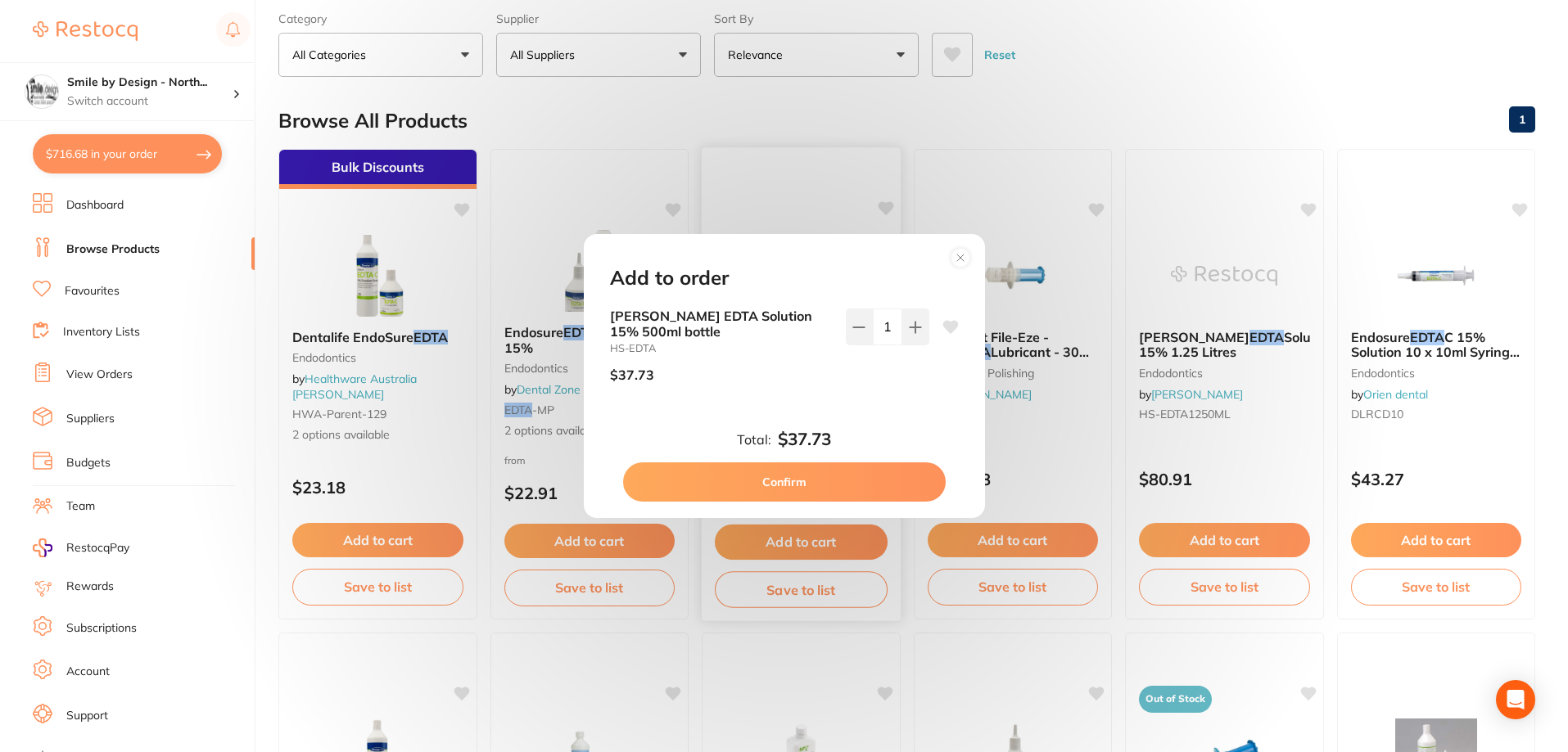
checkbox input "false"
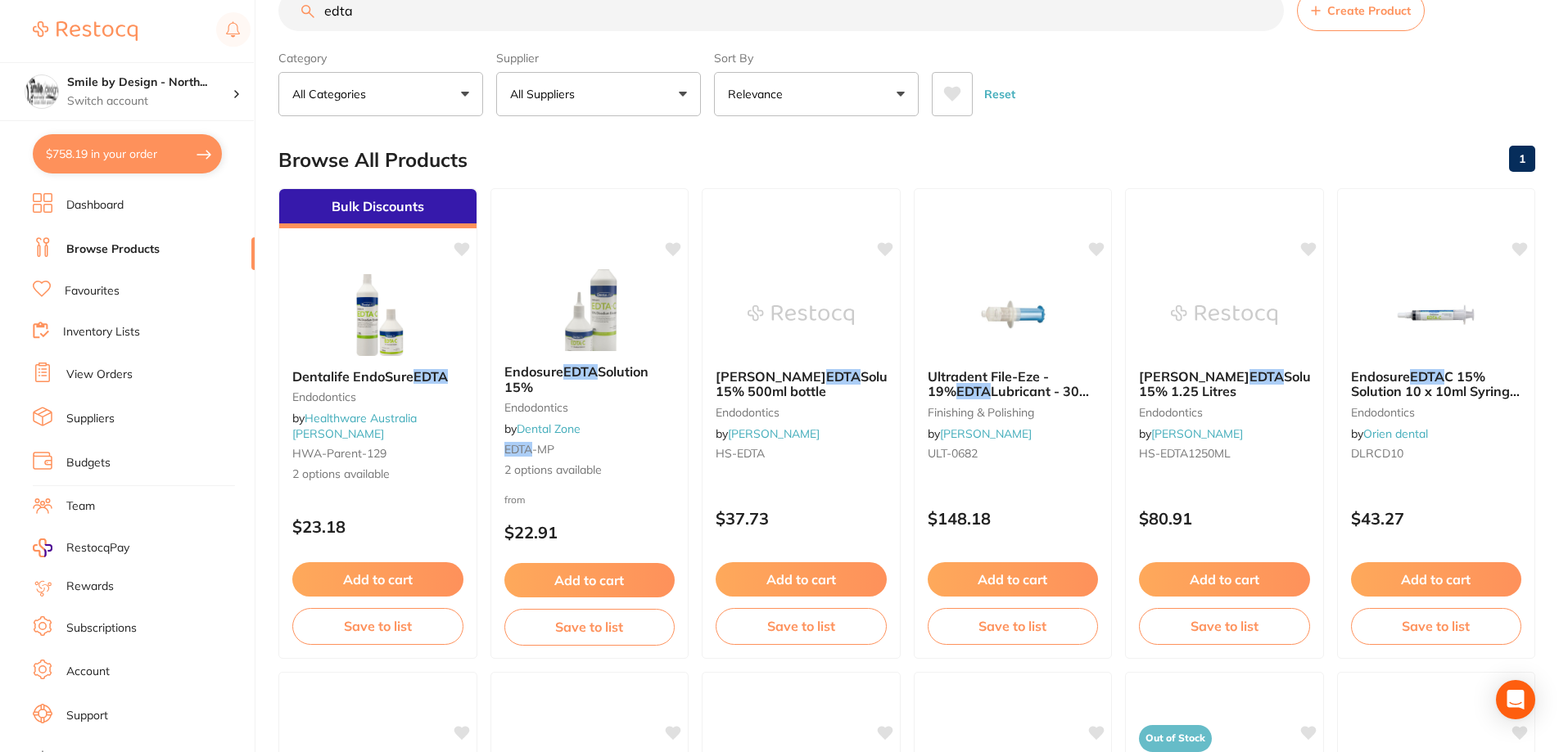
scroll to position [0, 0]
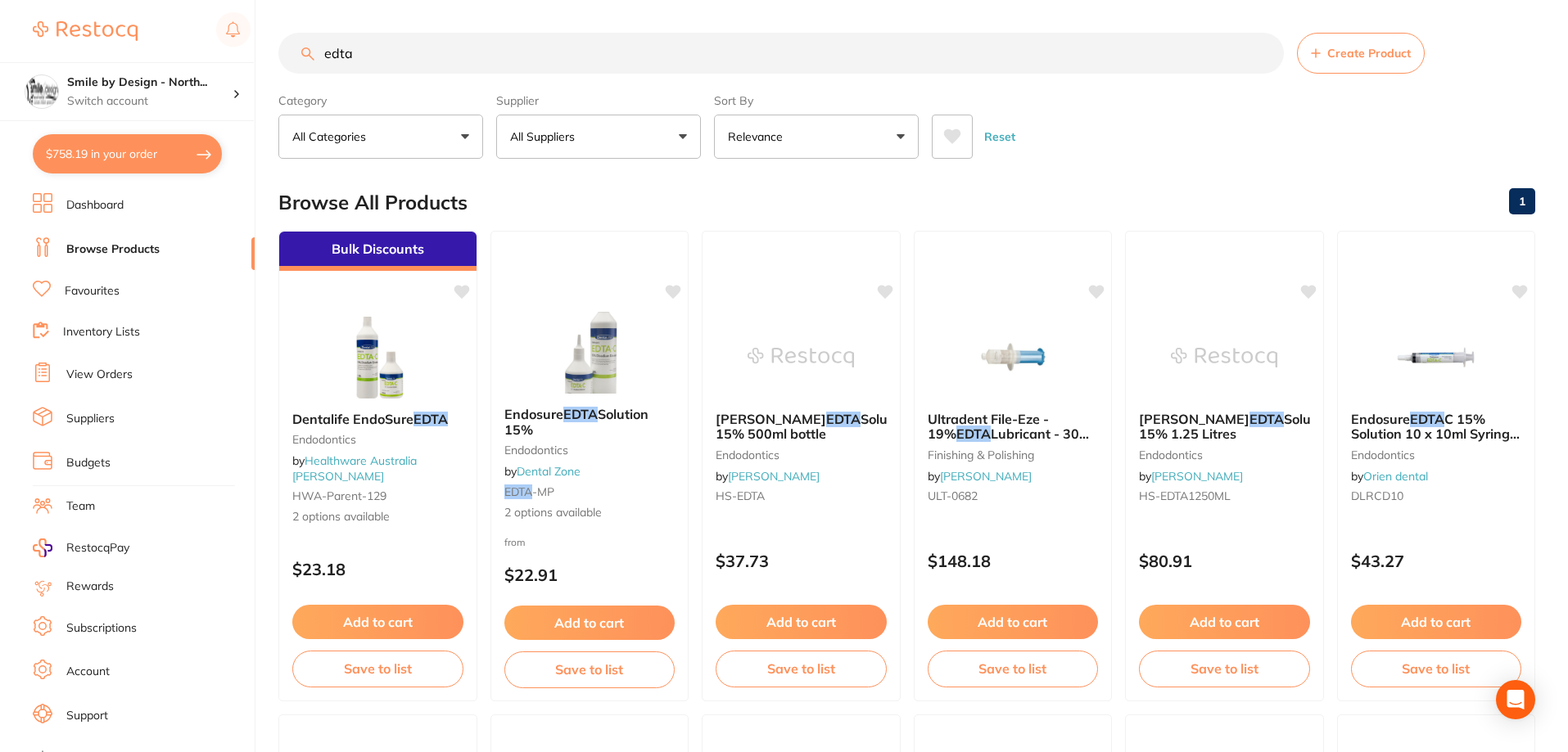
drag, startPoint x: 404, startPoint y: 58, endPoint x: 313, endPoint y: 58, distance: 91.0
click at [313, 58] on div "edta Create Product" at bounding box center [906, 53] width 1257 height 41
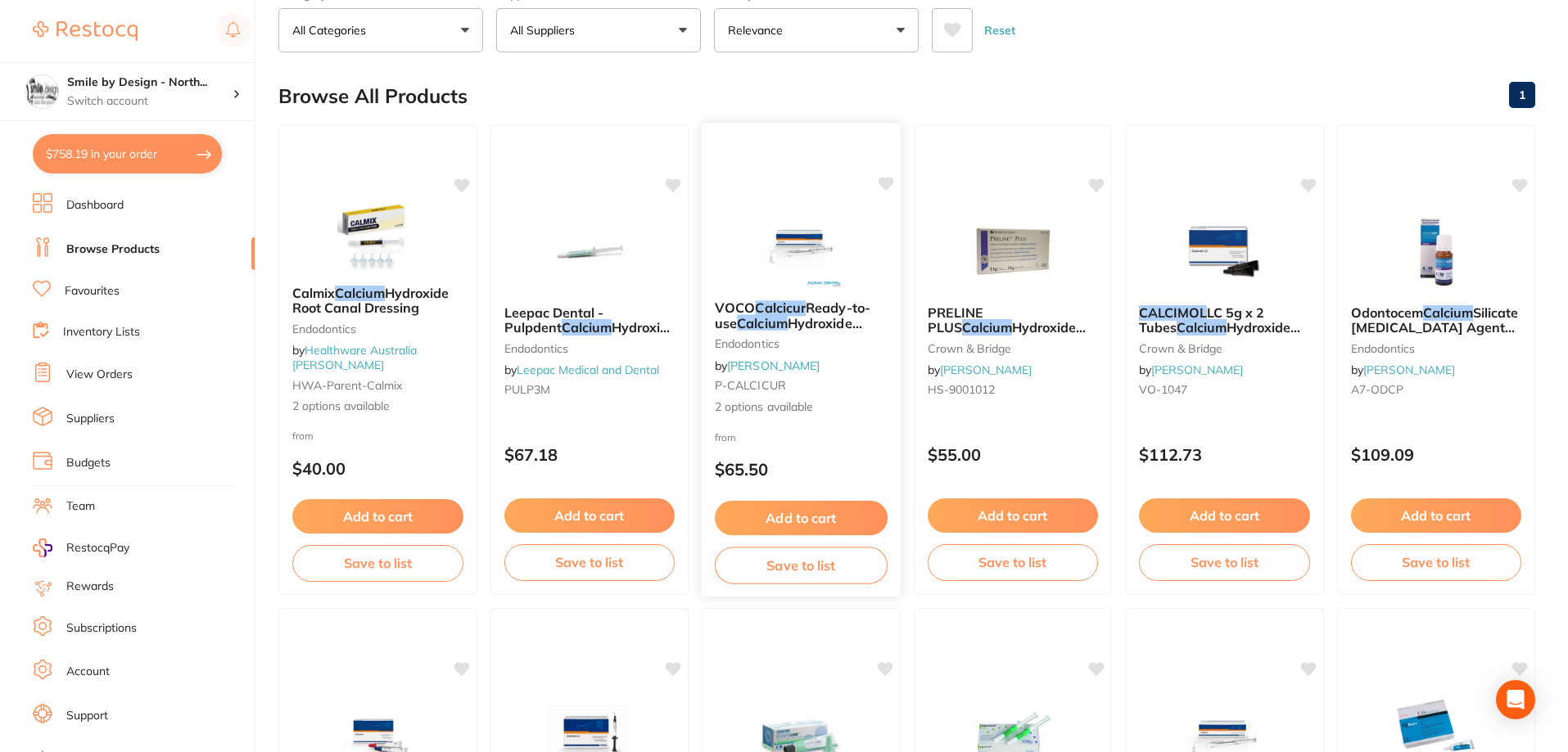
scroll to position [82, 0]
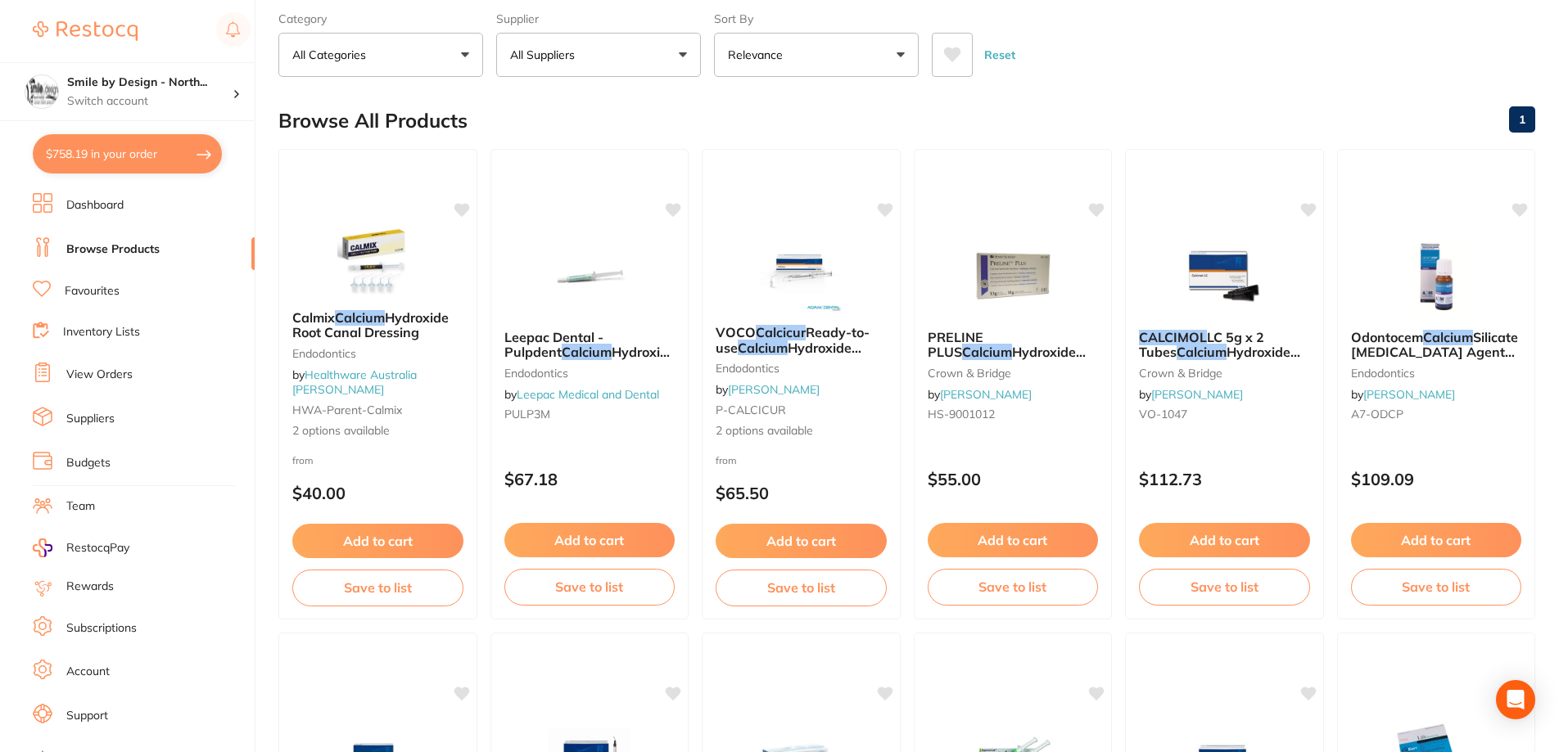
type input "calcium"
